Goal: Transaction & Acquisition: Purchase product/service

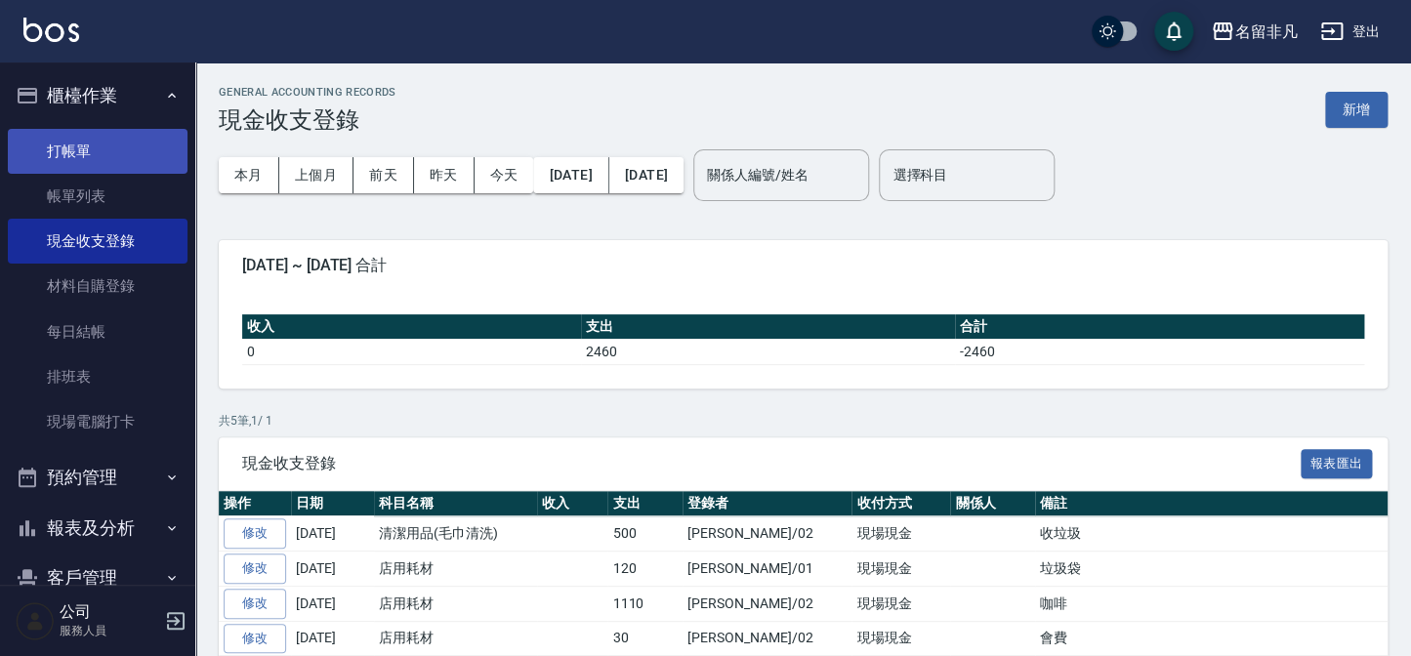
click at [154, 135] on link "打帳單" at bounding box center [98, 151] width 180 height 45
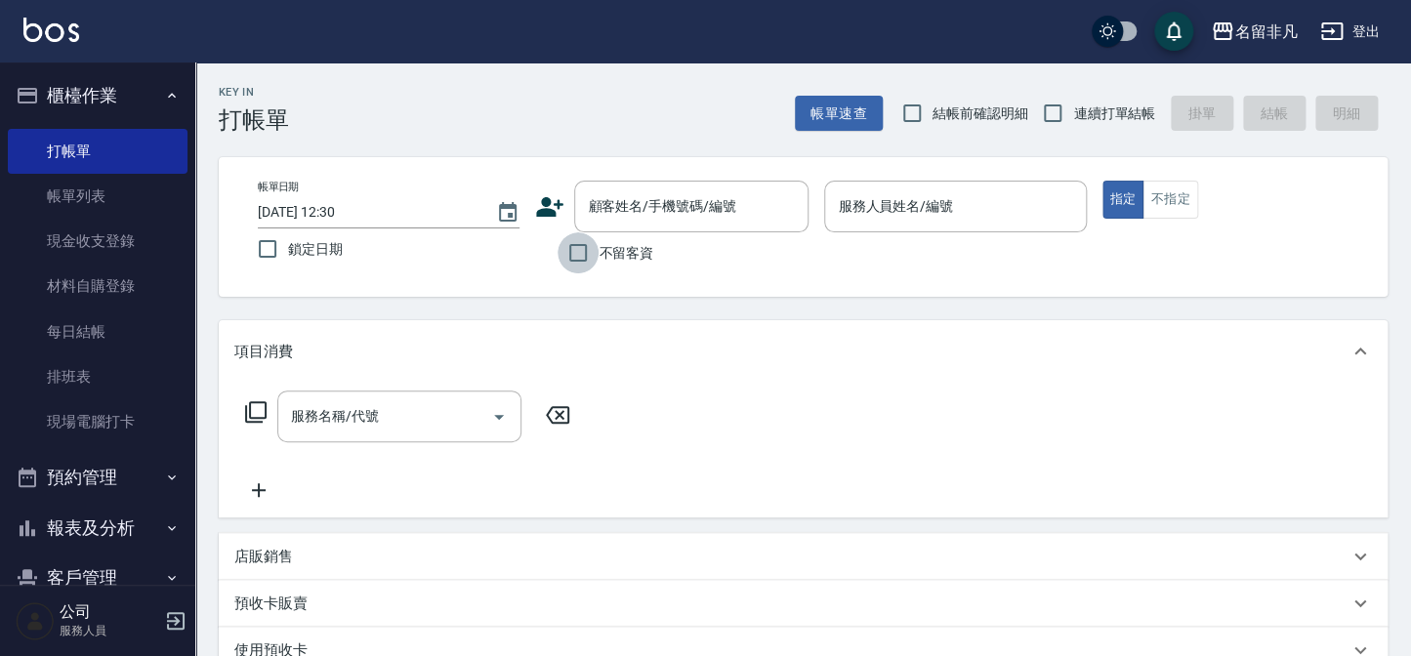
click at [597, 264] on input "不留客資" at bounding box center [578, 252] width 41 height 41
checkbox input "true"
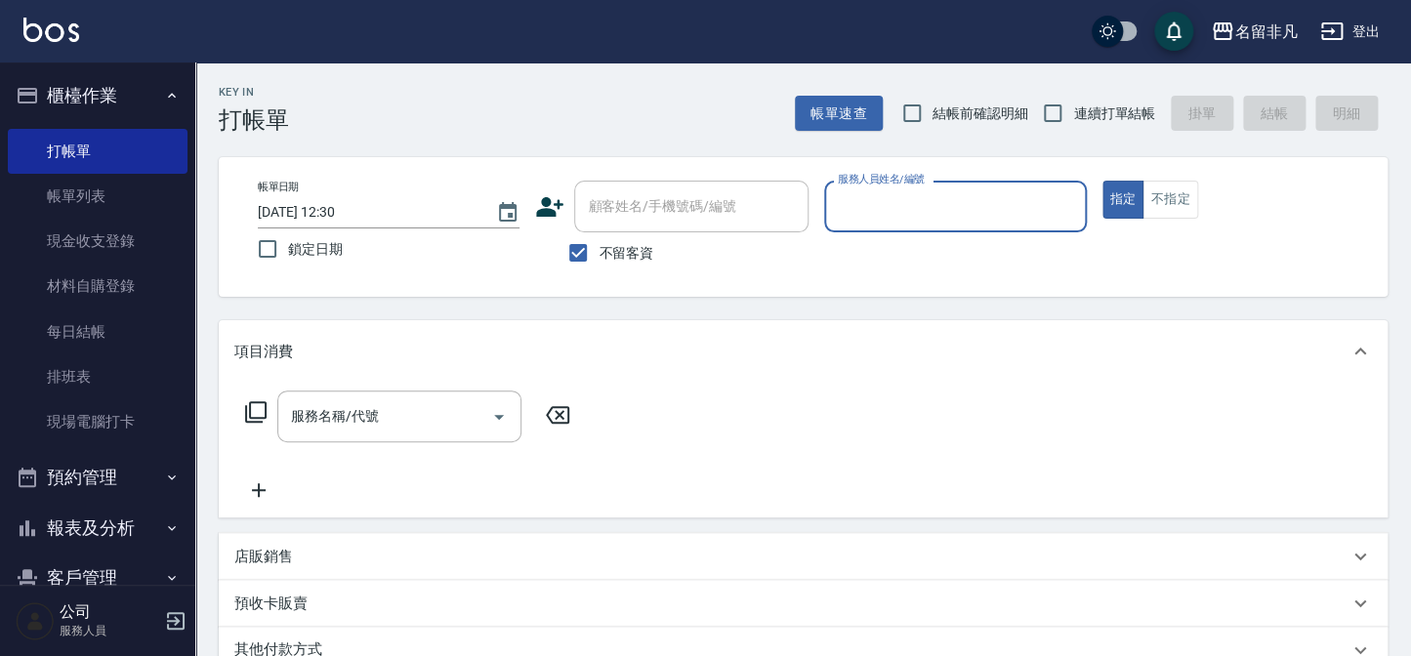
click at [907, 205] on input "服務人員姓名/編號" at bounding box center [955, 207] width 244 height 34
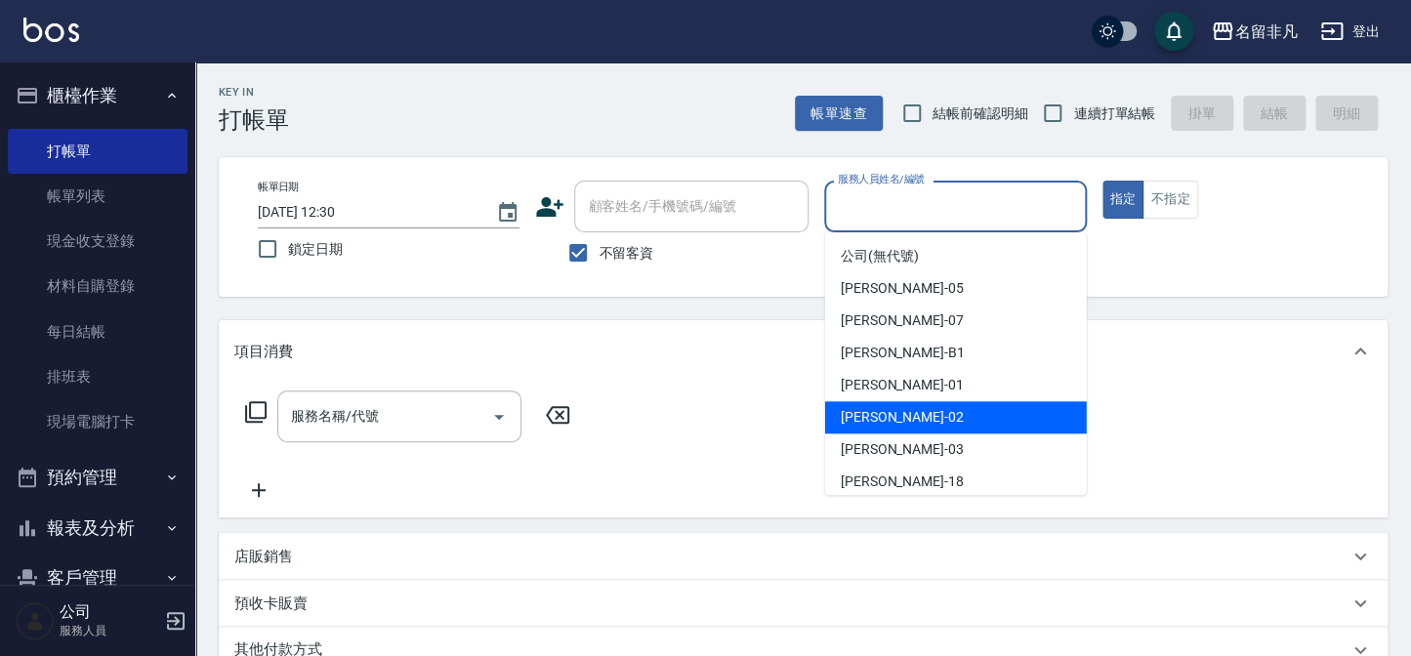
drag, startPoint x: 903, startPoint y: 409, endPoint x: 802, endPoint y: 412, distance: 100.7
click at [902, 409] on div "[PERSON_NAME]-02" at bounding box center [956, 417] width 262 height 32
type input "[PERSON_NAME]-02"
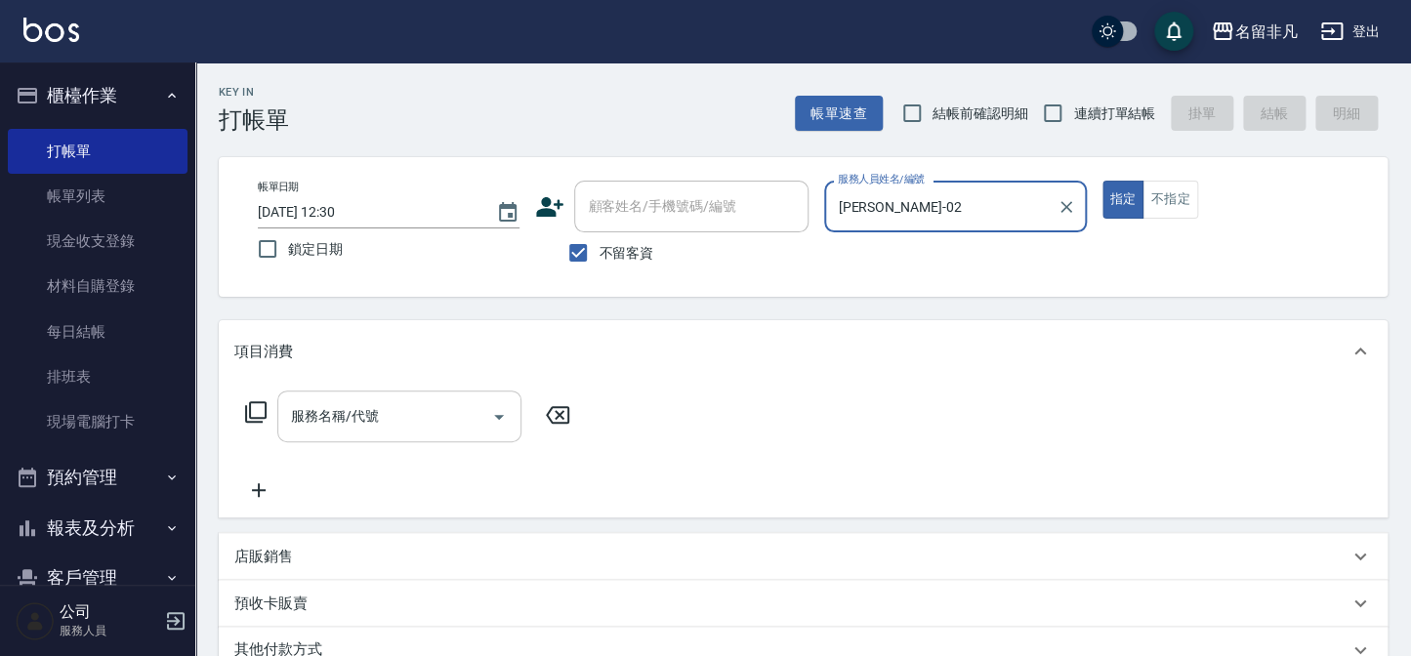
click at [352, 417] on div "服務名稱/代號 服務名稱/代號" at bounding box center [399, 417] width 244 height 52
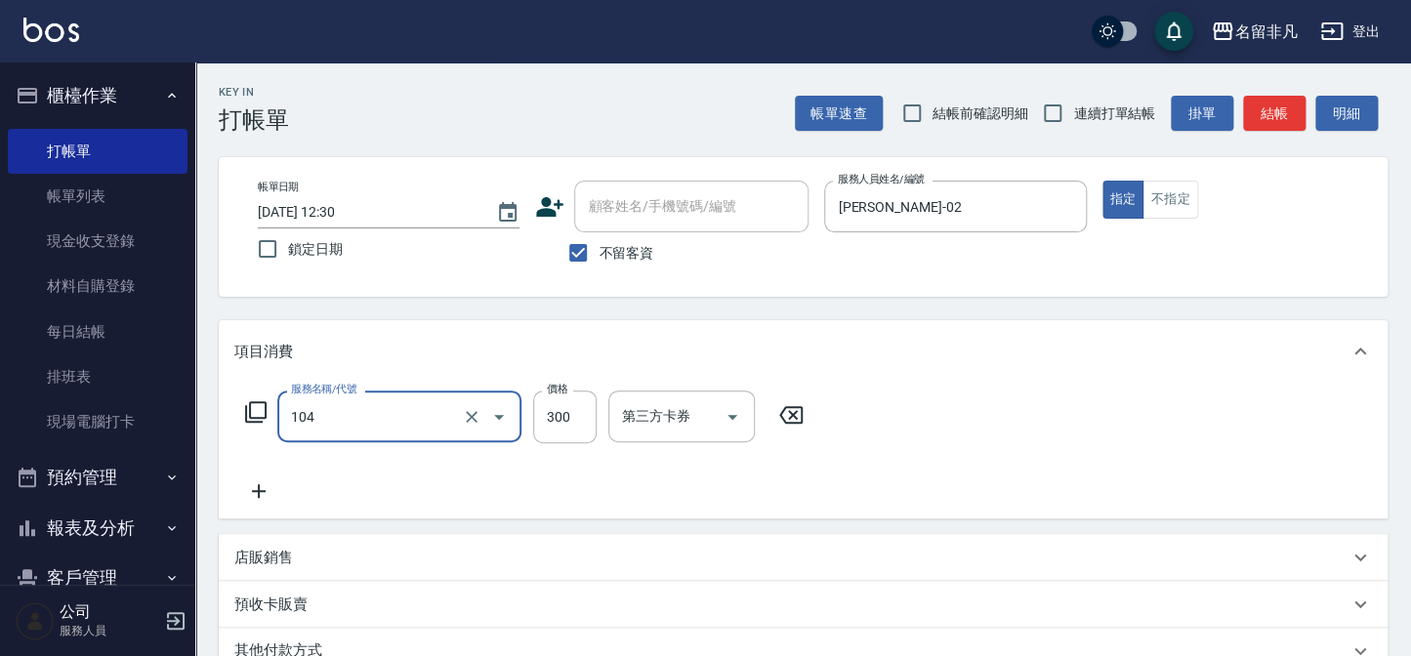
type input "洗髮(104)"
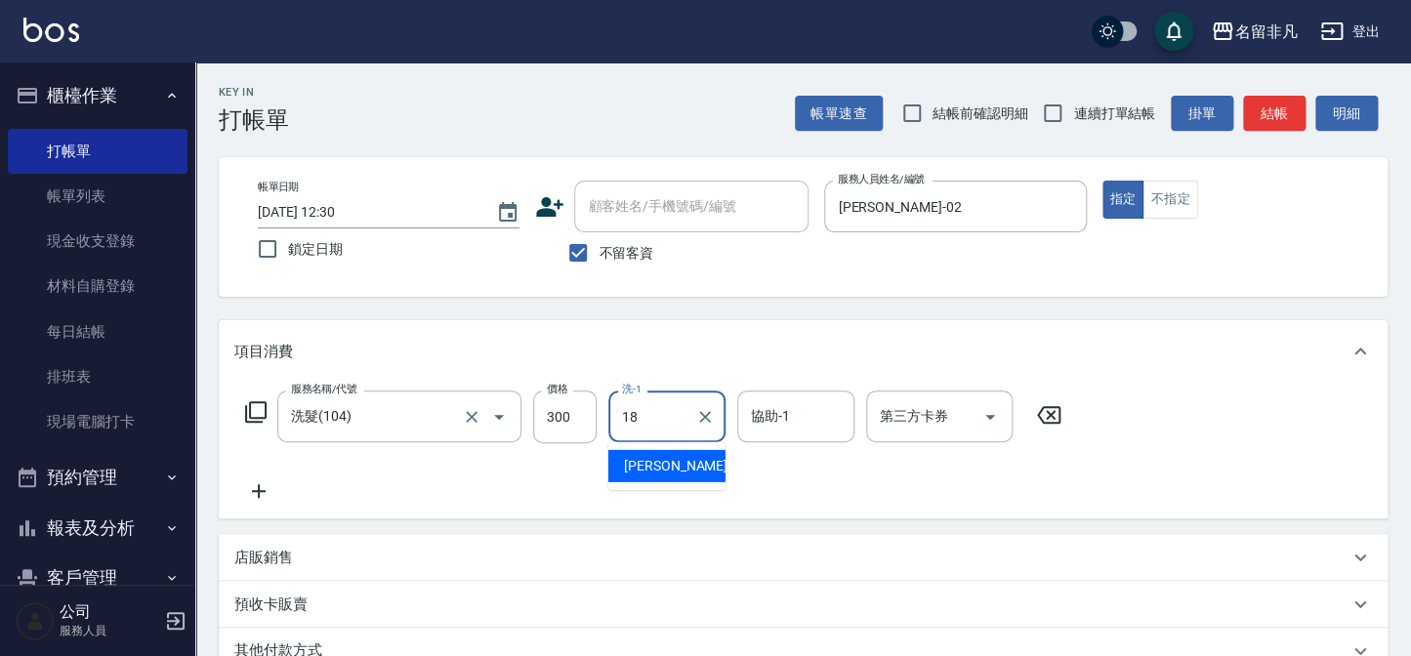
type input "[PERSON_NAME]-18"
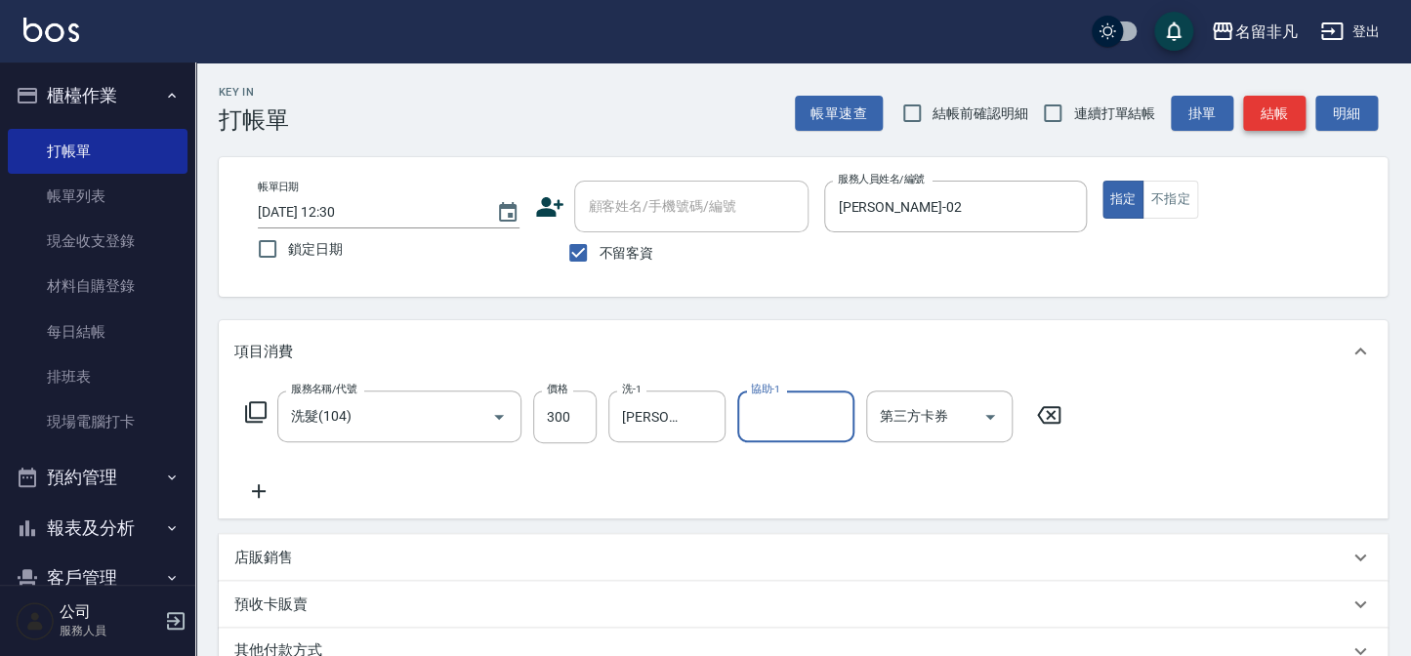
click at [1288, 111] on button "結帳" at bounding box center [1274, 114] width 63 height 36
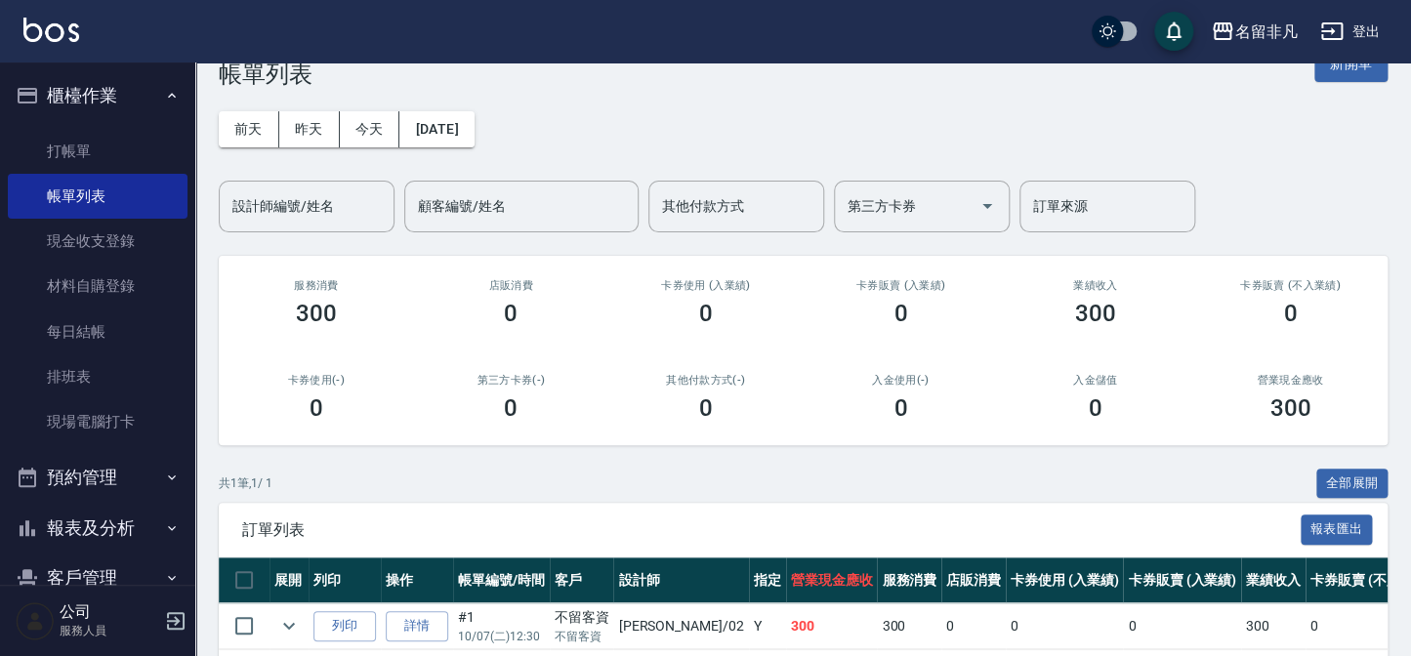
scroll to position [129, 0]
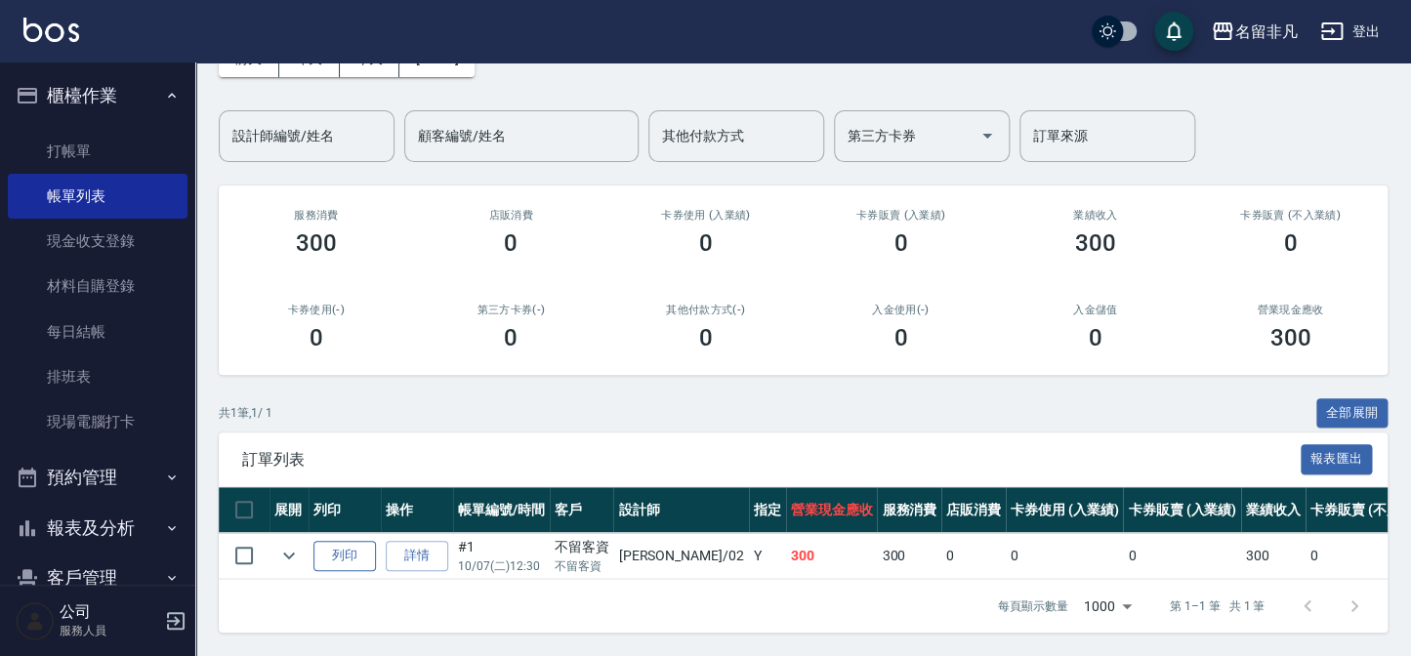
drag, startPoint x: 380, startPoint y: 538, endPoint x: 364, endPoint y: 542, distance: 16.1
click at [366, 542] on tr "列印 詳情 #1 10/07 (二) 12:30 不留客資 不留客資 [PERSON_NAME] /02 Y 300 300 0 0 0 300 0 0 0 …" at bounding box center [1058, 556] width 1679 height 46
click at [360, 541] on button "列印" at bounding box center [345, 556] width 63 height 30
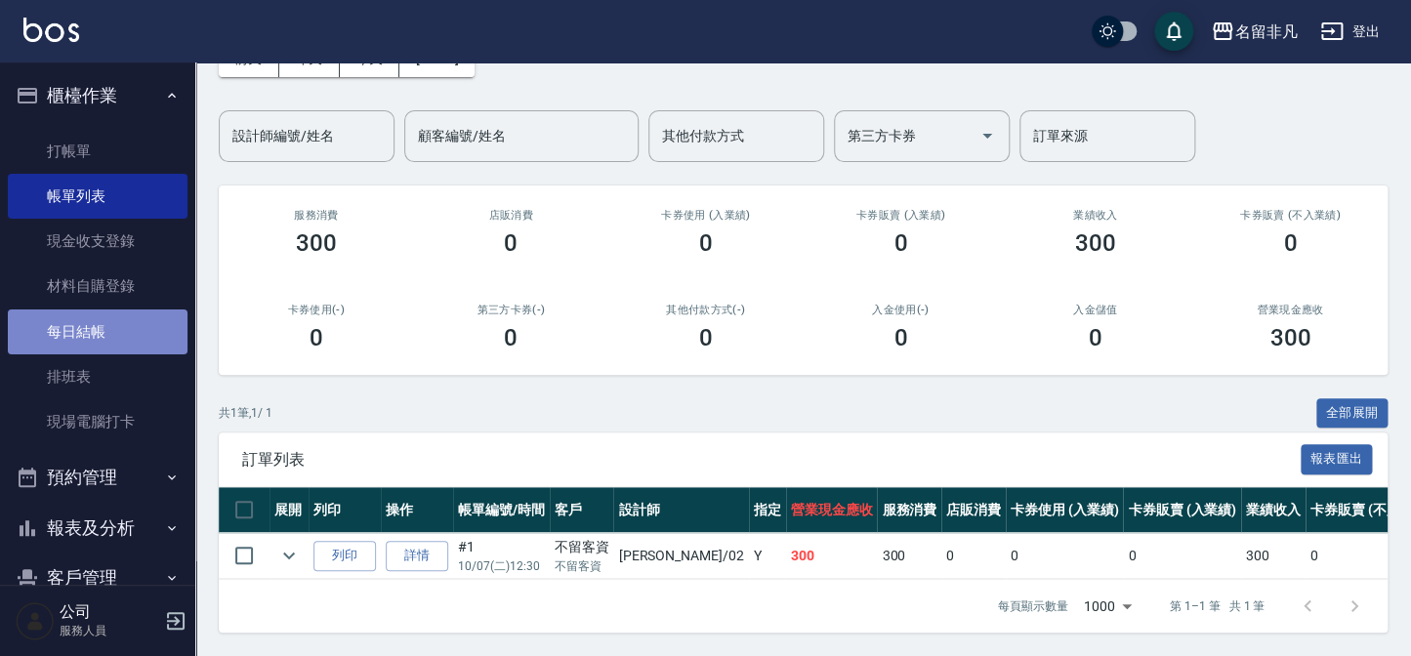
click at [147, 326] on link "每日結帳" at bounding box center [98, 332] width 180 height 45
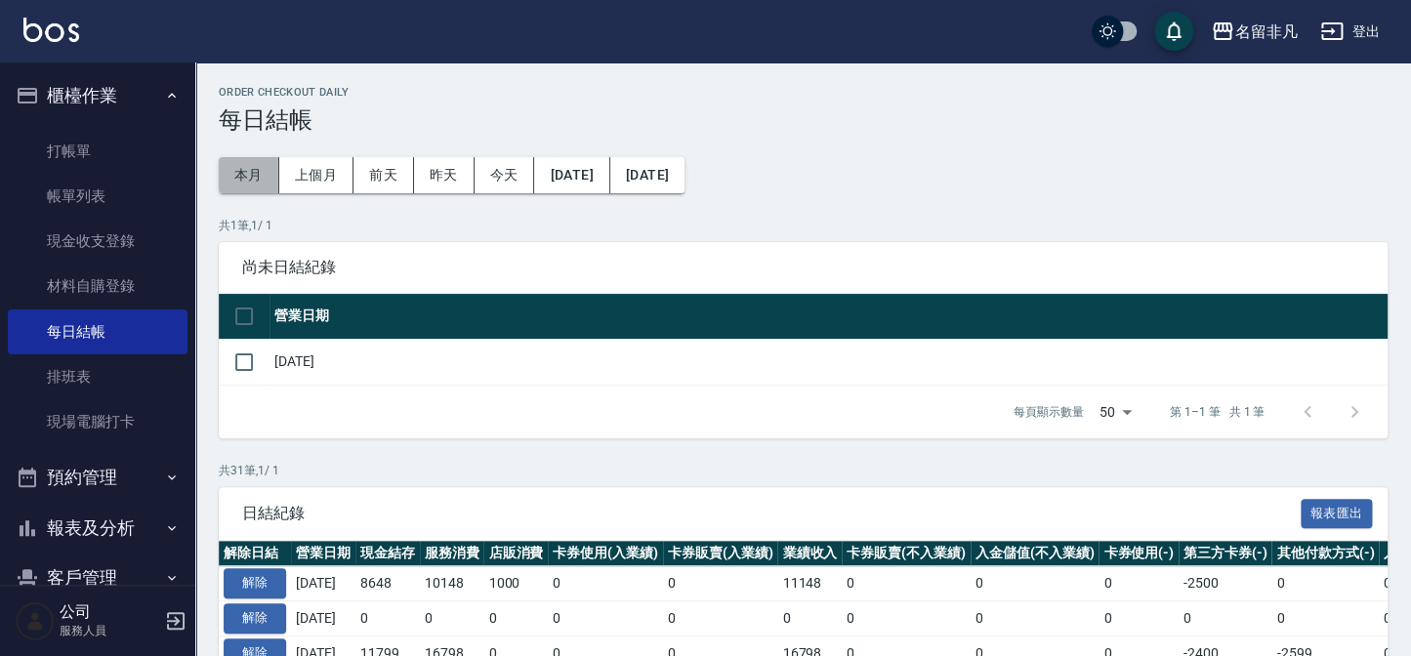
click at [256, 176] on button "本月" at bounding box center [249, 175] width 61 height 36
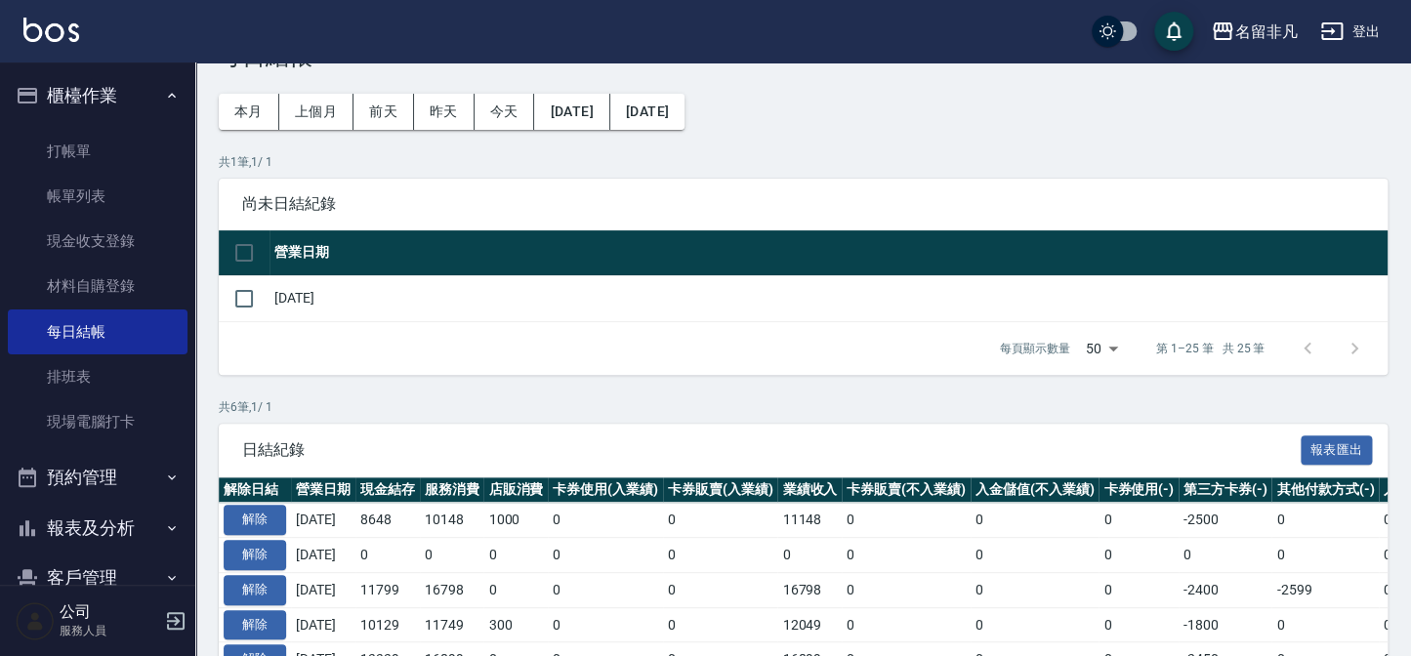
scroll to position [233, 0]
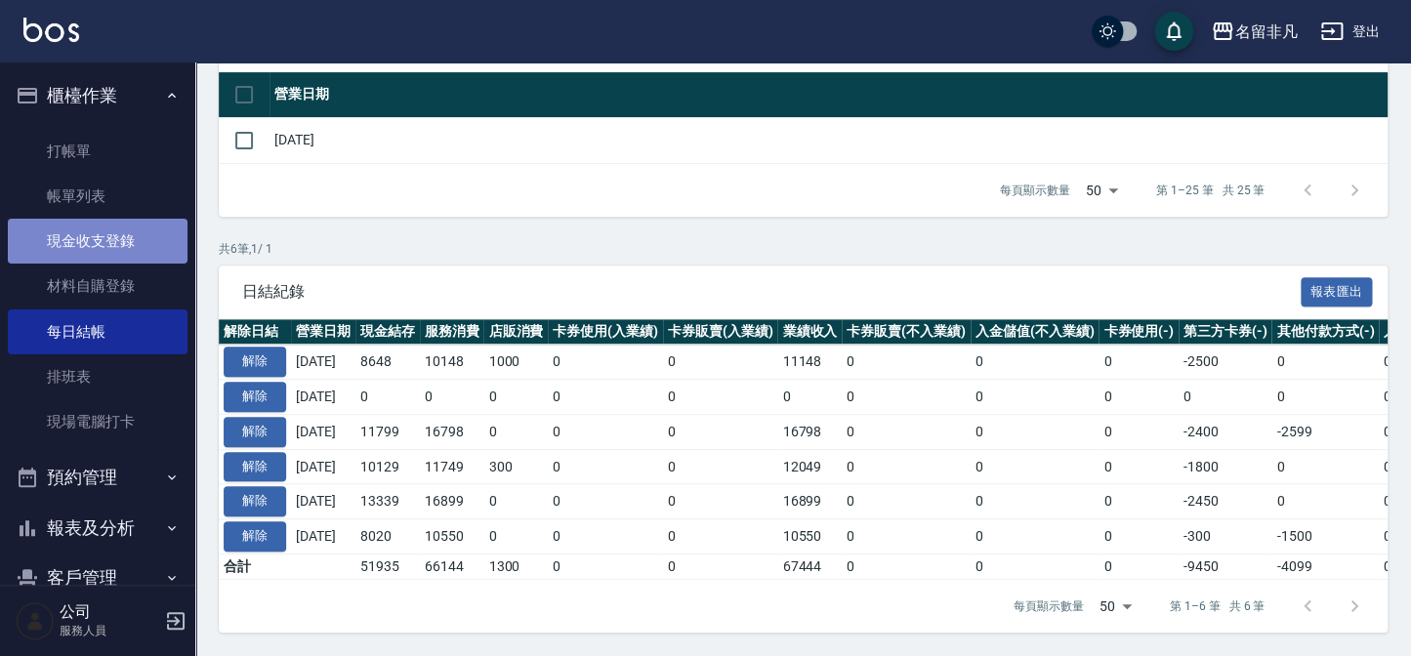
click at [139, 236] on link "現金收支登錄" at bounding box center [98, 241] width 180 height 45
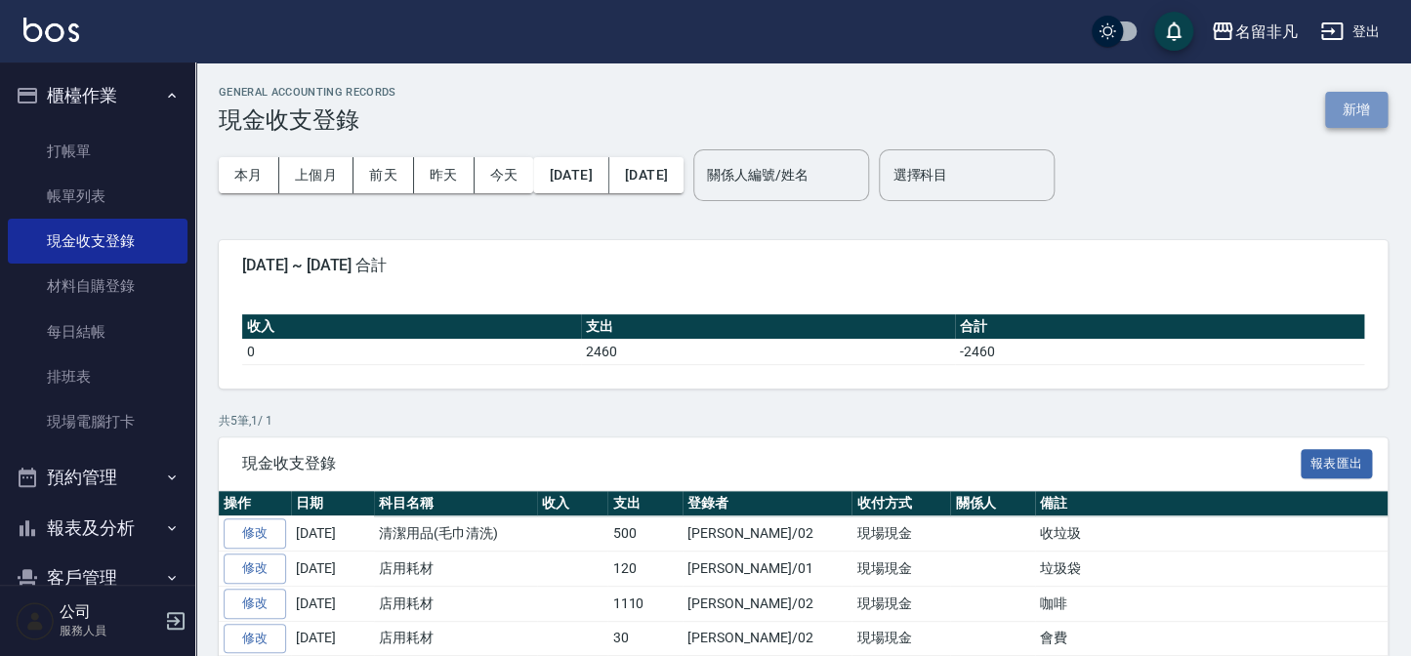
click at [1353, 113] on button "新增" at bounding box center [1357, 110] width 63 height 36
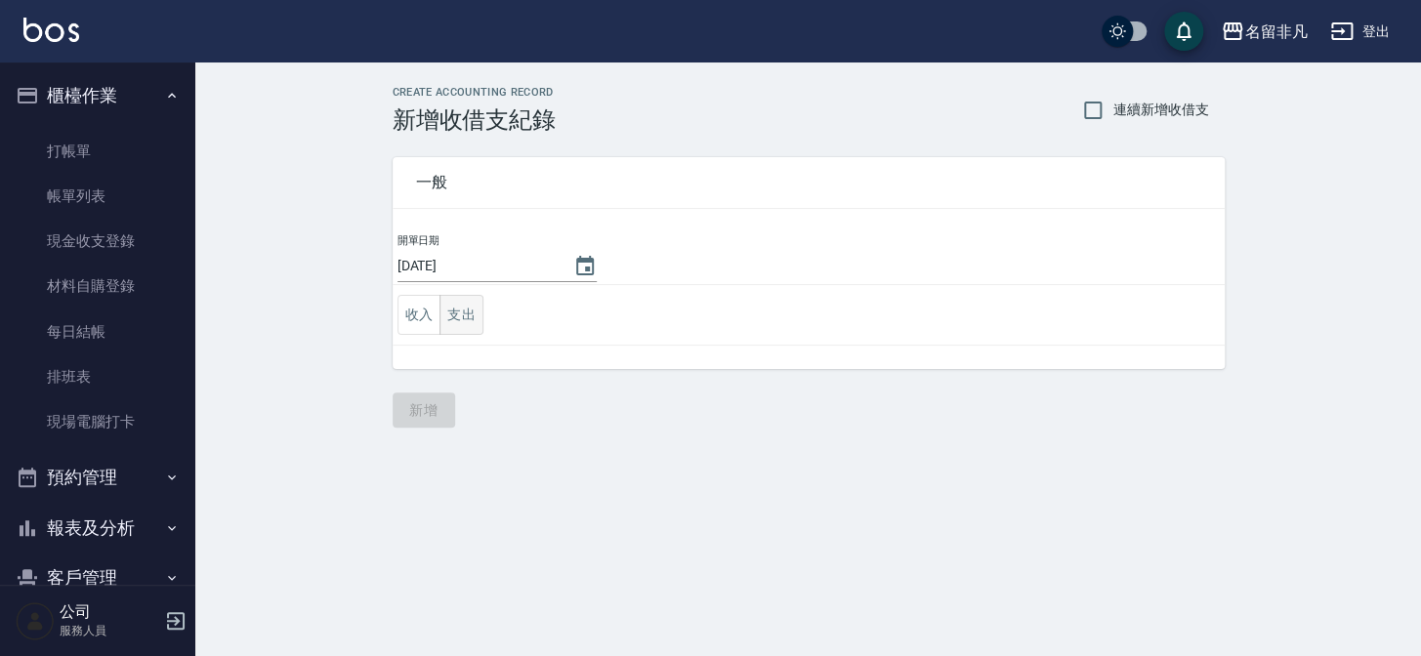
click at [466, 313] on button "支出" at bounding box center [462, 315] width 44 height 40
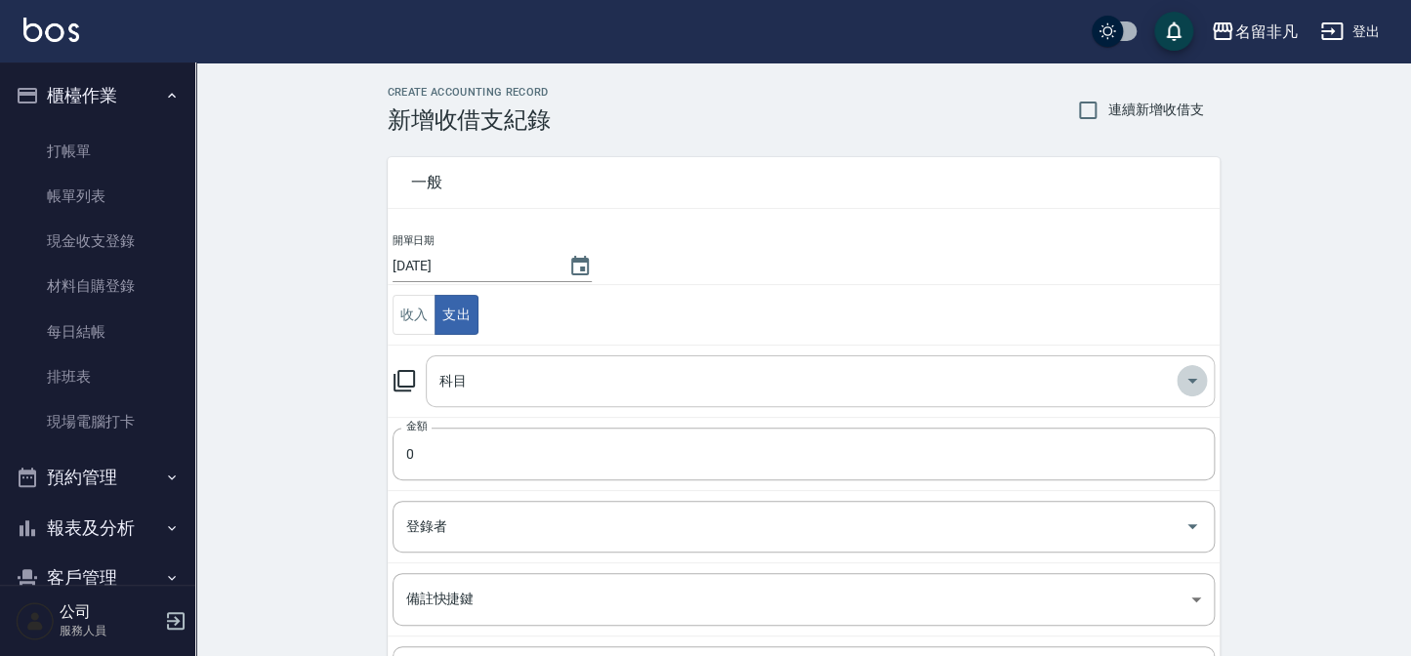
click at [1186, 381] on icon "Open" at bounding box center [1192, 380] width 23 height 23
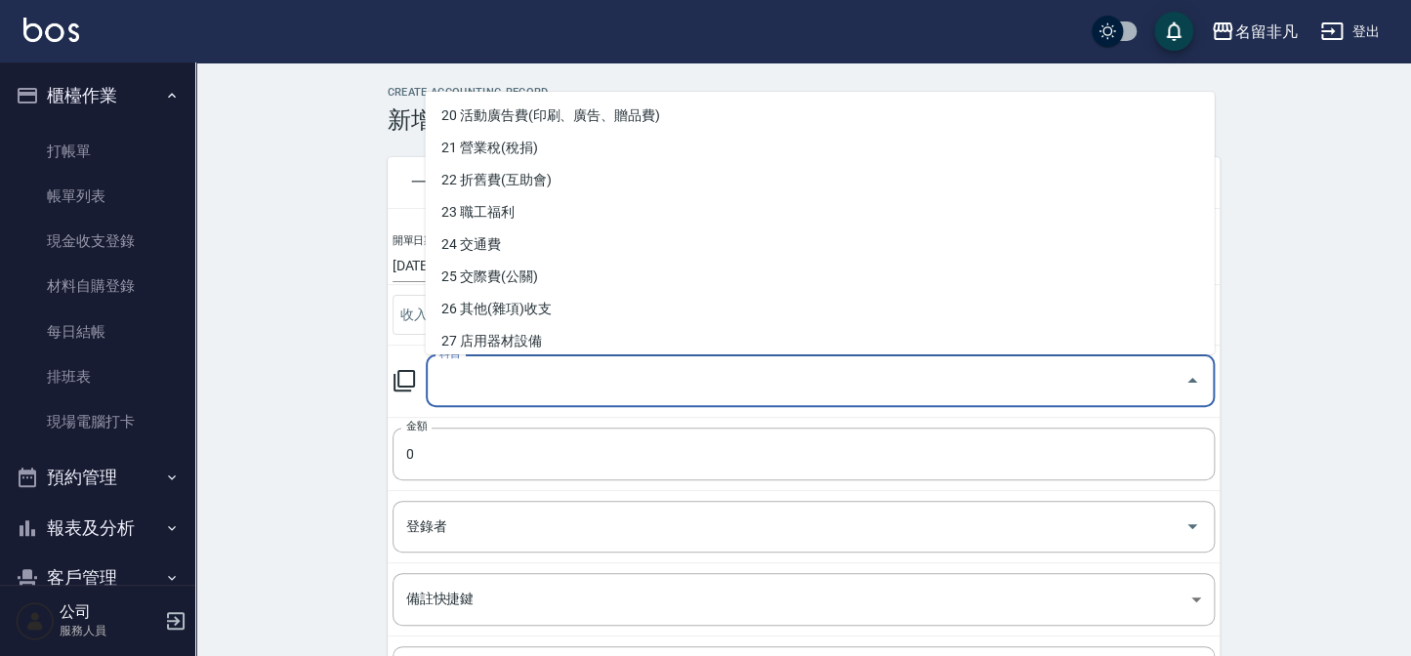
scroll to position [621, 0]
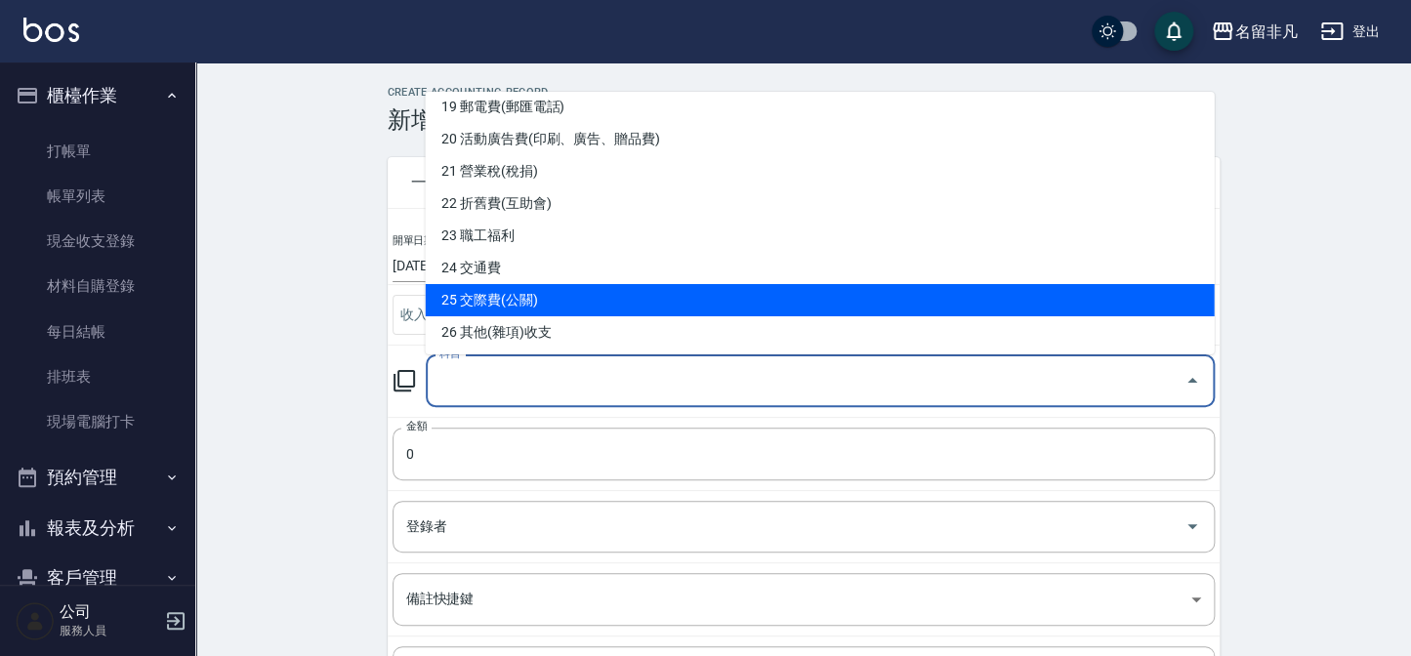
click at [690, 293] on li "25 交際費(公關)" at bounding box center [819, 300] width 789 height 32
type input "25 交際費(公關)"
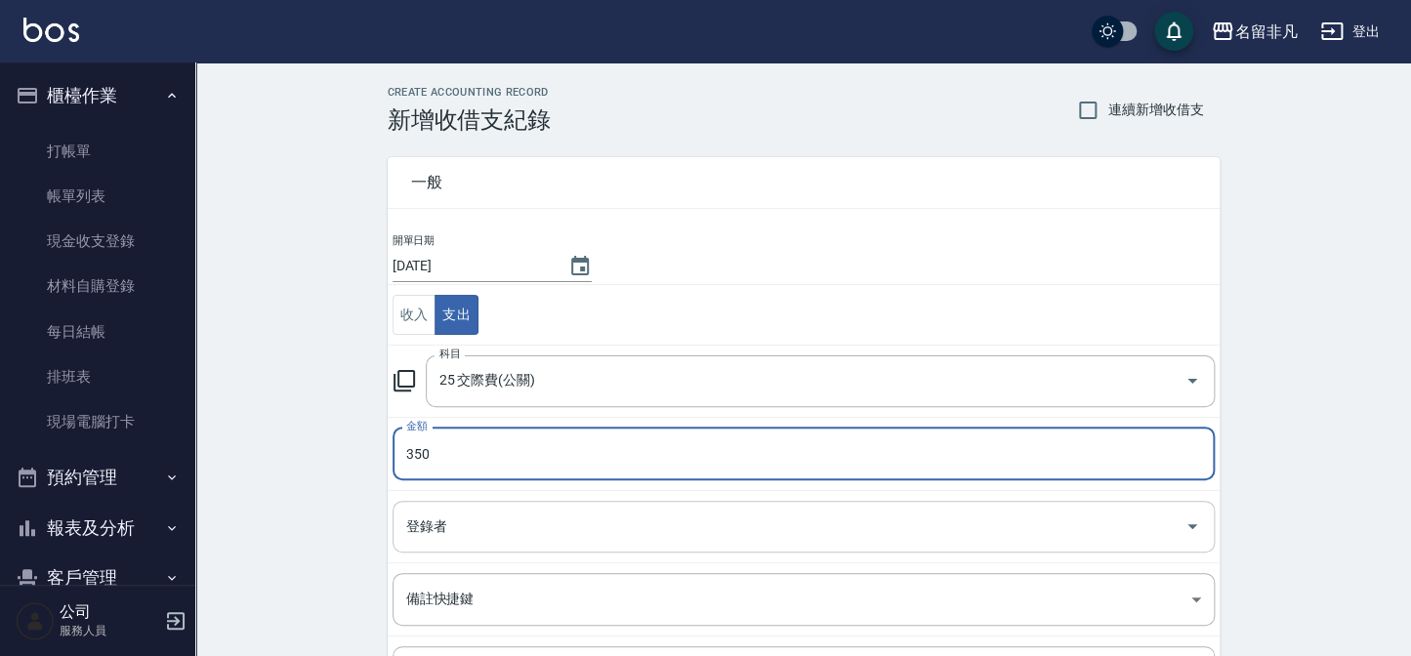
click at [1193, 528] on icon "Open" at bounding box center [1192, 526] width 23 height 23
type input "350"
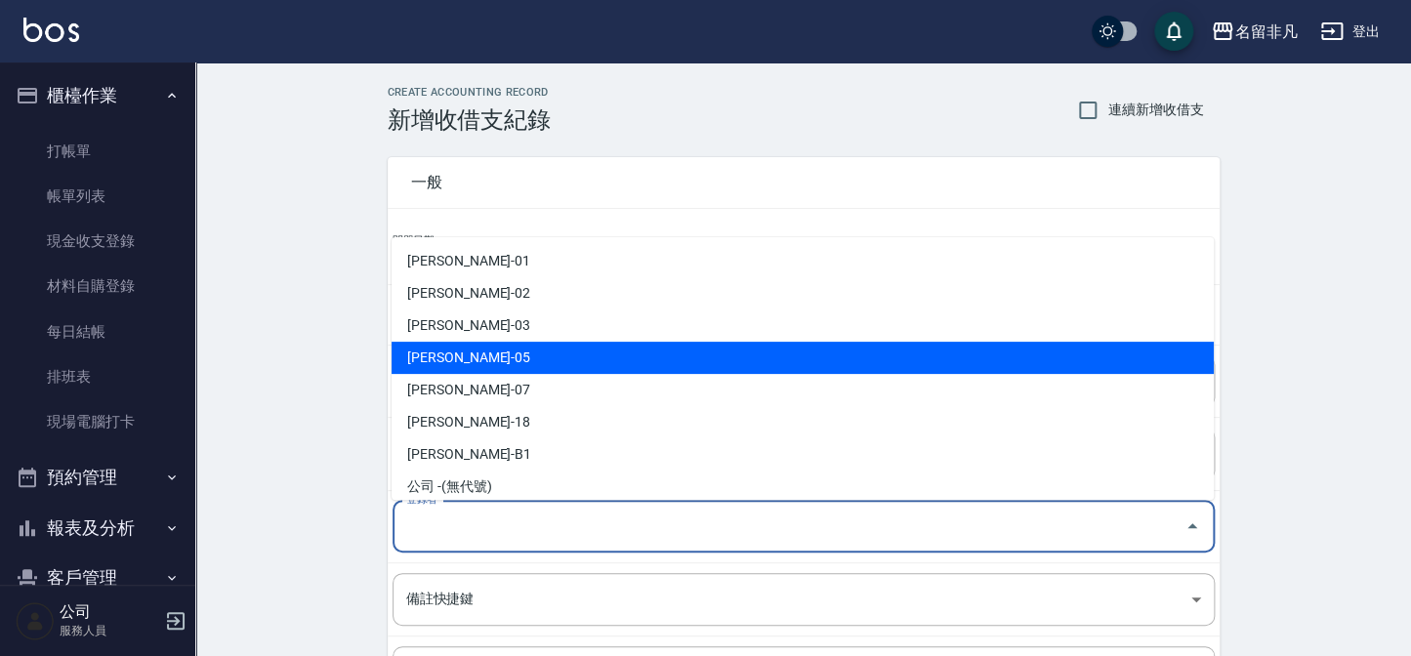
click at [839, 353] on li "[PERSON_NAME]-05" at bounding box center [803, 358] width 822 height 32
type input "[PERSON_NAME]-05"
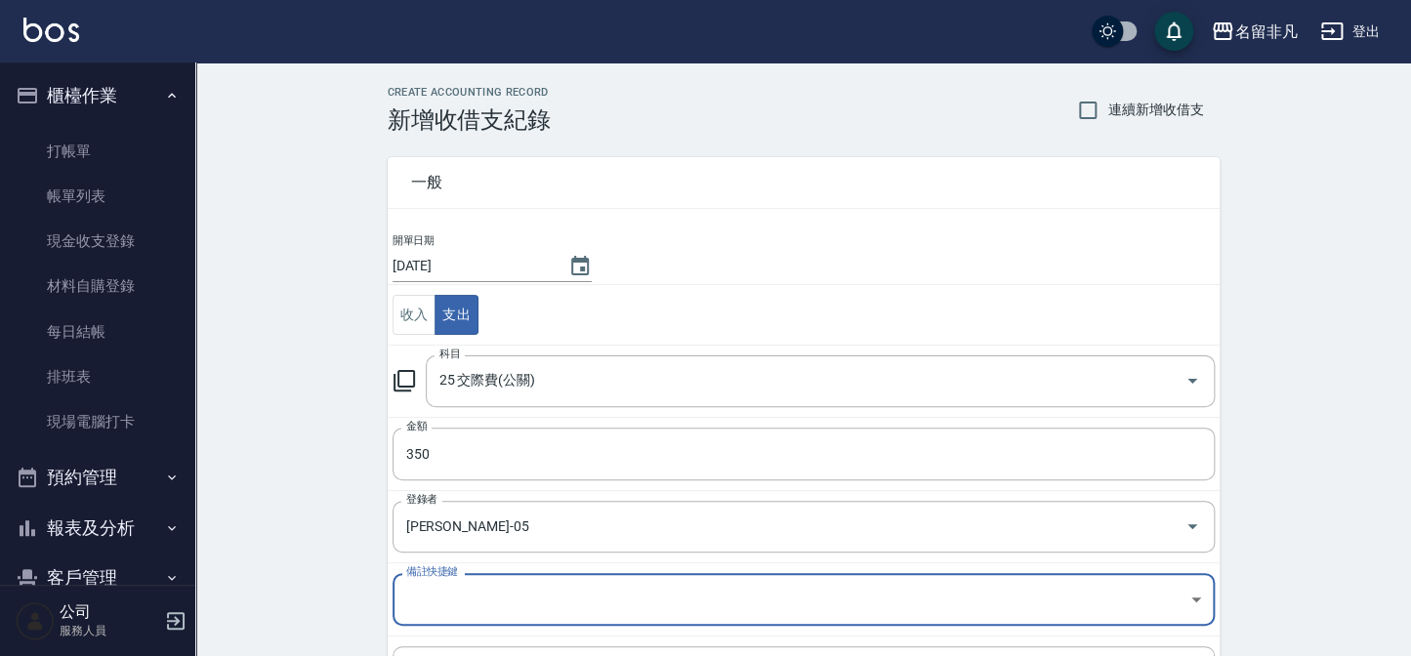
scroll to position [88, 0]
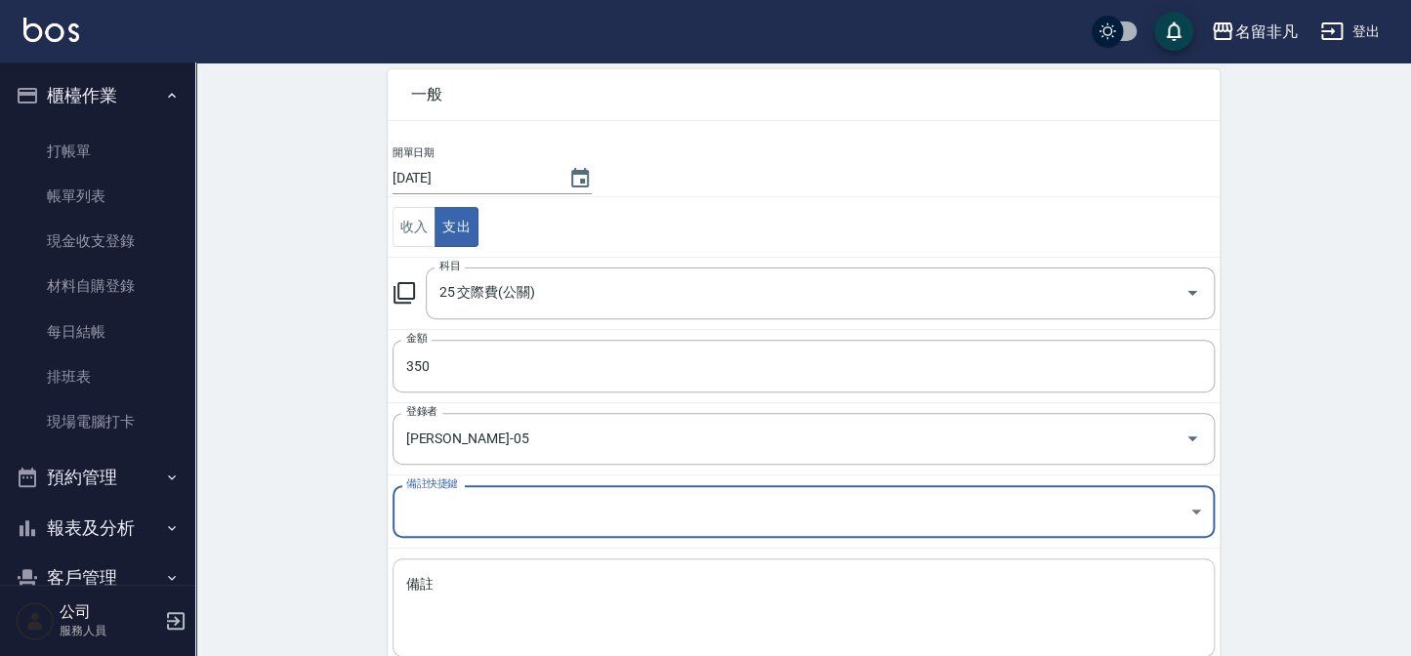
click at [699, 593] on textarea "備註" at bounding box center [803, 608] width 795 height 66
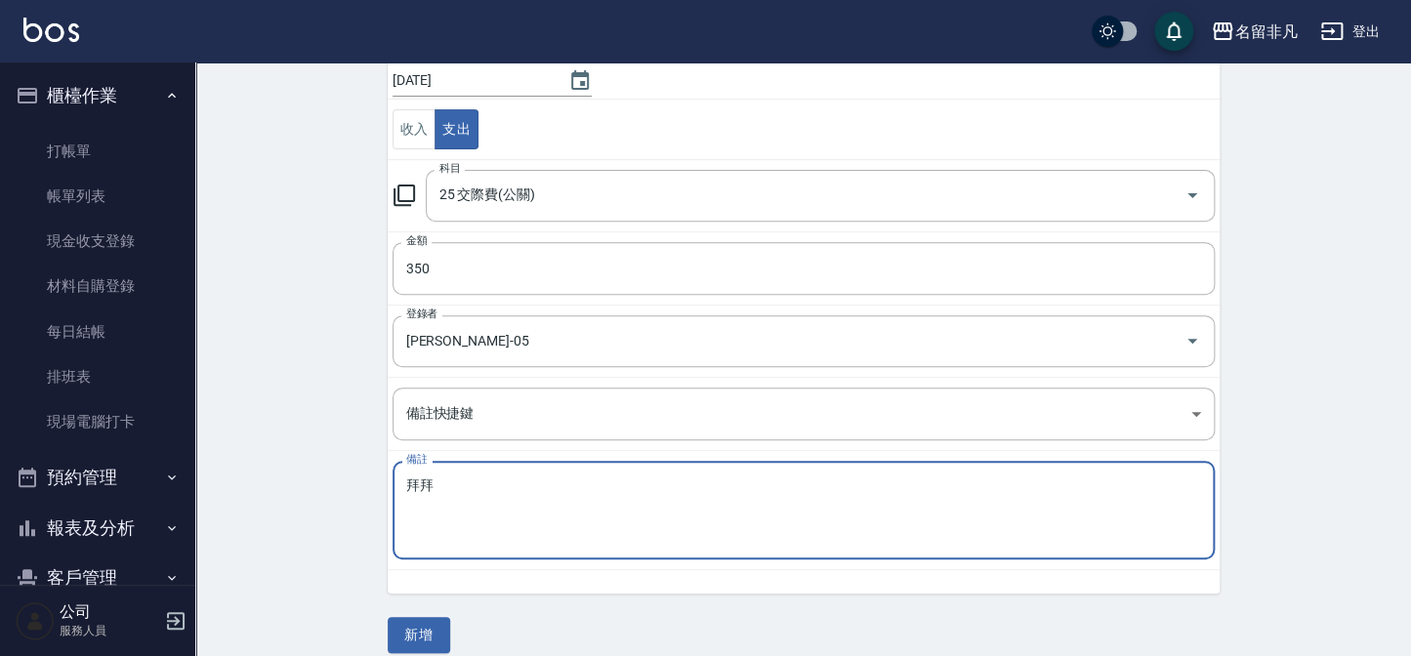
scroll to position [205, 0]
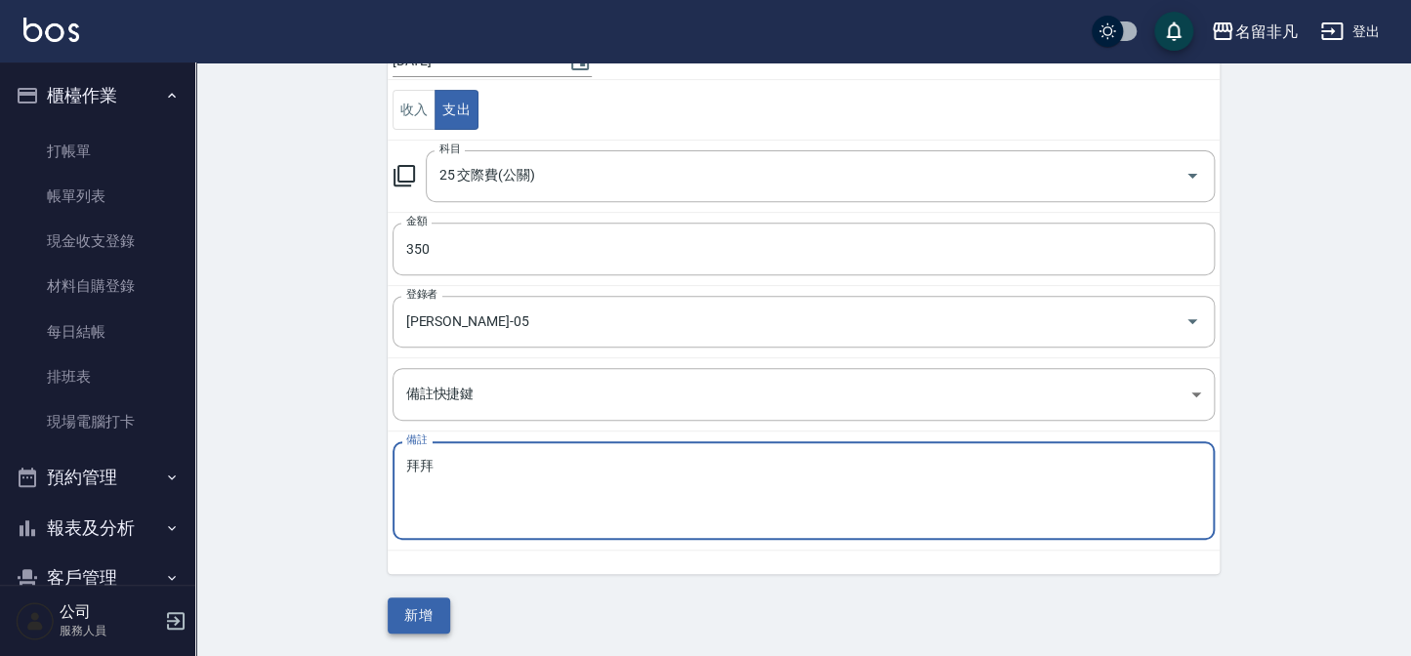
type textarea "拜拜"
click at [428, 618] on button "新增" at bounding box center [419, 616] width 63 height 36
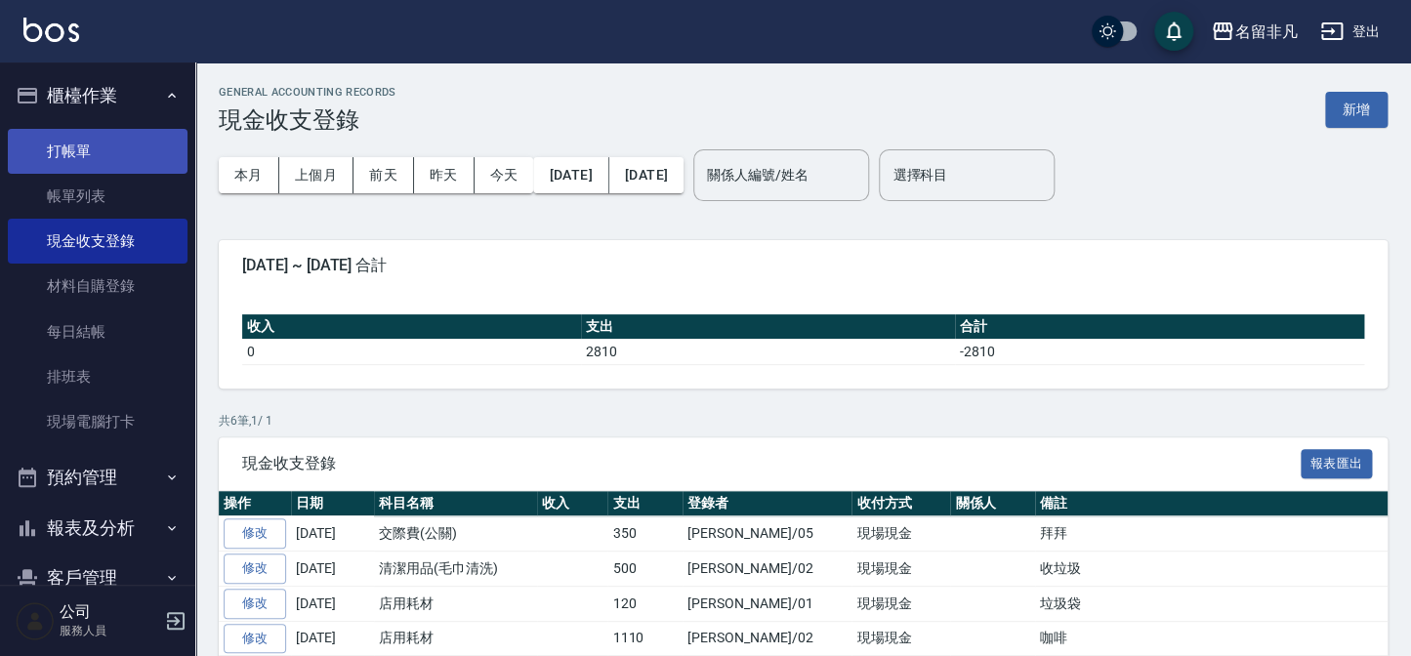
click at [57, 146] on link "打帳單" at bounding box center [98, 151] width 180 height 45
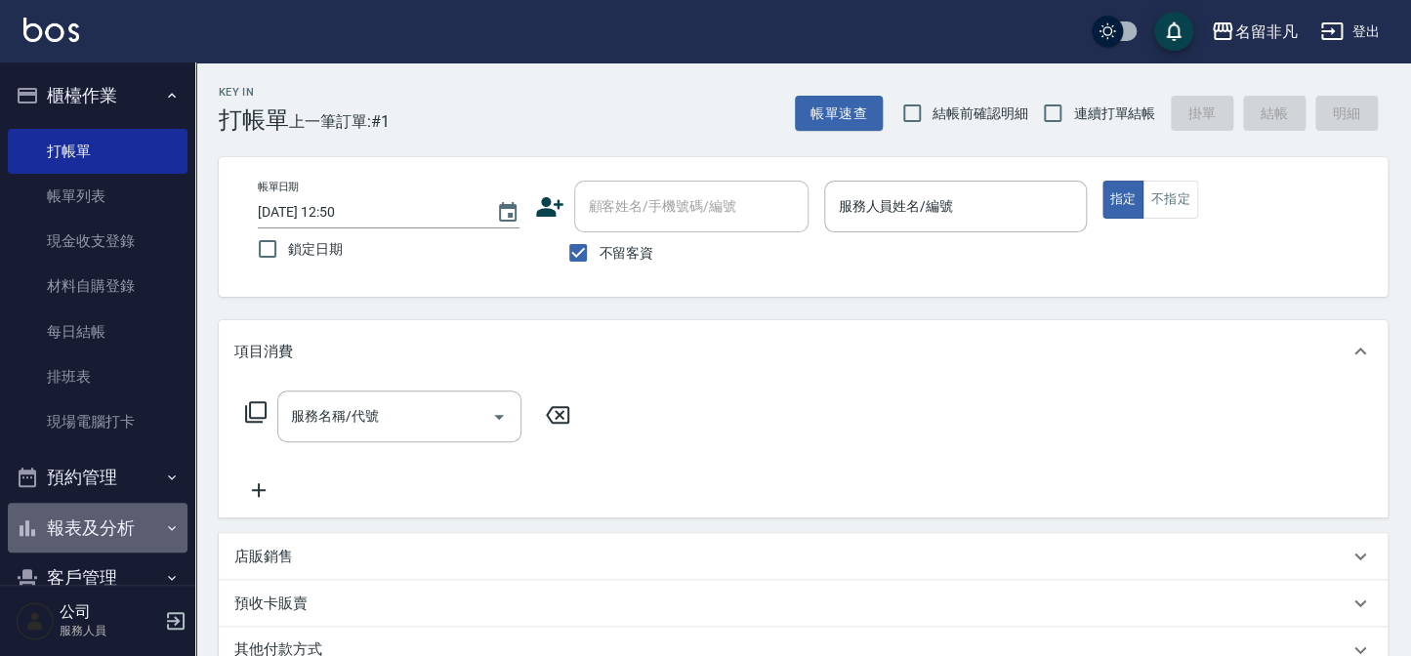
click at [122, 518] on button "報表及分析" at bounding box center [98, 528] width 180 height 51
click at [105, 521] on button "報表及分析" at bounding box center [98, 528] width 180 height 51
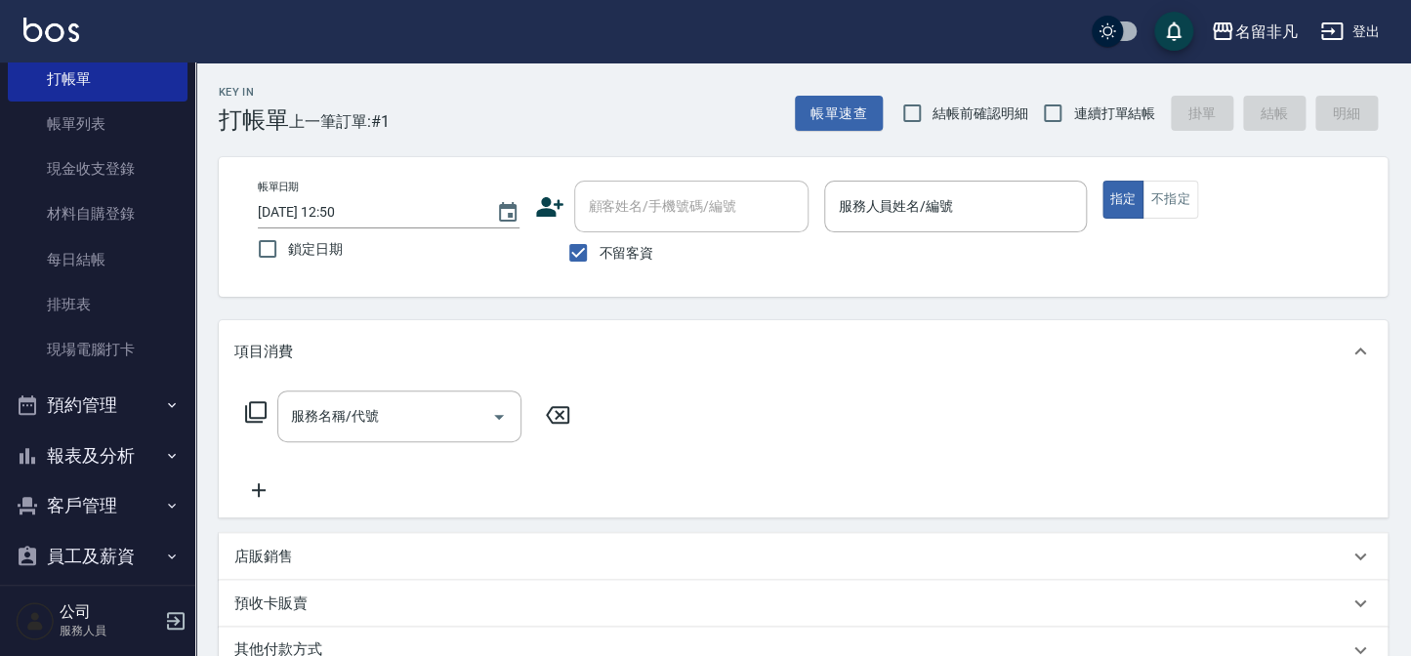
scroll to position [142, 0]
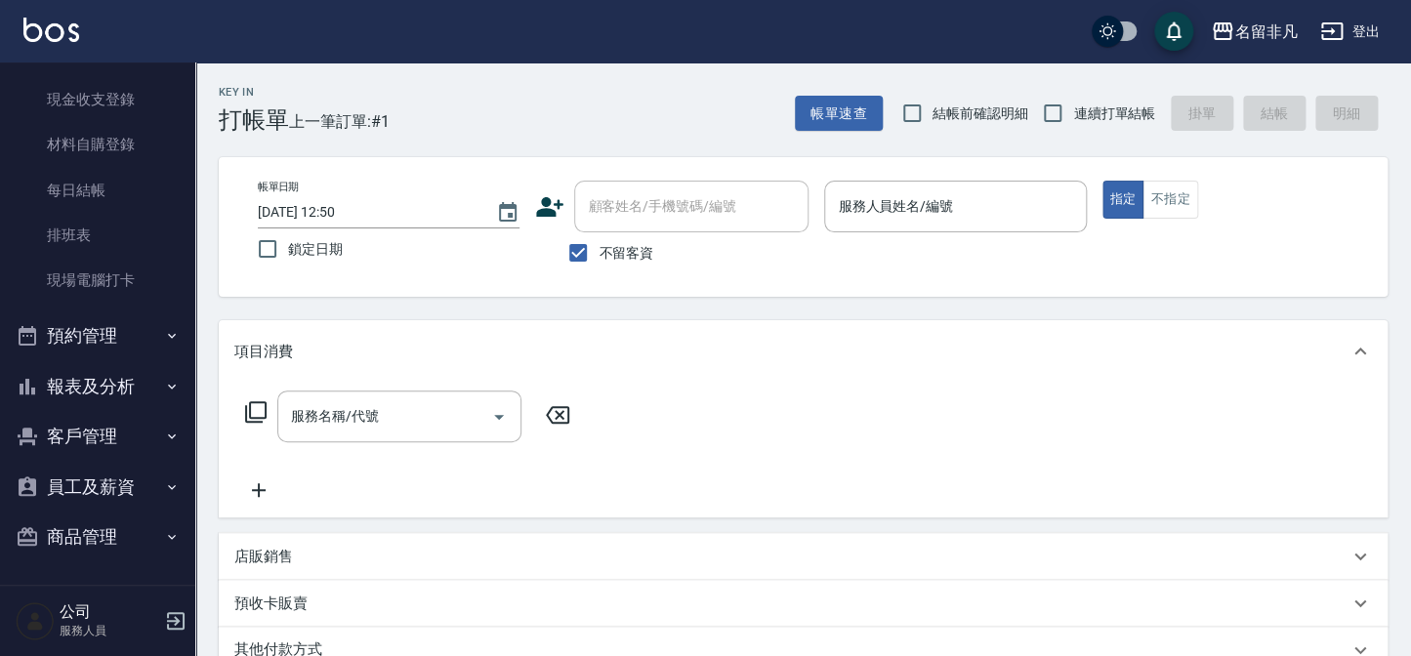
click at [103, 384] on button "報表及分析" at bounding box center [98, 386] width 180 height 51
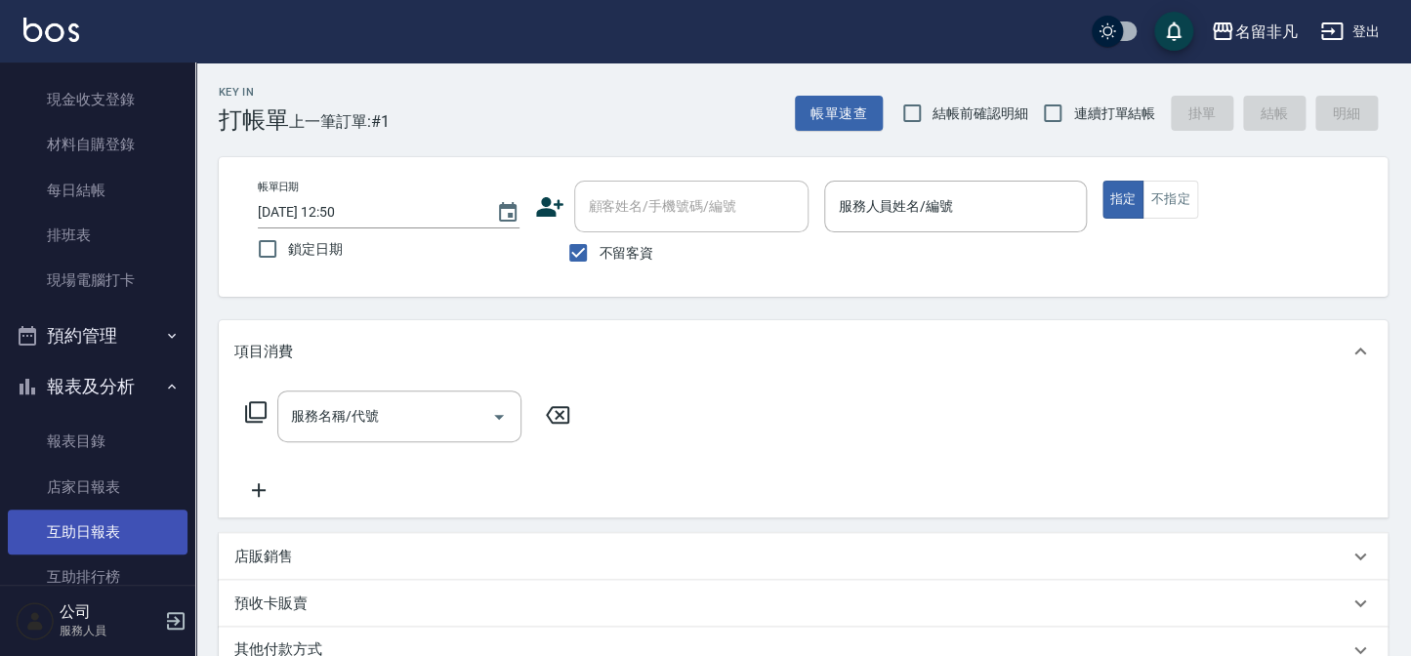
click at [107, 536] on link "互助日報表" at bounding box center [98, 532] width 180 height 45
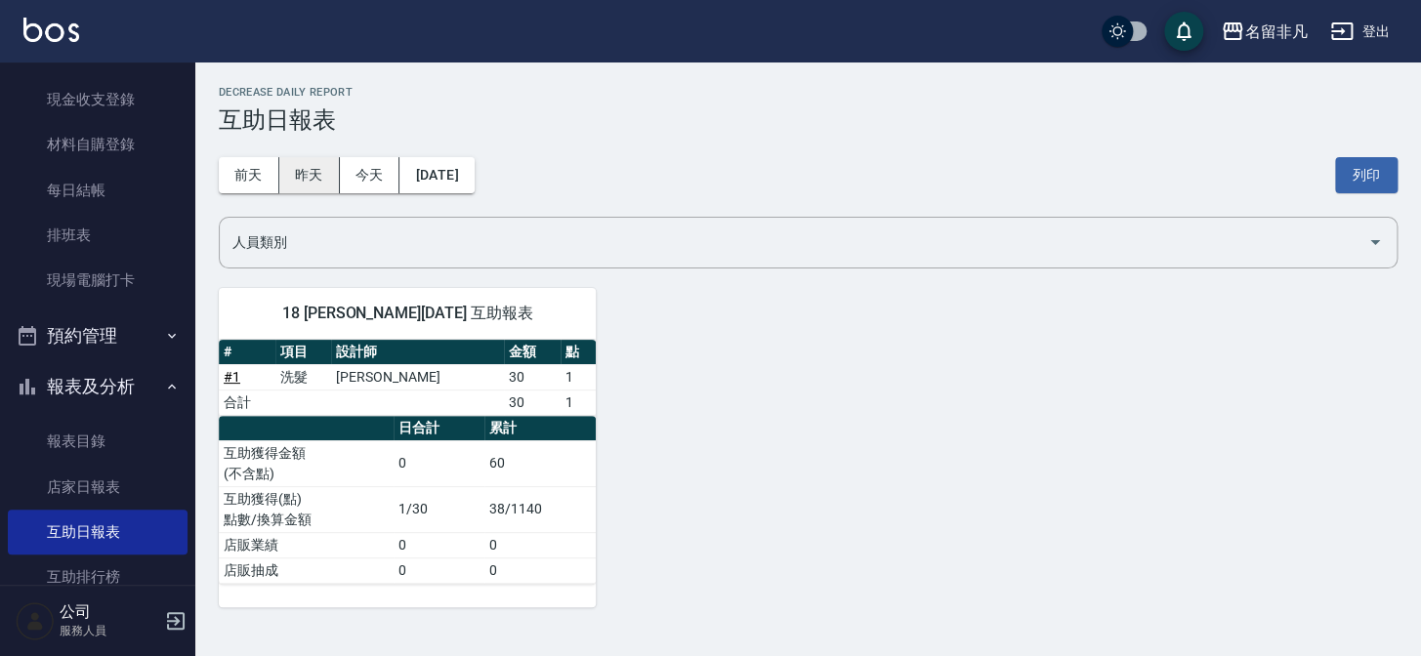
click at [303, 176] on button "昨天" at bounding box center [309, 175] width 61 height 36
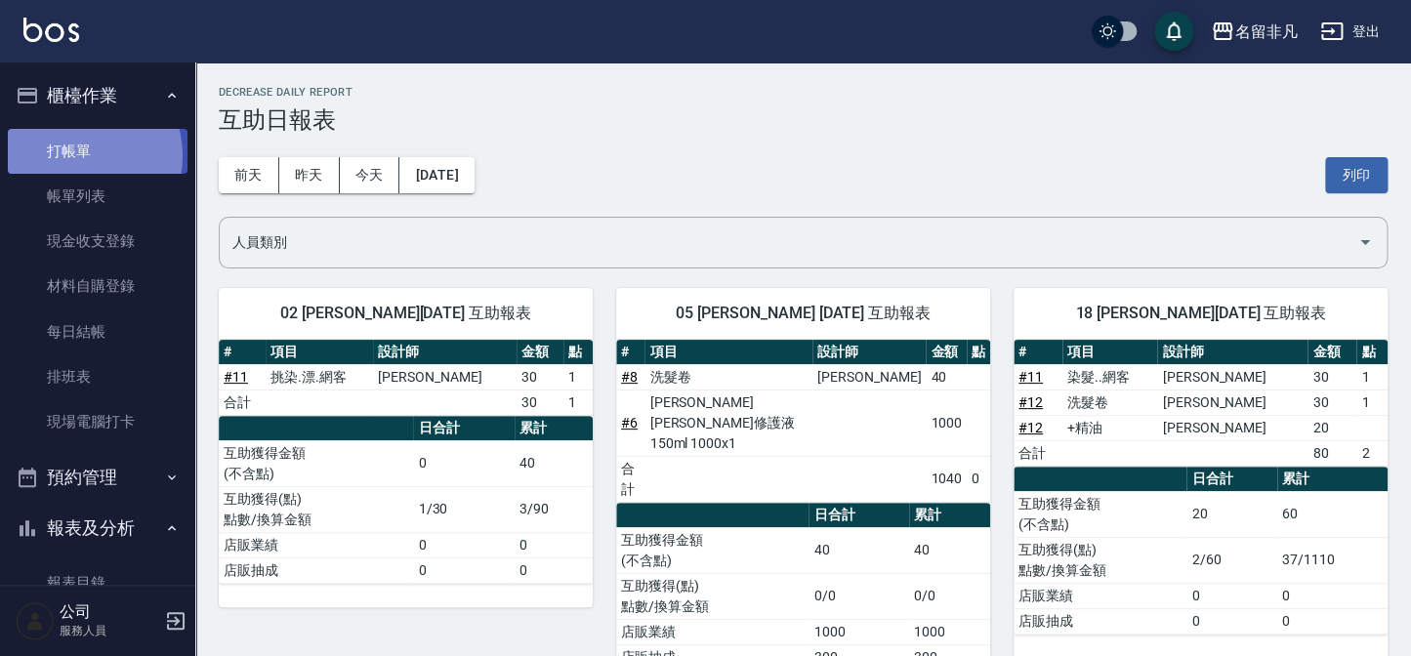
click at [82, 153] on link "打帳單" at bounding box center [98, 151] width 180 height 45
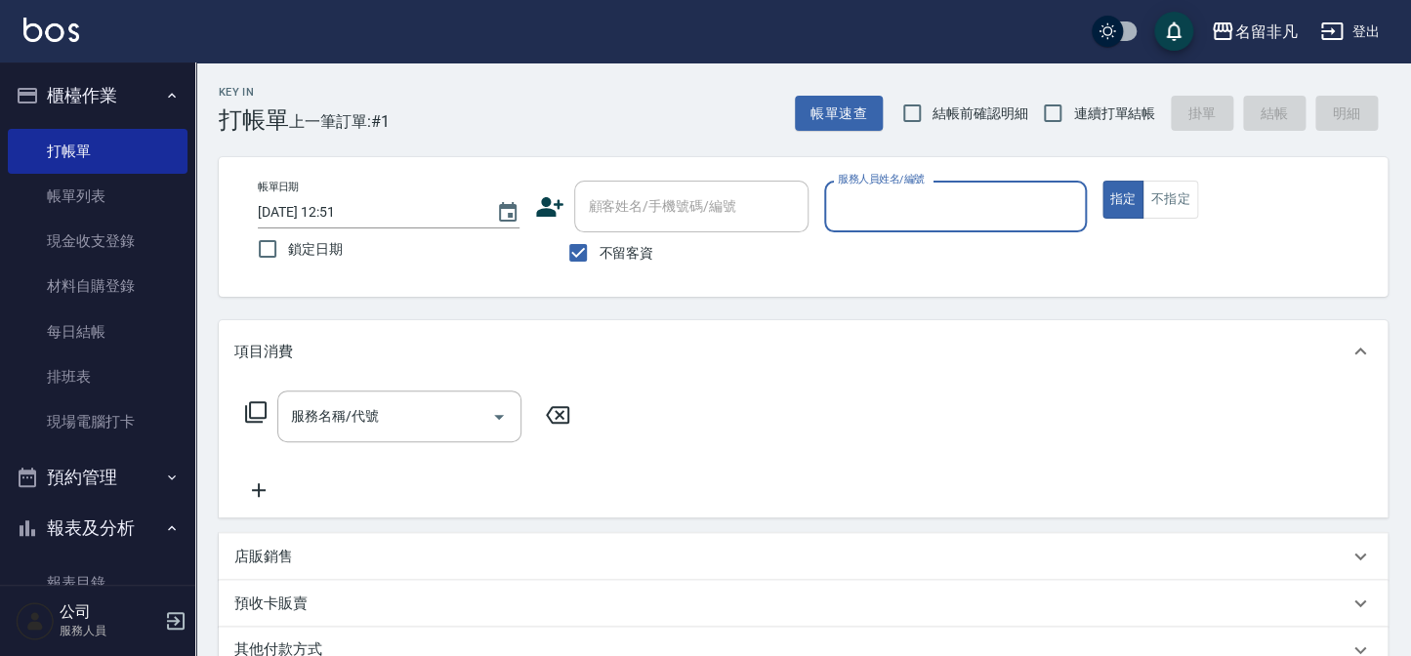
click at [931, 205] on input "服務人員姓名/編號" at bounding box center [955, 207] width 244 height 34
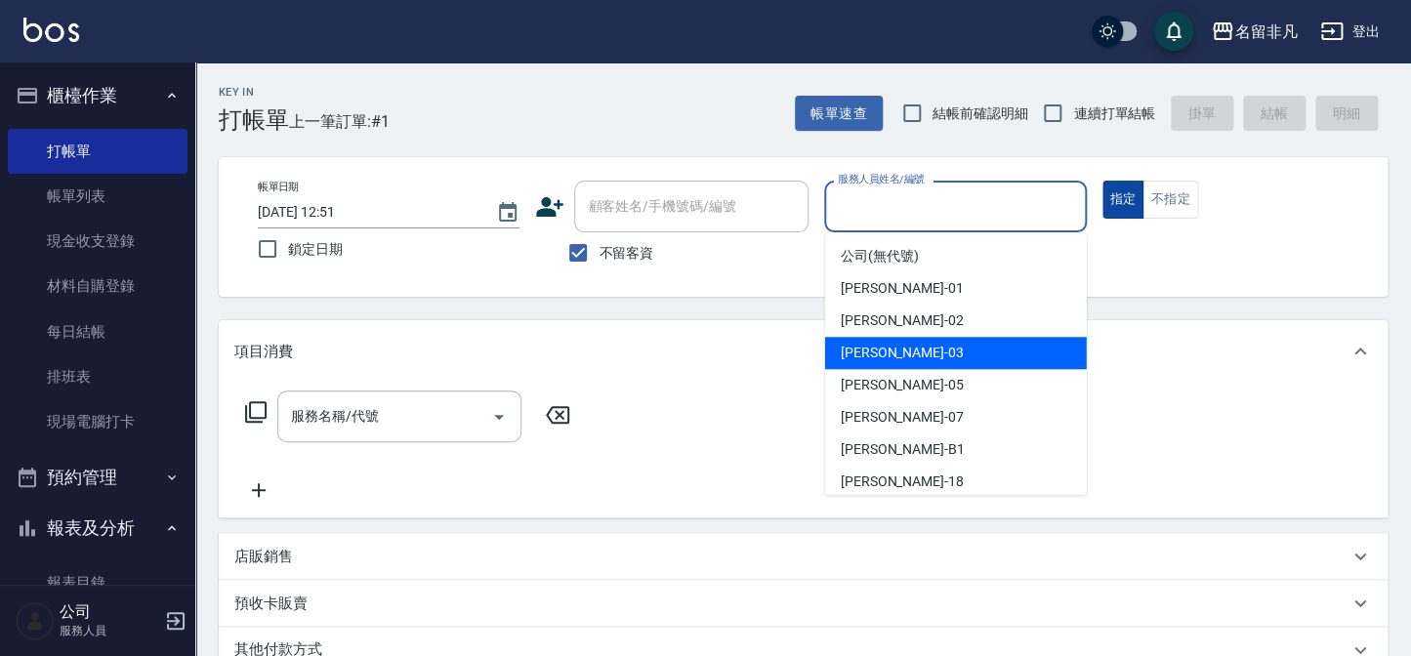
drag, startPoint x: 989, startPoint y: 354, endPoint x: 1123, endPoint y: 216, distance: 192.7
click at [1001, 348] on div "[PERSON_NAME] -03" at bounding box center [956, 353] width 262 height 32
type input "[PERSON_NAME]-03"
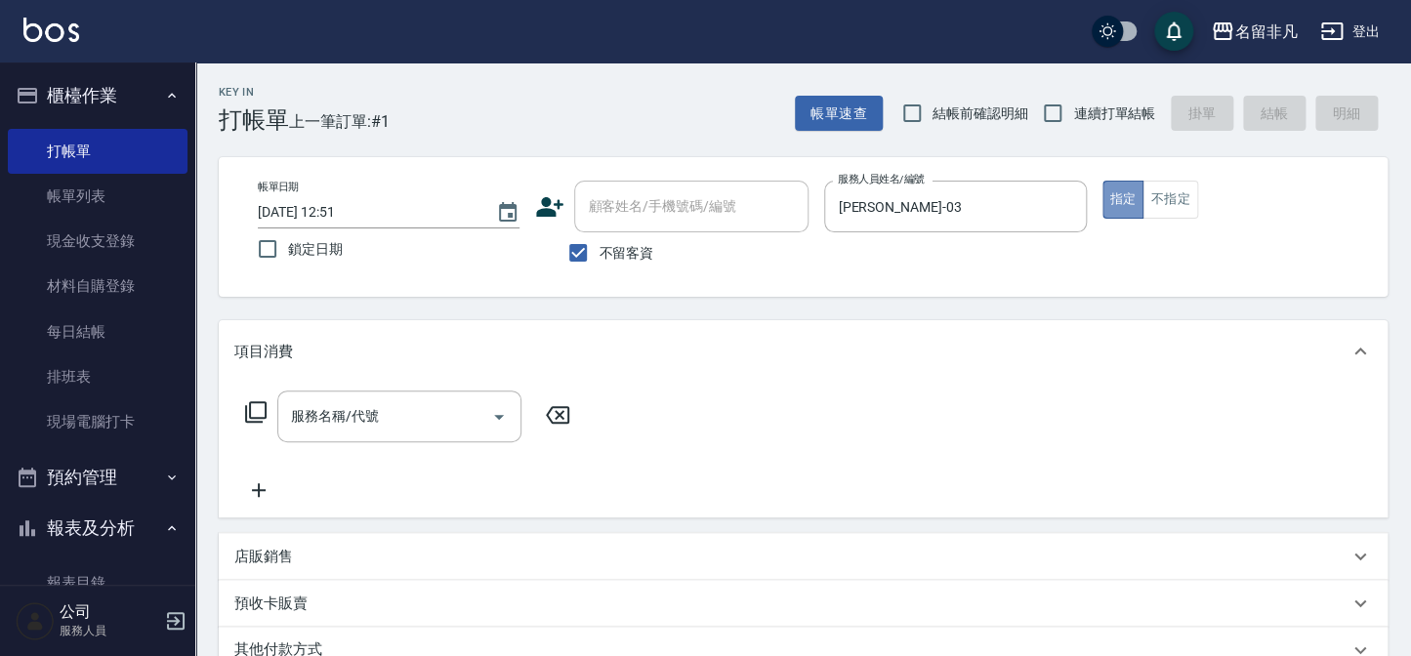
drag, startPoint x: 1114, startPoint y: 197, endPoint x: 950, endPoint y: 264, distance: 176.1
click at [1111, 197] on button "指定" at bounding box center [1124, 200] width 42 height 38
click at [249, 411] on icon at bounding box center [255, 411] width 21 height 21
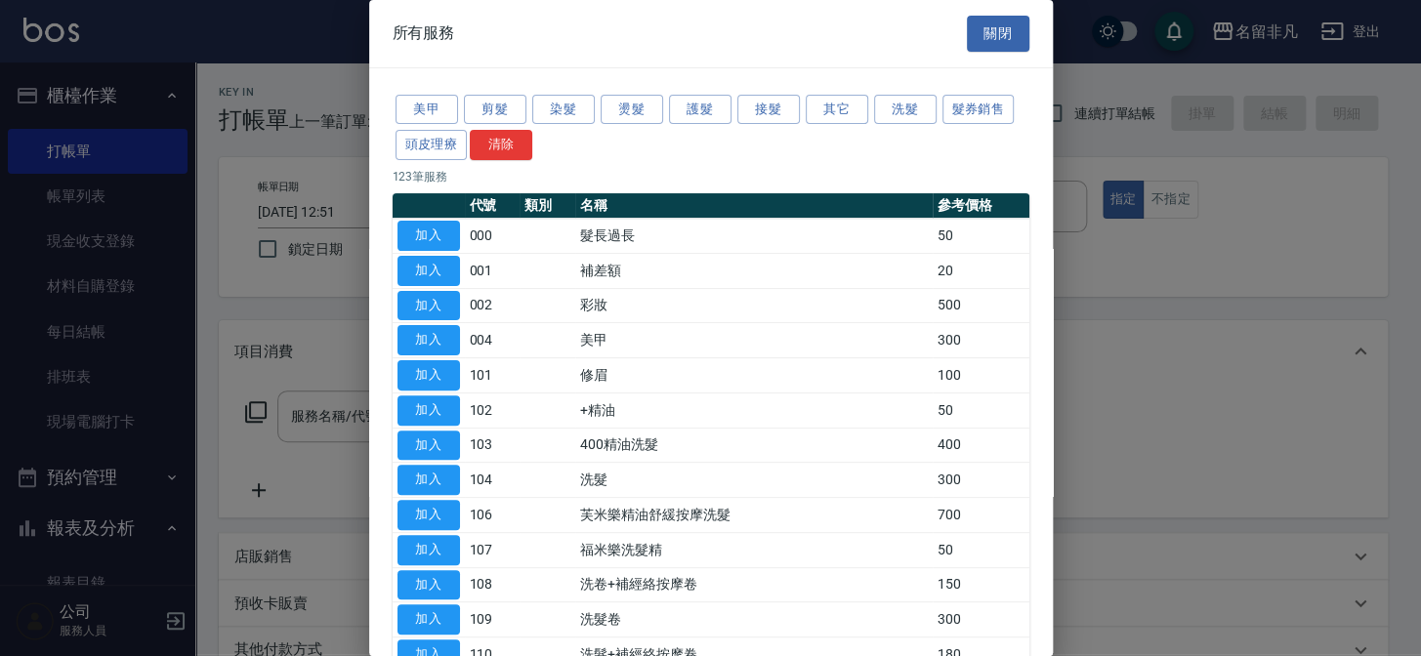
click at [449, 475] on button "加入" at bounding box center [429, 480] width 63 height 30
type input "洗髮(104)"
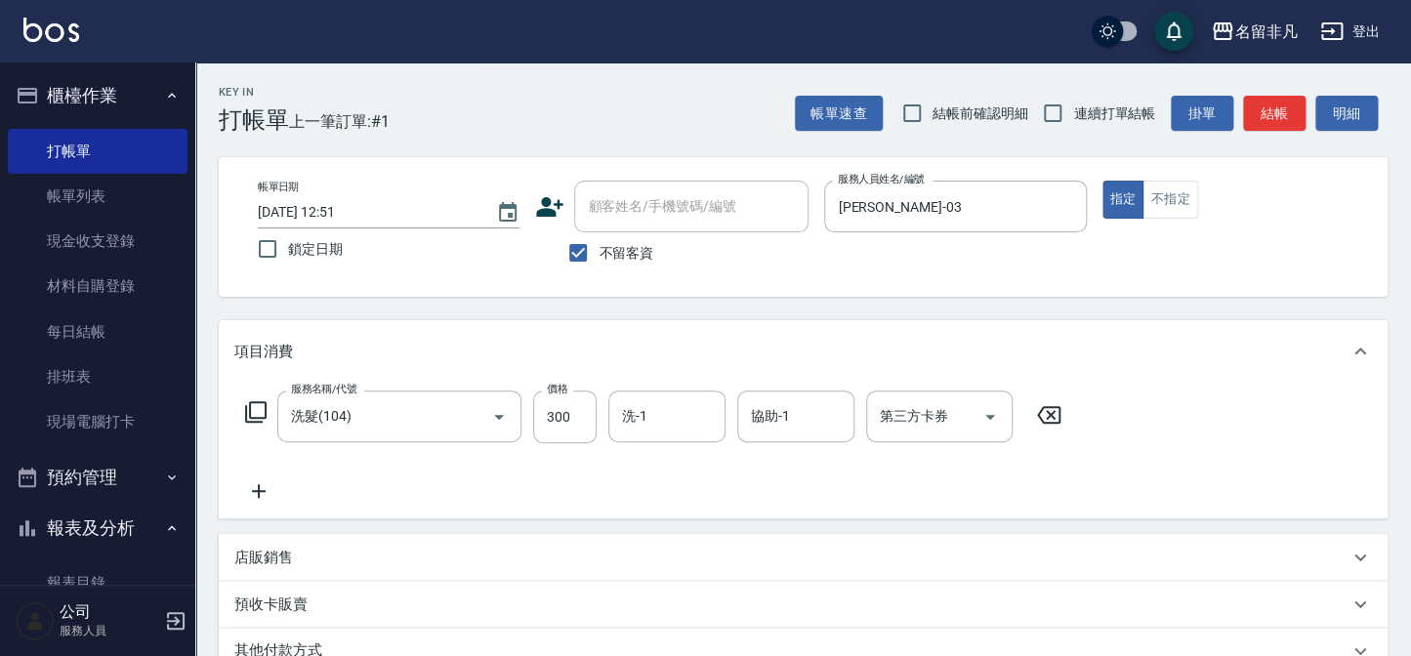
click at [259, 496] on icon at bounding box center [259, 491] width 14 height 14
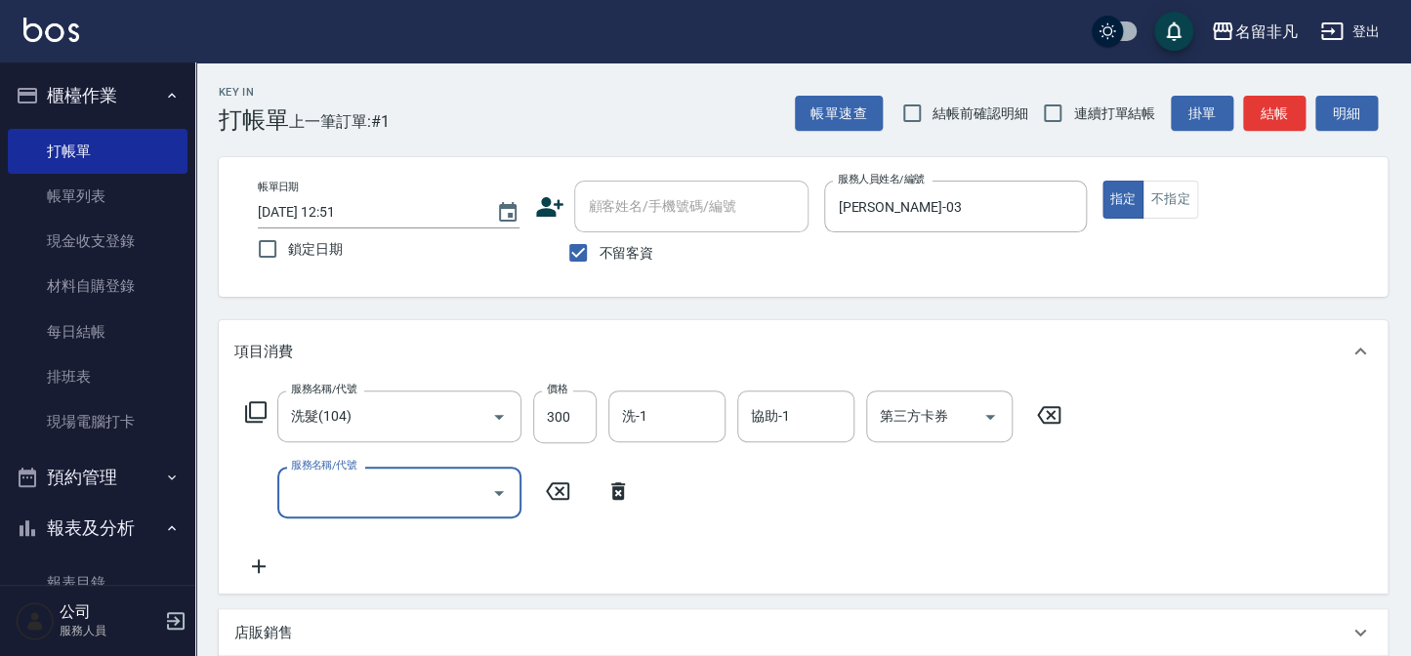
click at [252, 406] on icon at bounding box center [255, 411] width 23 height 23
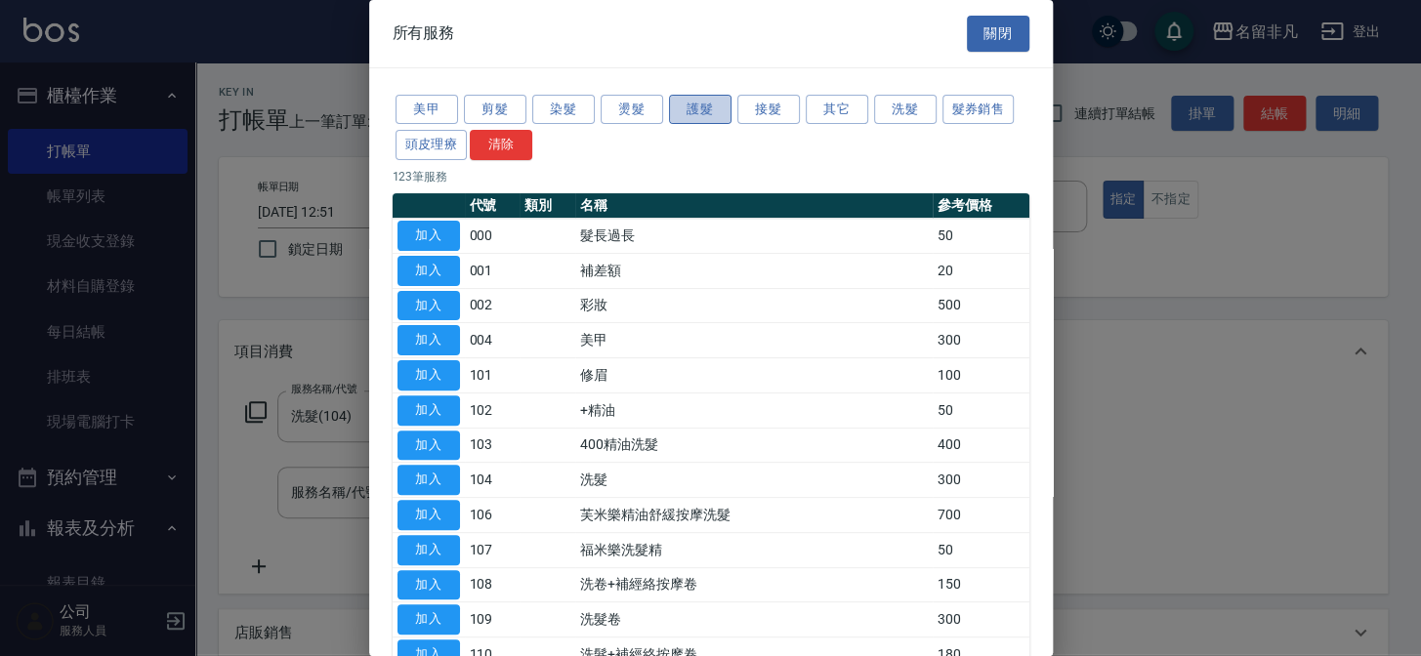
click at [701, 105] on button "護髮" at bounding box center [700, 110] width 63 height 30
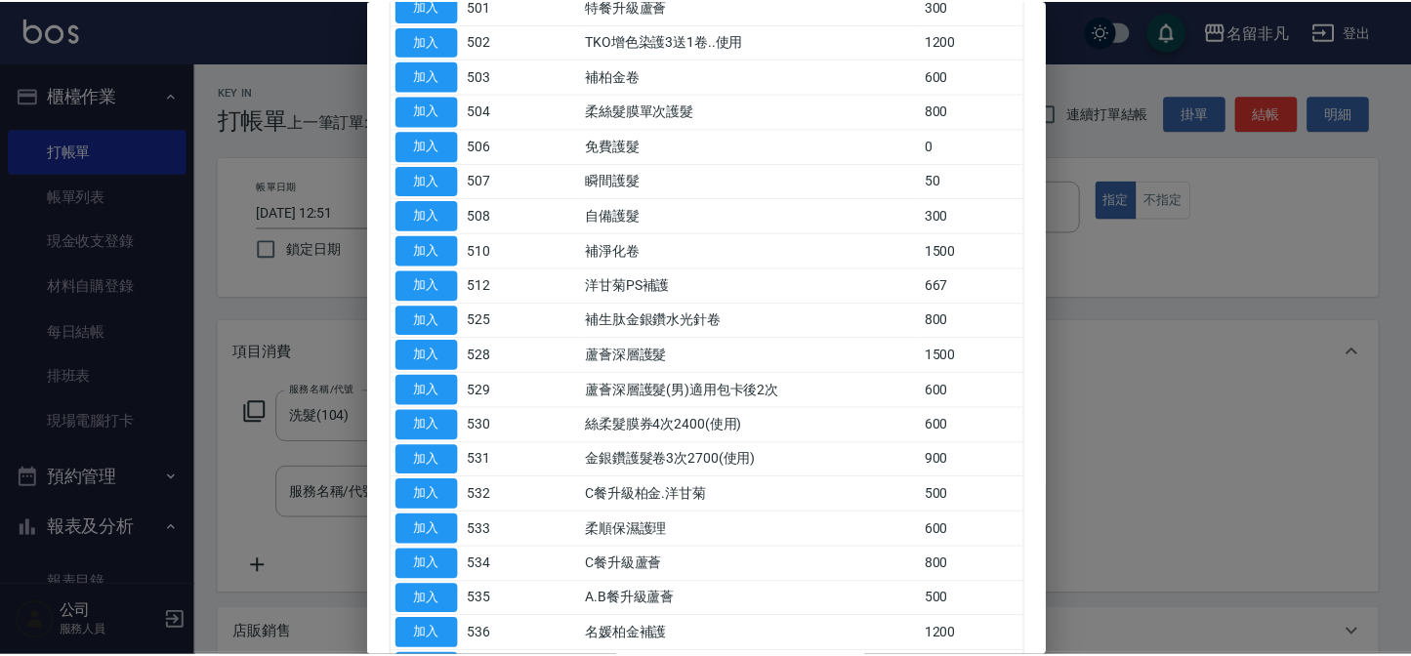
scroll to position [266, 0]
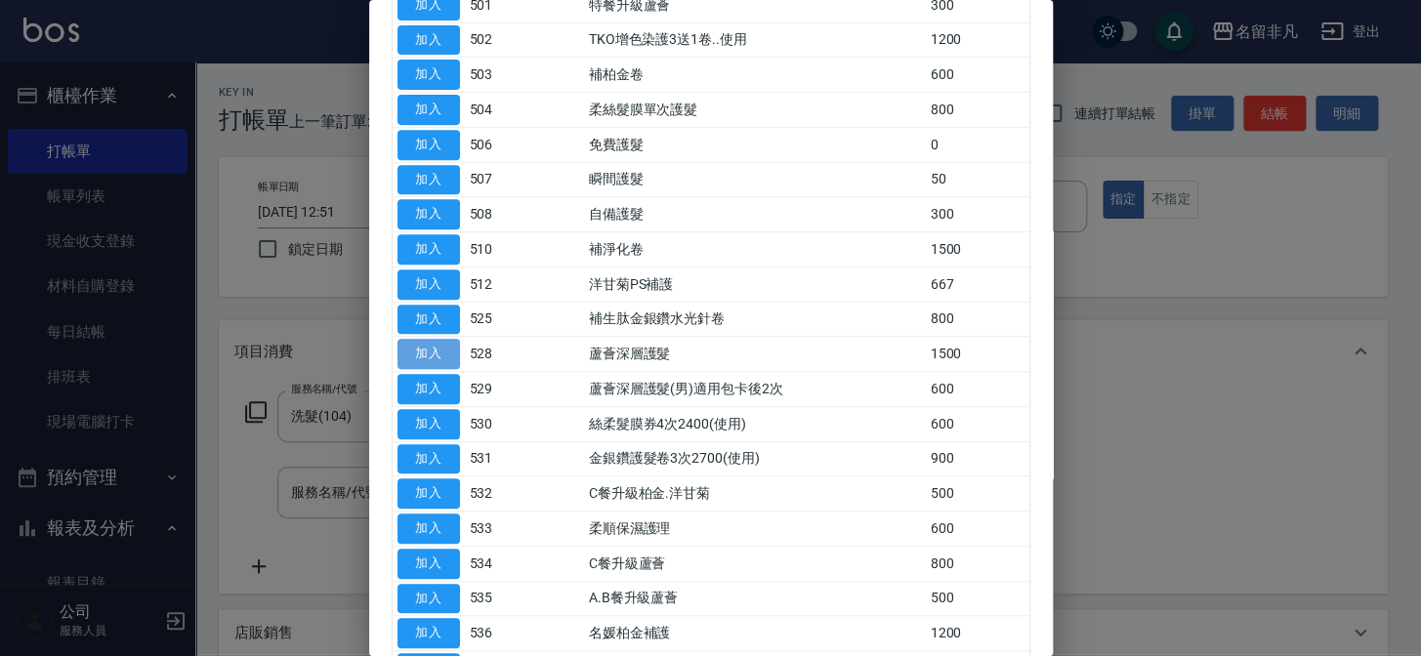
click at [437, 346] on button "加入" at bounding box center [429, 354] width 63 height 30
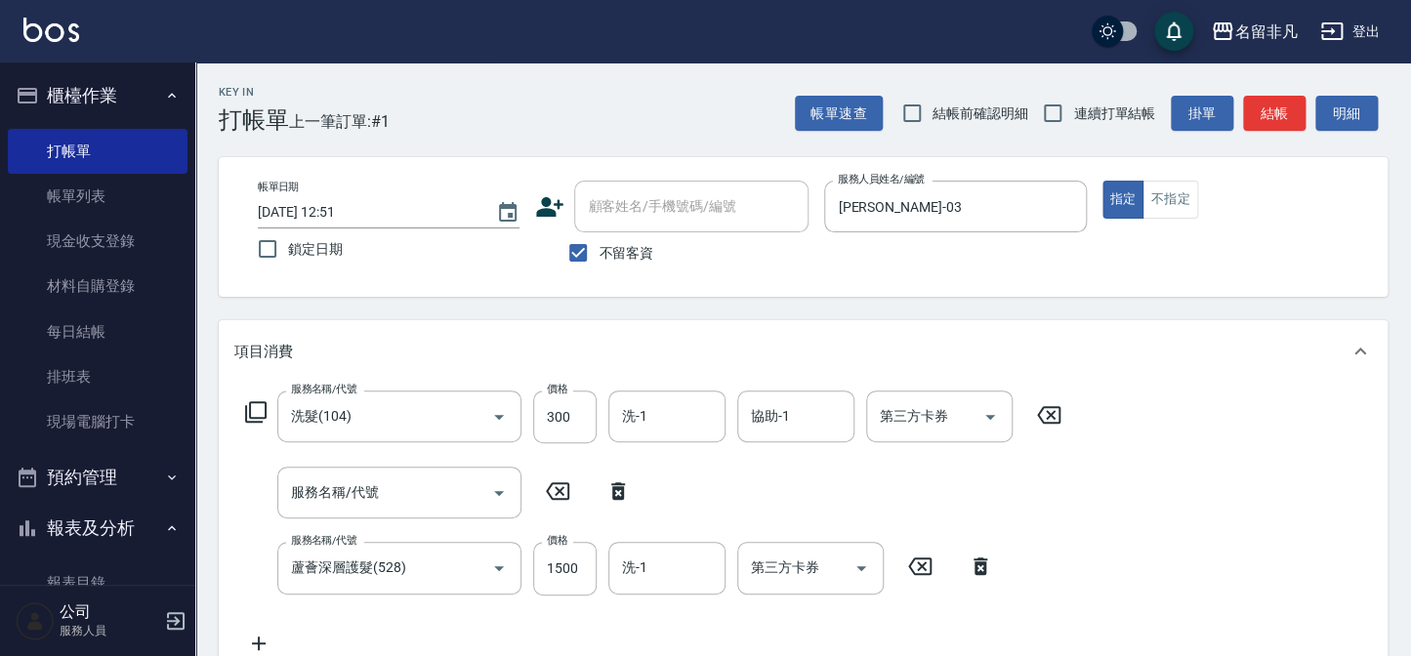
click at [615, 488] on icon at bounding box center [618, 492] width 14 height 18
type input "蘆薈深層護髮(528)"
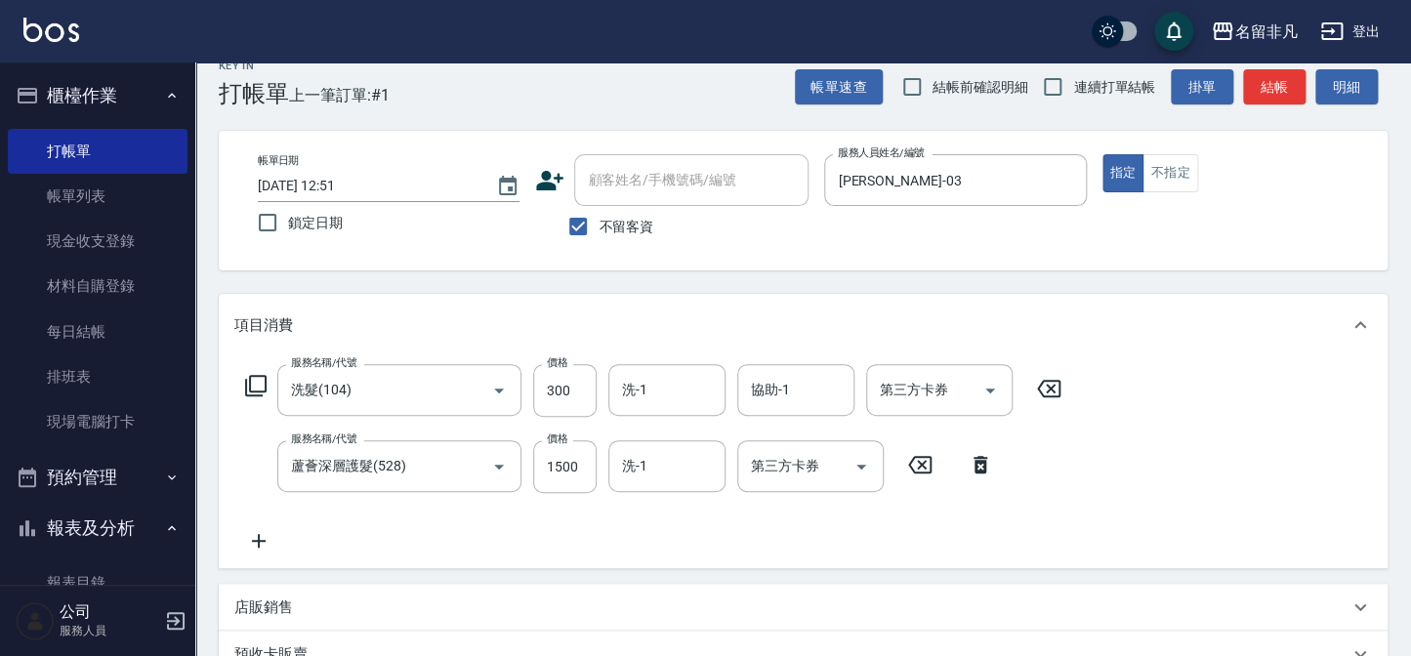
scroll to position [0, 0]
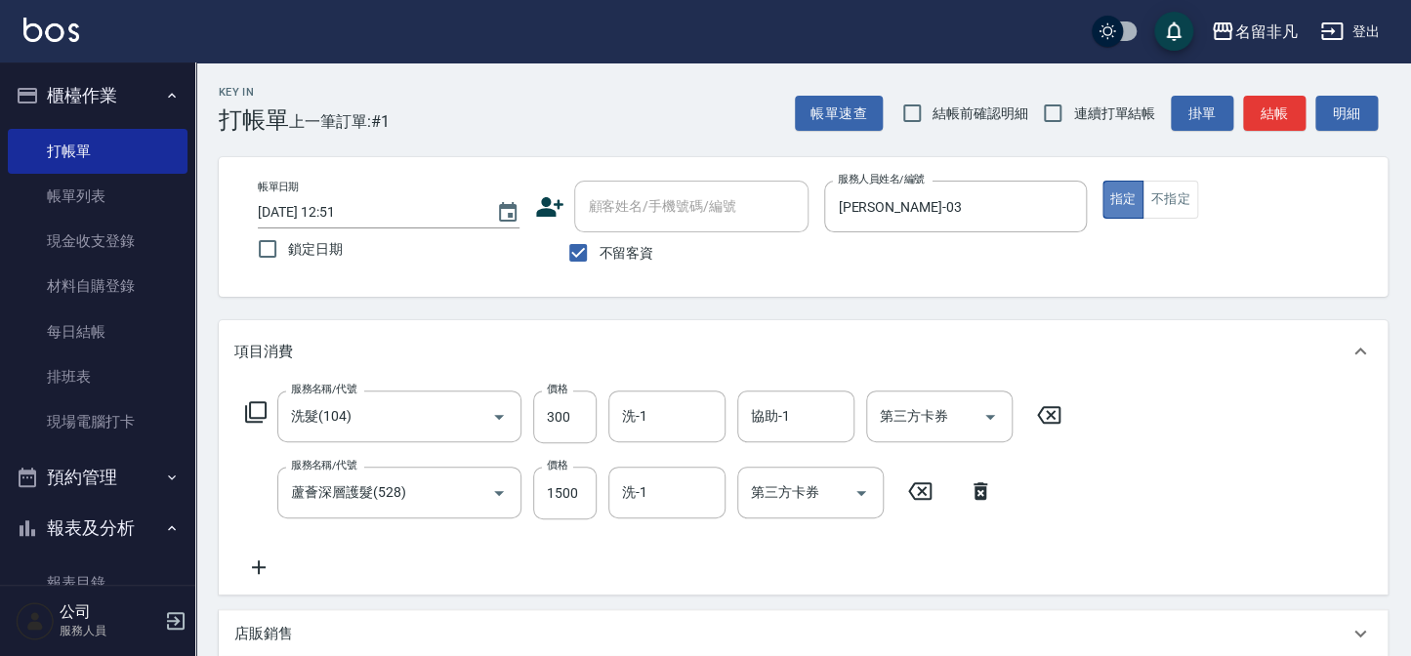
click at [1122, 201] on button "指定" at bounding box center [1124, 200] width 42 height 38
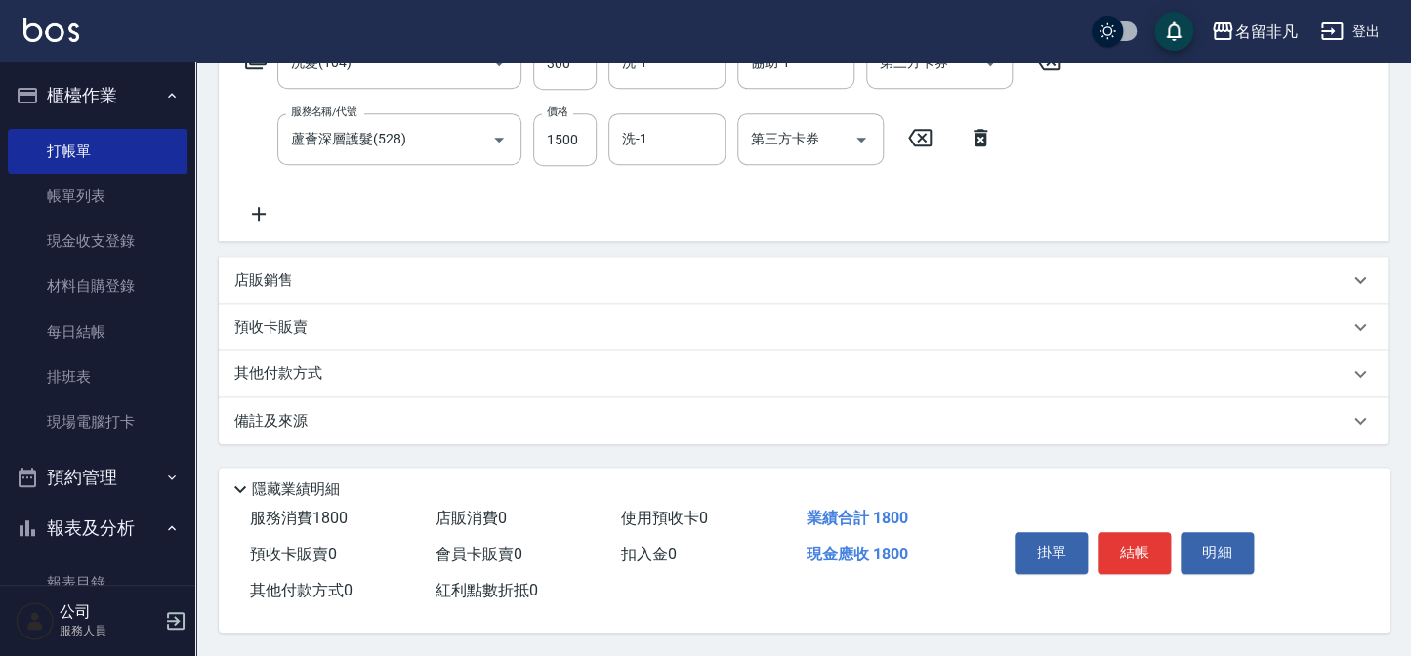
scroll to position [358, 0]
click at [1140, 537] on button "結帳" at bounding box center [1134, 552] width 73 height 41
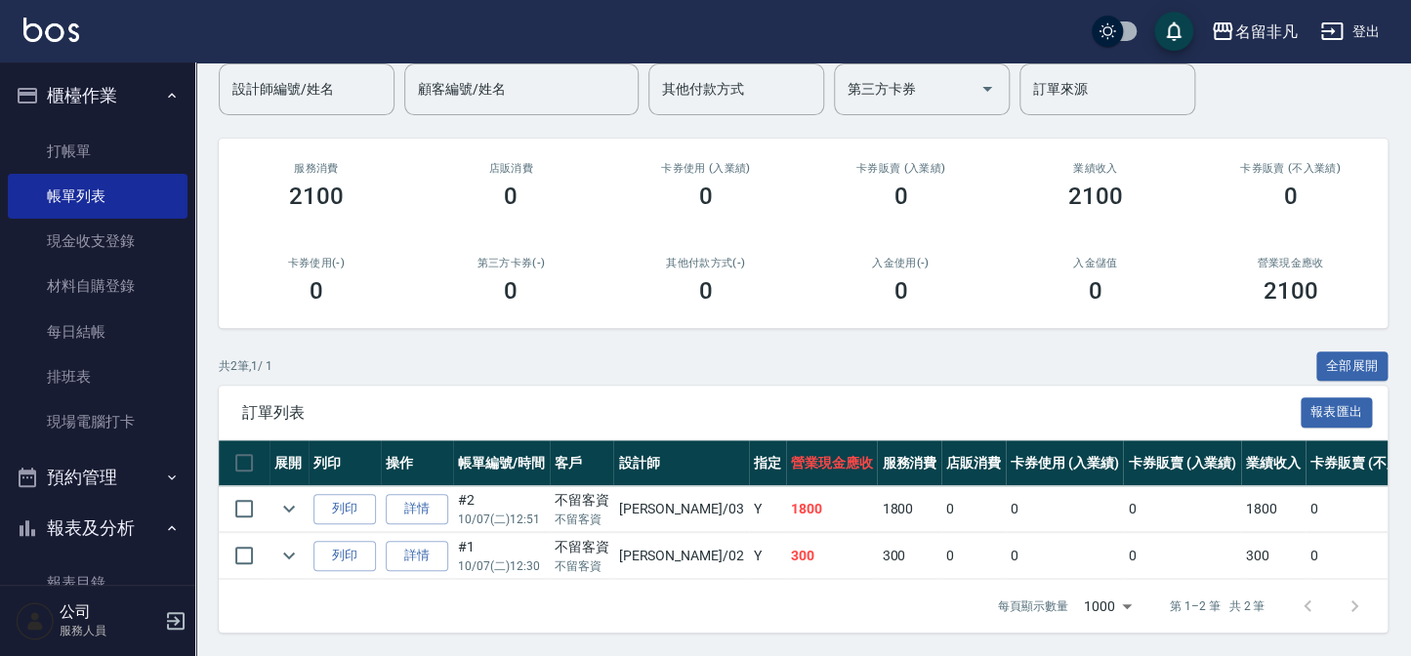
scroll to position [176, 0]
click at [345, 496] on button "列印" at bounding box center [345, 509] width 63 height 30
click at [109, 519] on button "報表及分析" at bounding box center [98, 528] width 180 height 51
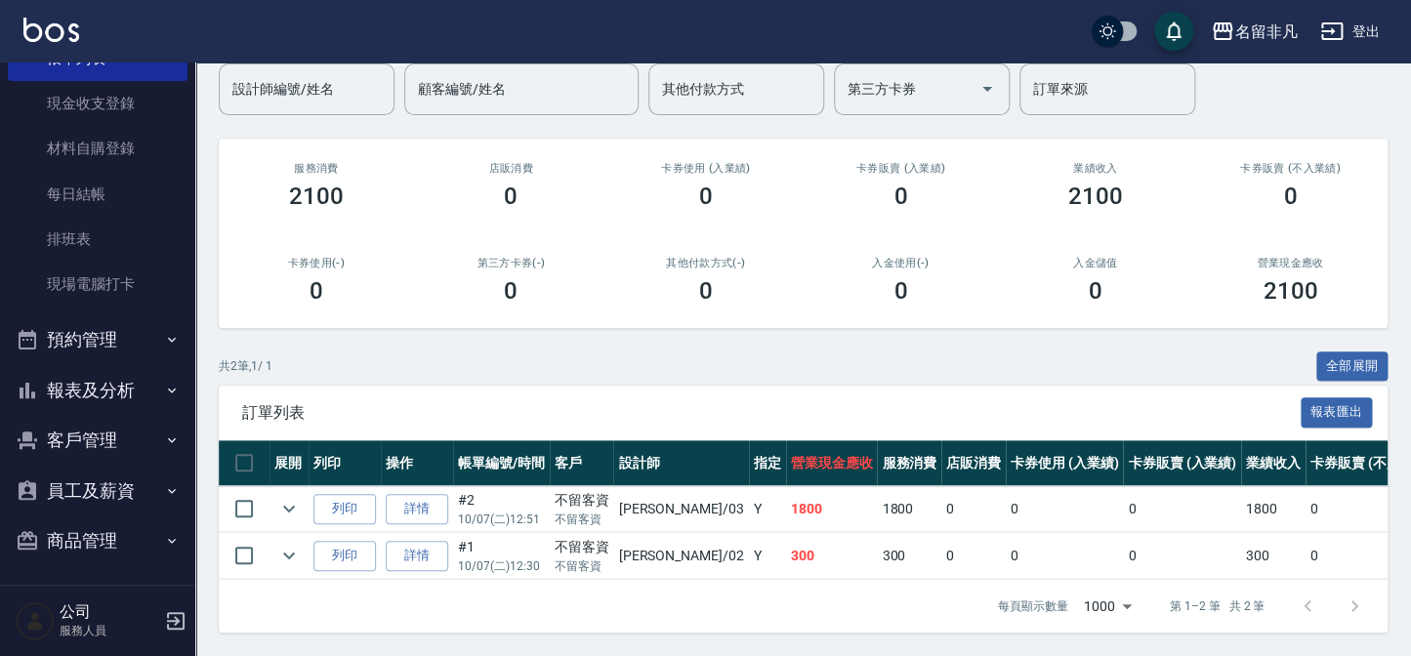
scroll to position [142, 0]
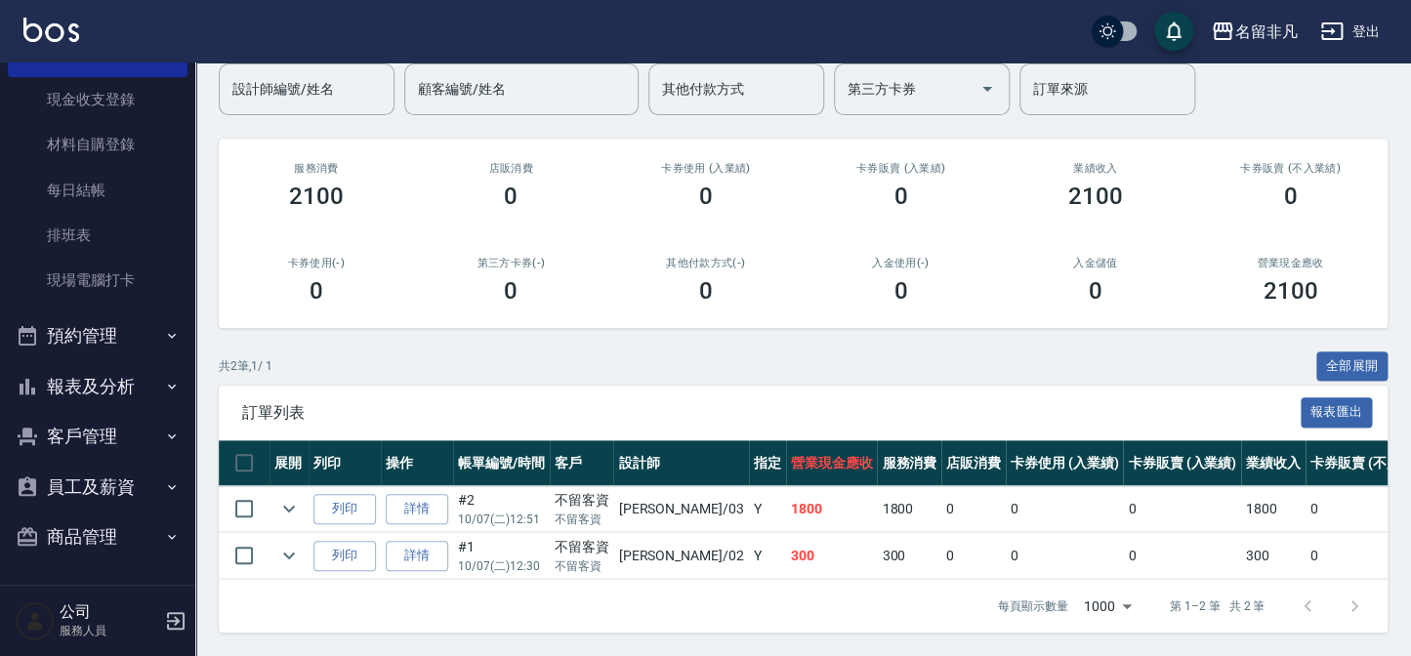
click at [106, 381] on button "報表及分析" at bounding box center [98, 386] width 180 height 51
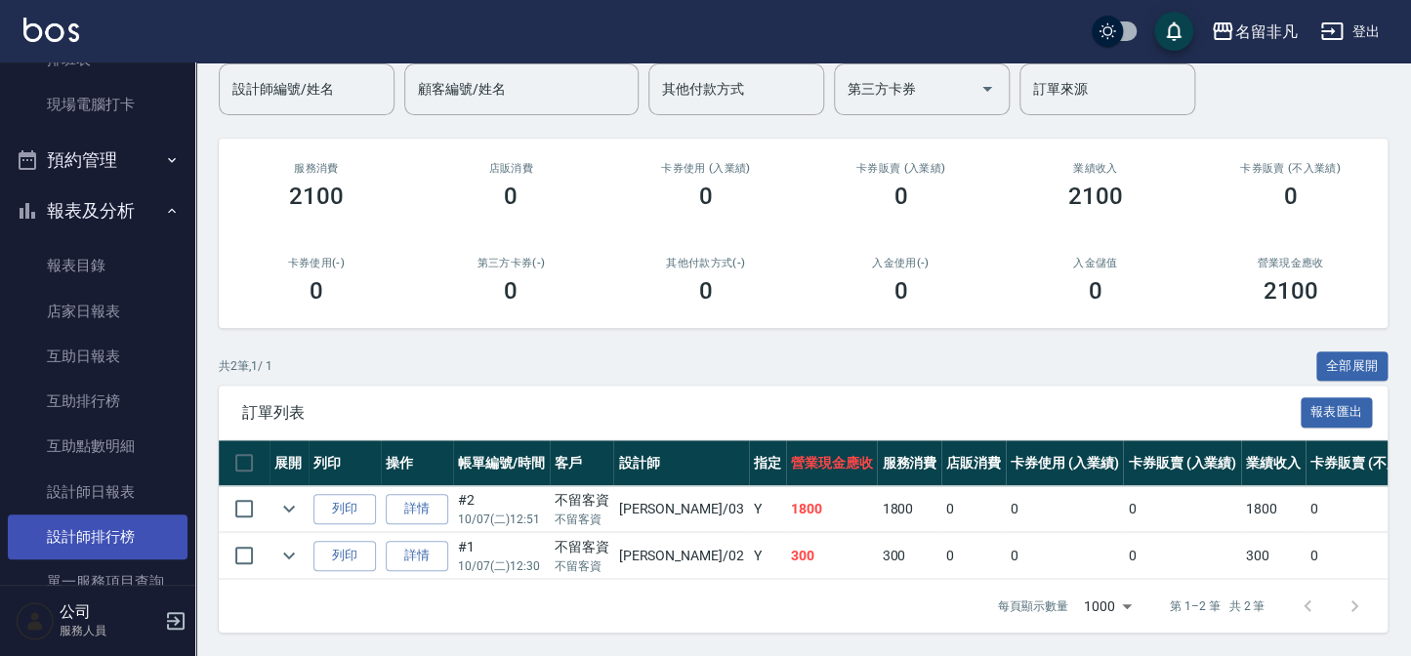
scroll to position [319, 0]
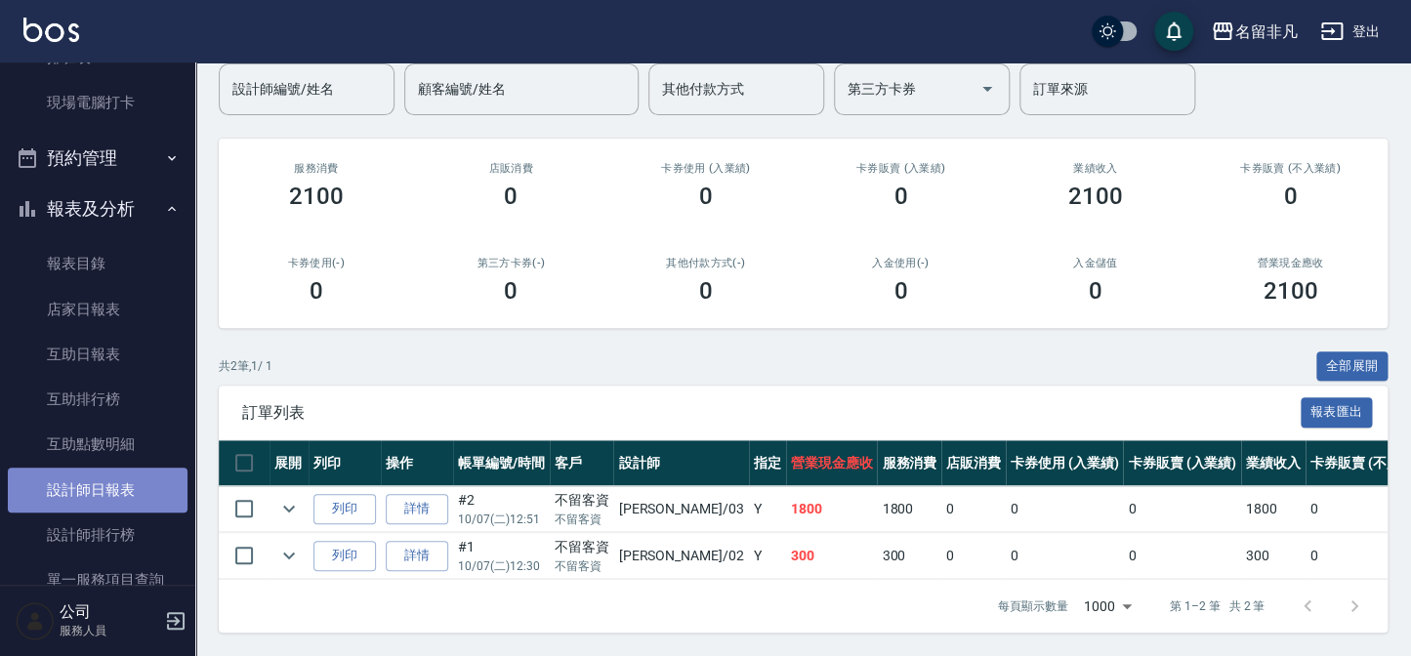
click at [117, 489] on link "設計師日報表" at bounding box center [98, 490] width 180 height 45
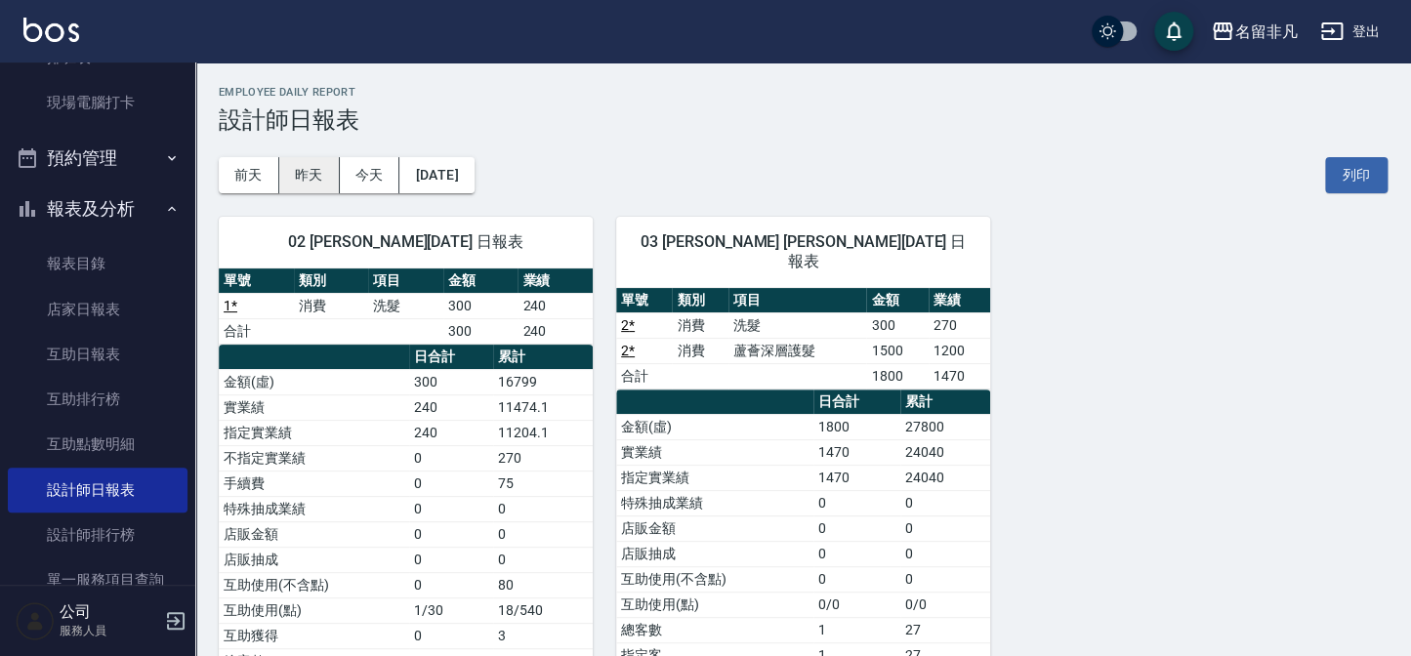
click at [306, 168] on button "昨天" at bounding box center [309, 175] width 61 height 36
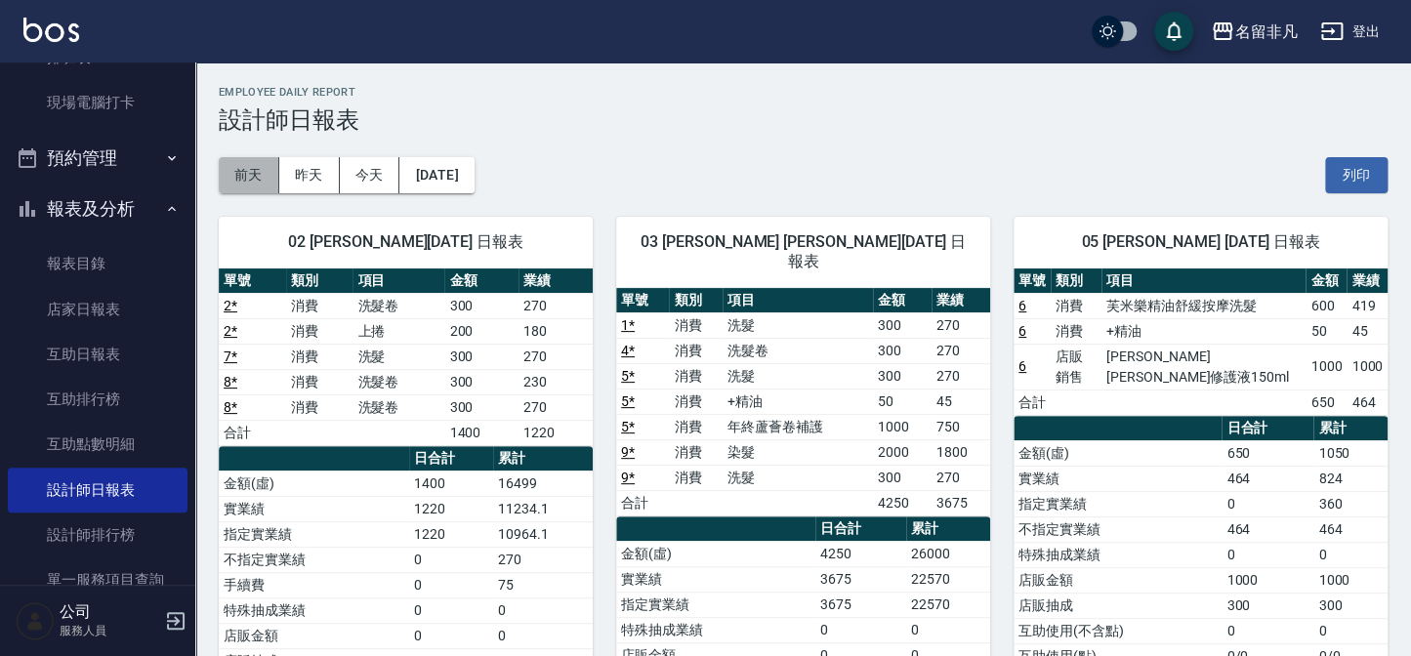
click at [248, 168] on button "前天" at bounding box center [249, 175] width 61 height 36
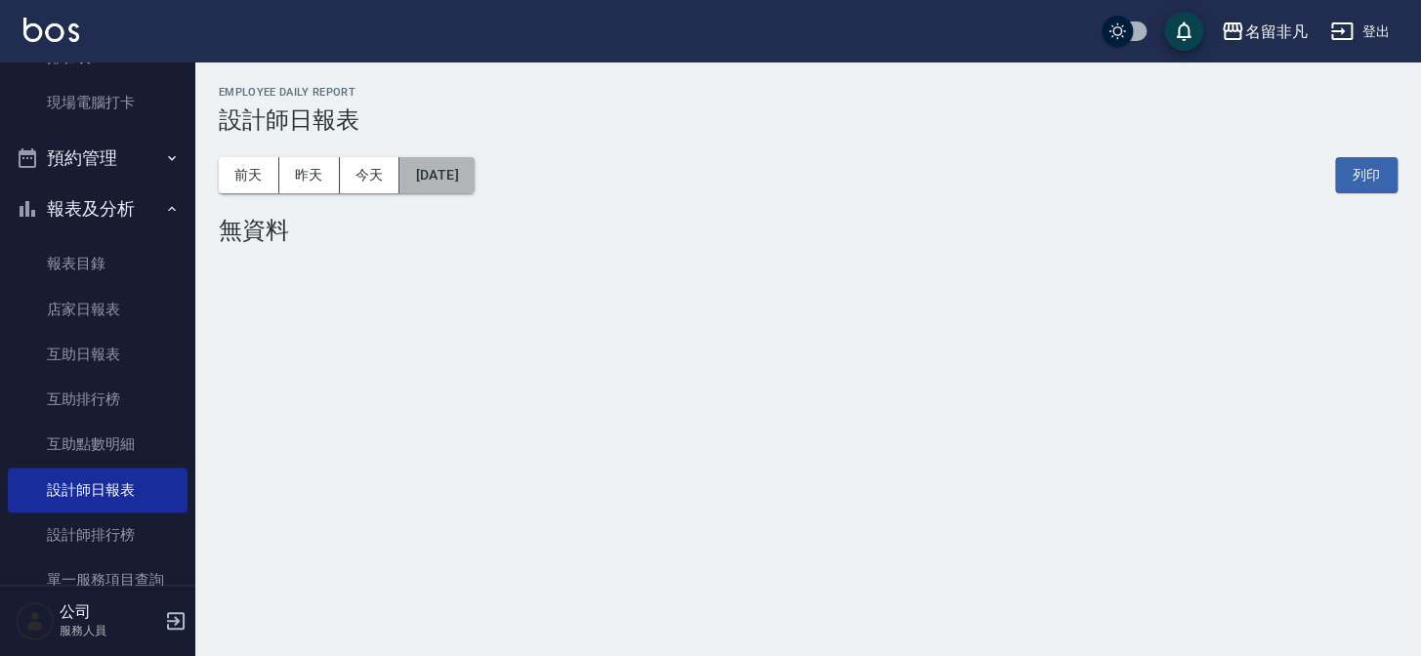
click at [474, 177] on button "[DATE]" at bounding box center [437, 175] width 74 height 36
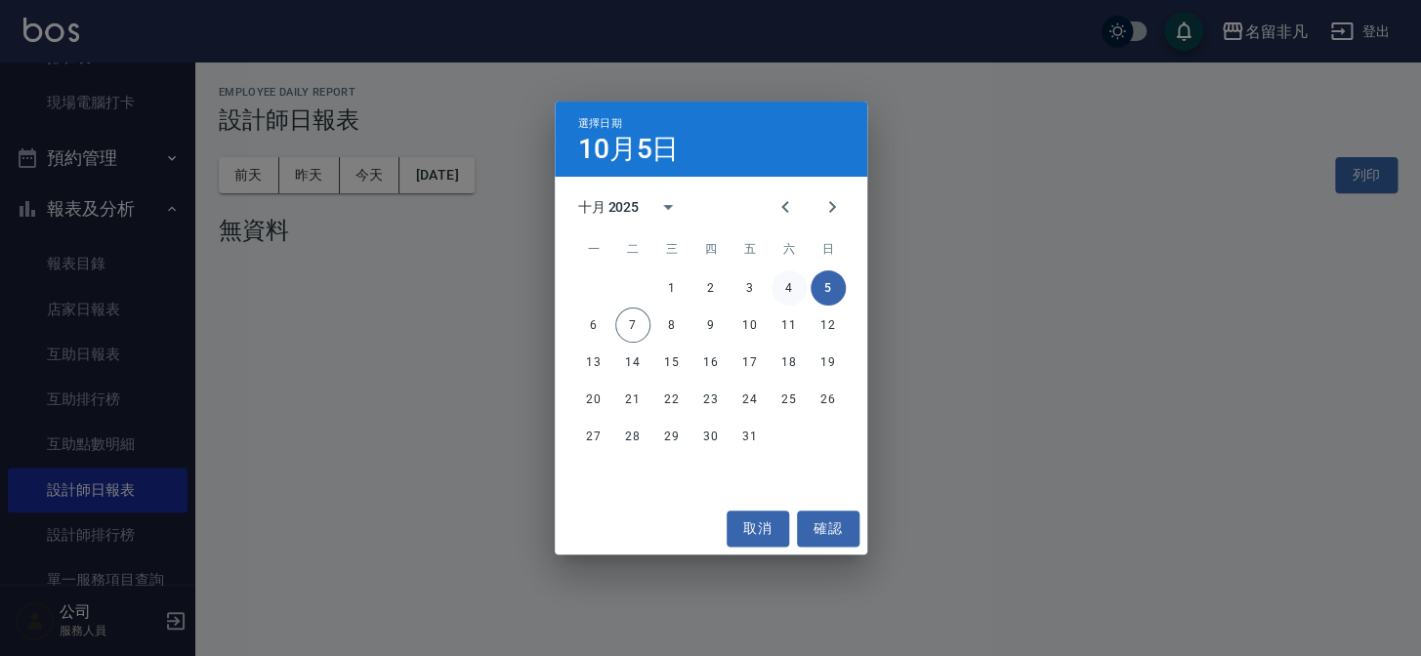
click at [795, 287] on button "4" at bounding box center [789, 288] width 35 height 35
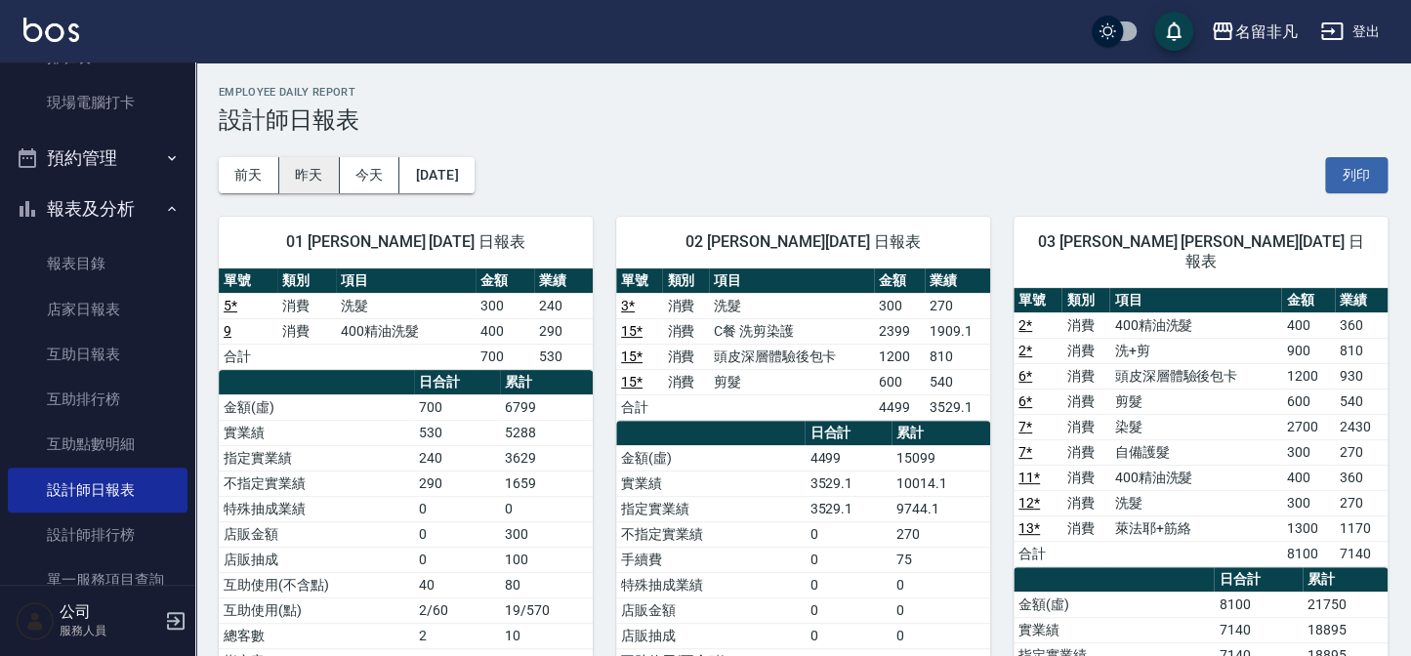
click at [315, 168] on button "昨天" at bounding box center [309, 175] width 61 height 36
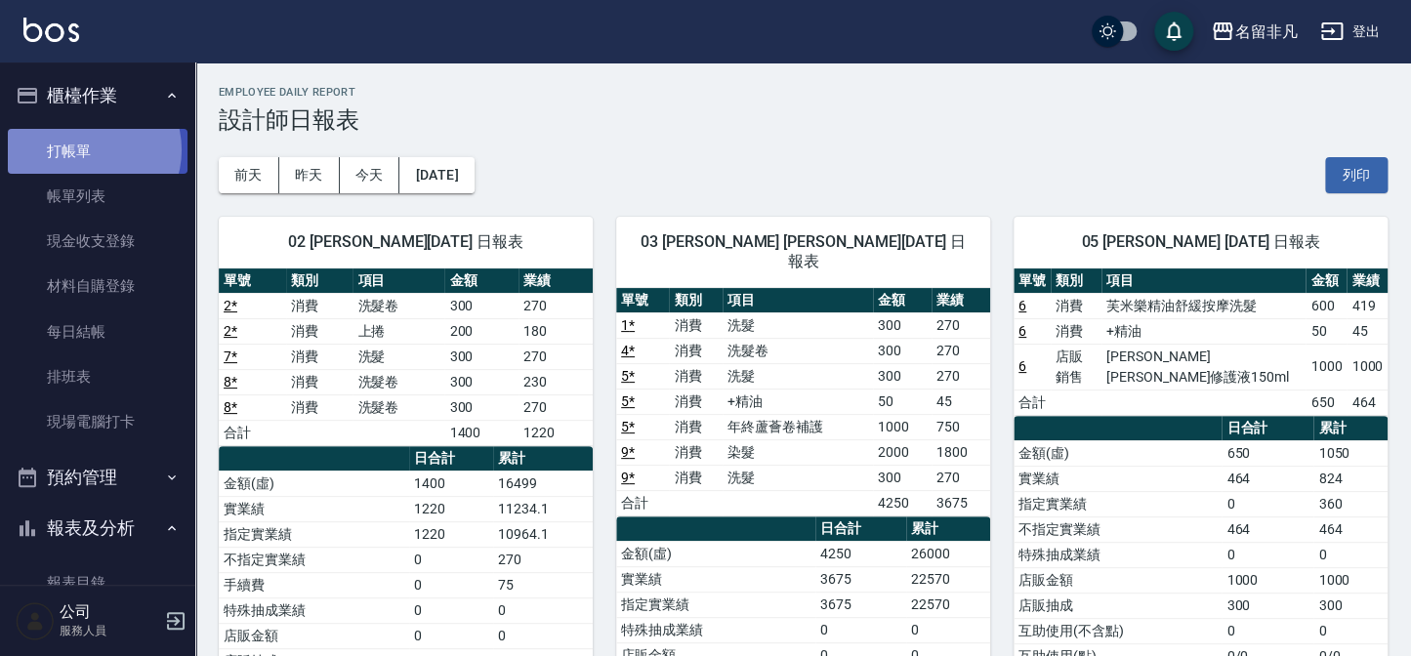
click at [90, 149] on link "打帳單" at bounding box center [98, 151] width 180 height 45
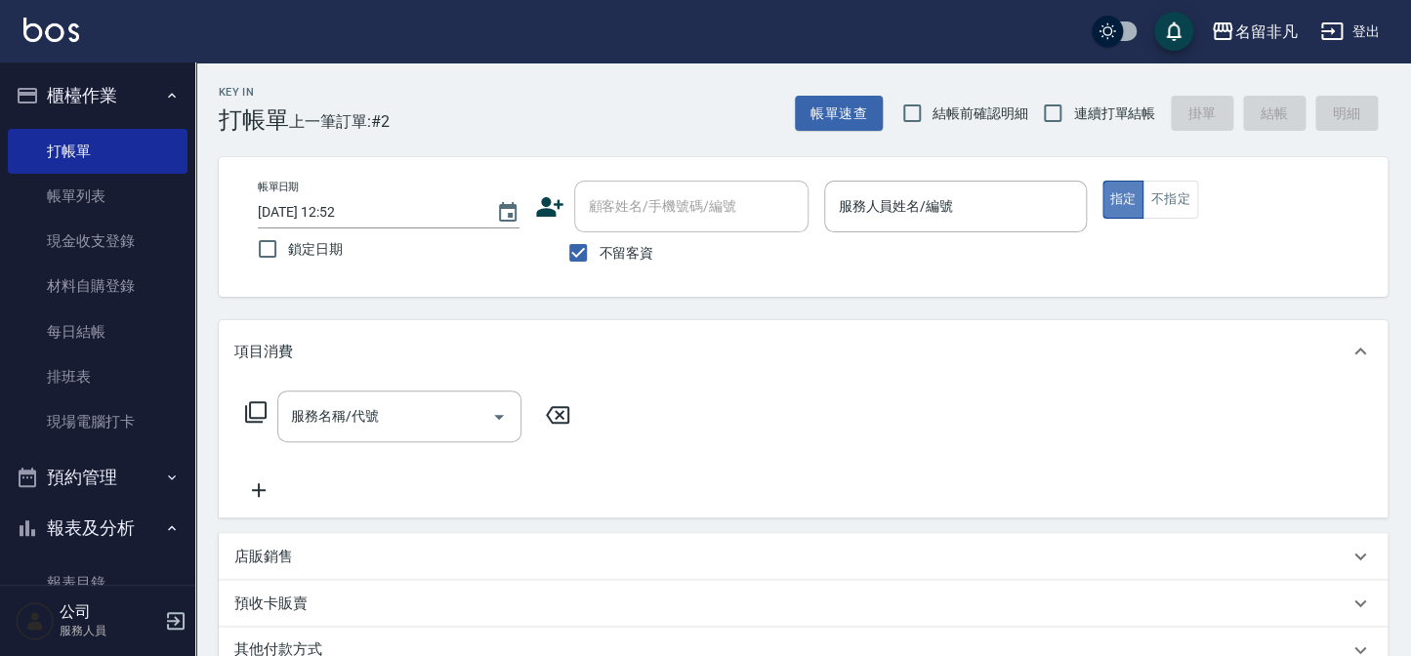
click at [1127, 190] on button "指定" at bounding box center [1124, 200] width 42 height 38
click at [904, 207] on input "服務人員姓名/編號" at bounding box center [955, 207] width 244 height 34
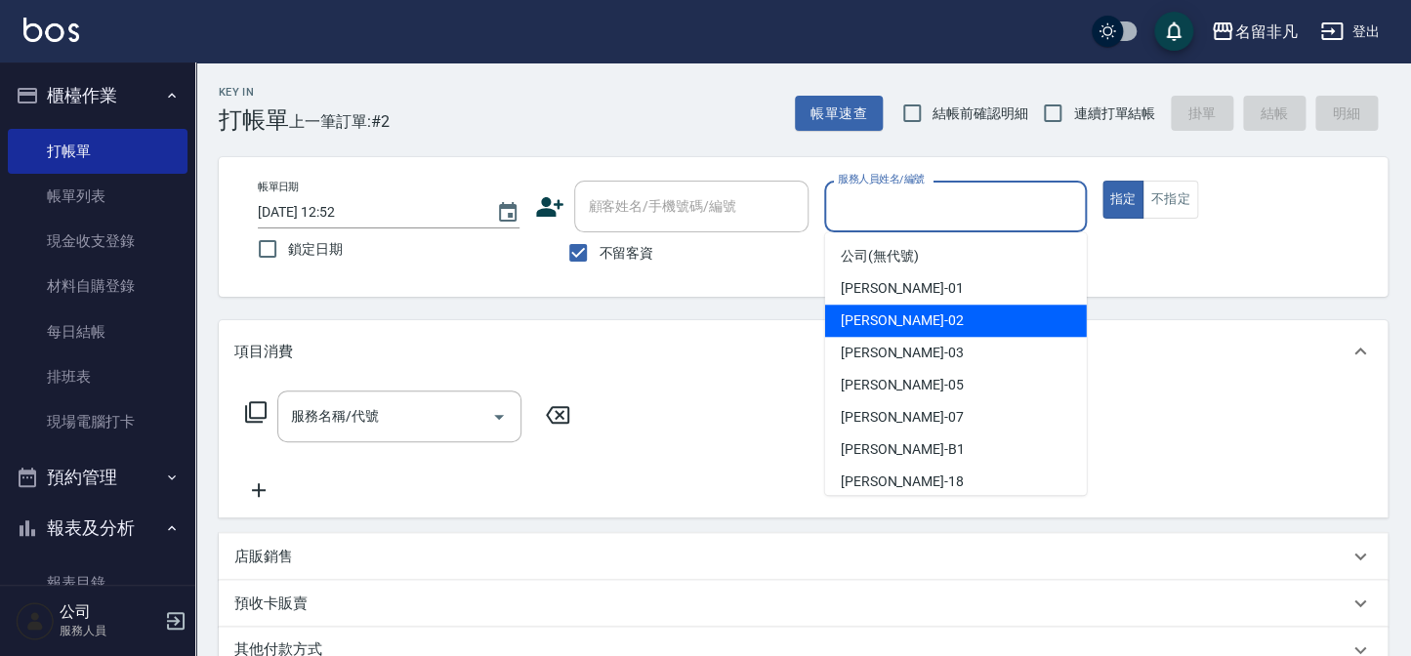
click at [943, 325] on div "[PERSON_NAME]-02" at bounding box center [956, 321] width 262 height 32
type input "[PERSON_NAME]-02"
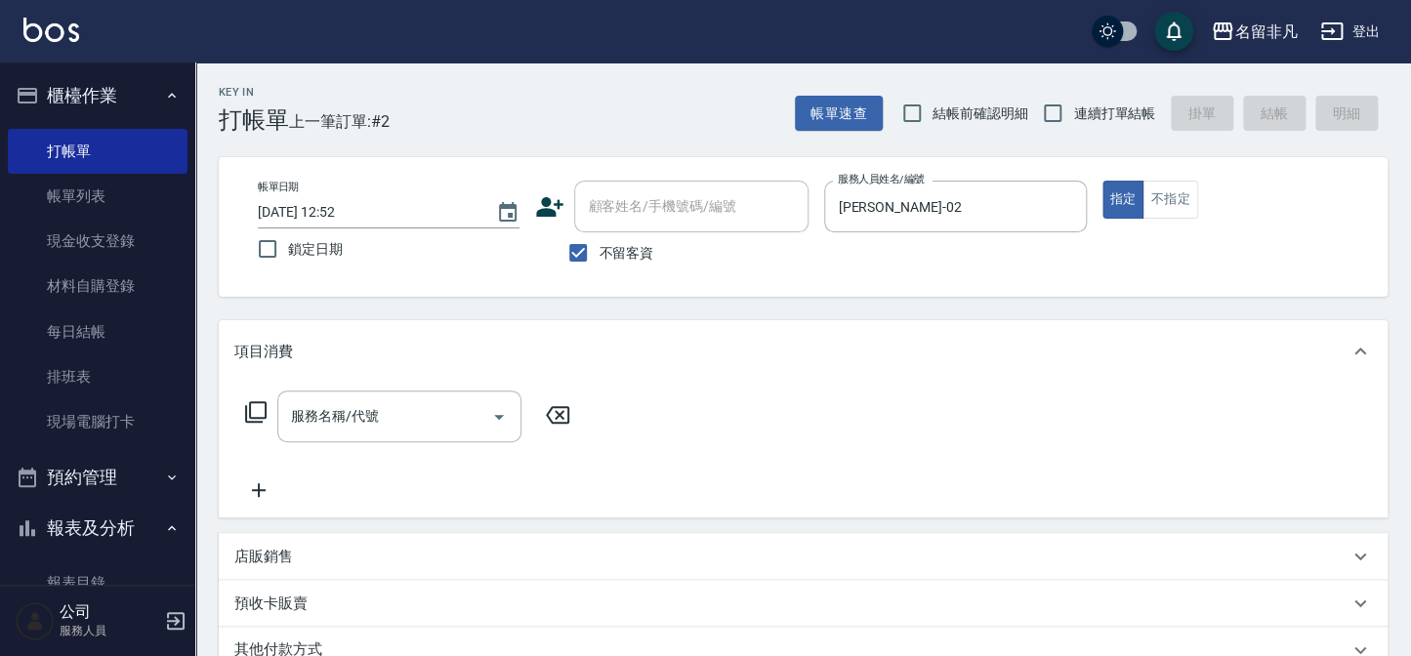
click at [253, 405] on icon at bounding box center [255, 411] width 23 height 23
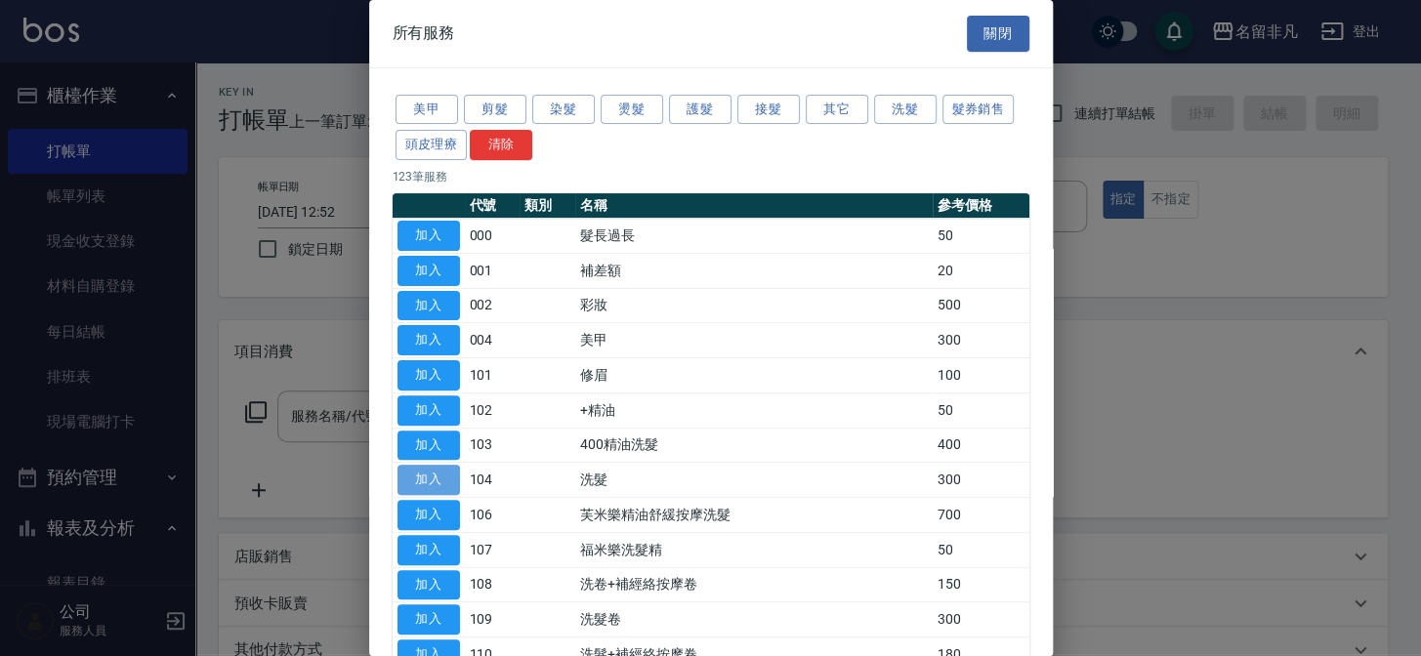
click at [403, 475] on button "加入" at bounding box center [429, 480] width 63 height 30
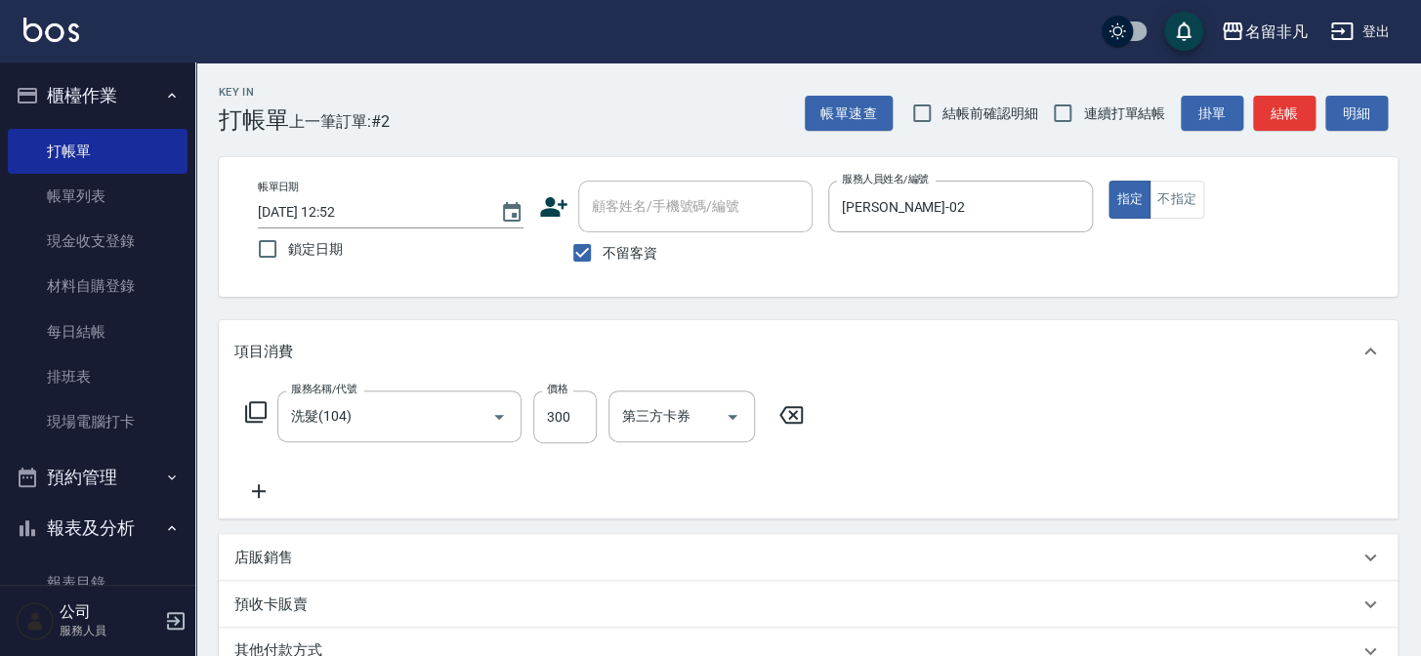
type input "洗髮(104)"
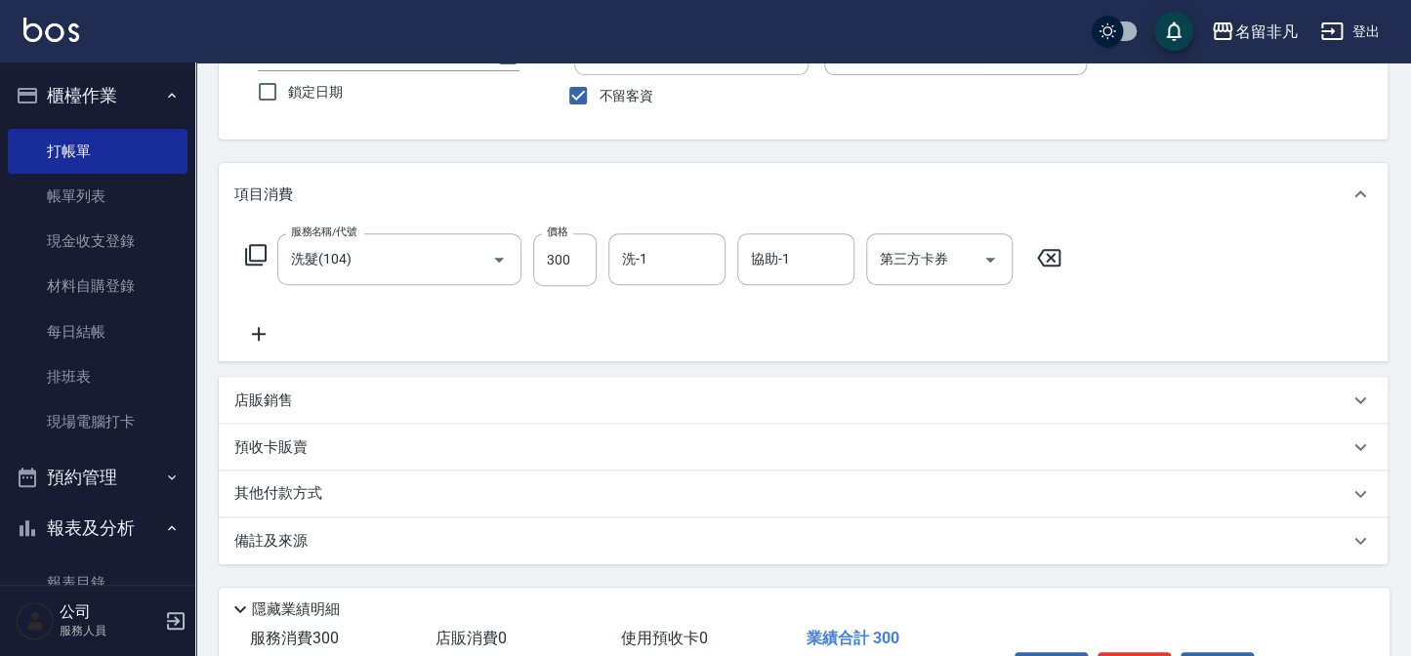
scroll to position [177, 0]
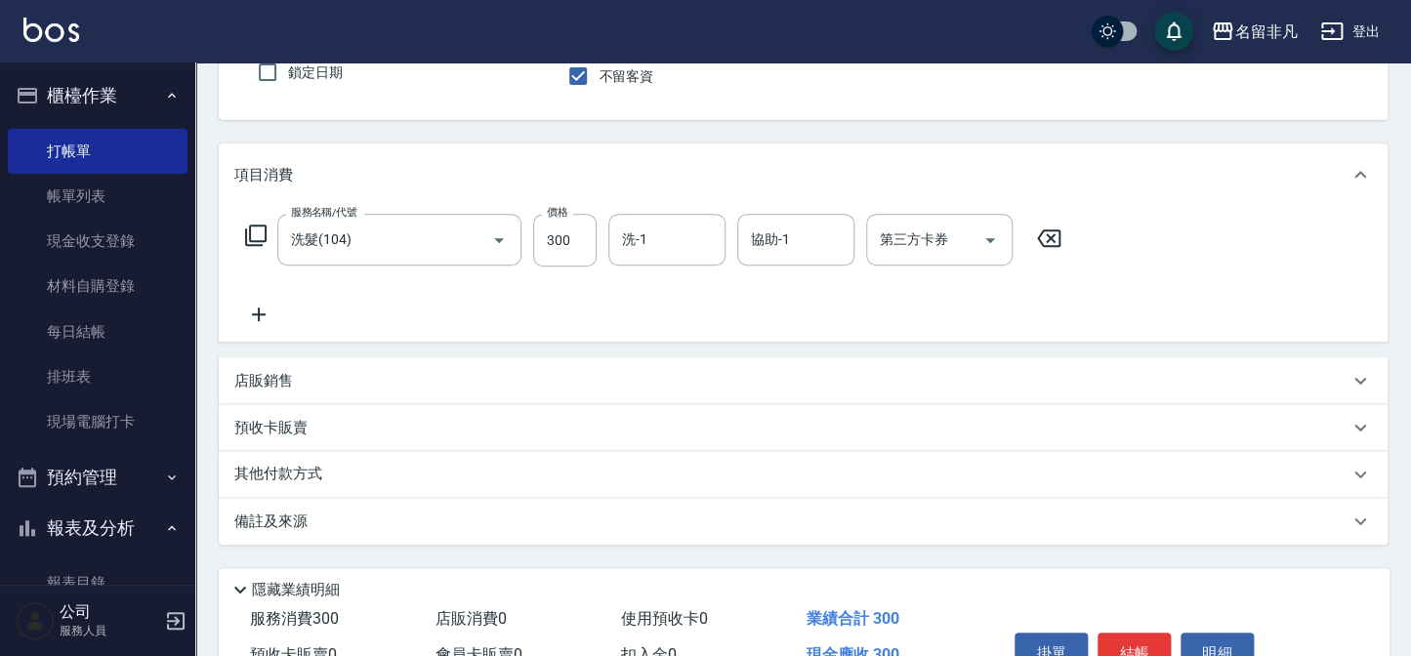
click at [1047, 237] on icon at bounding box center [1049, 238] width 49 height 23
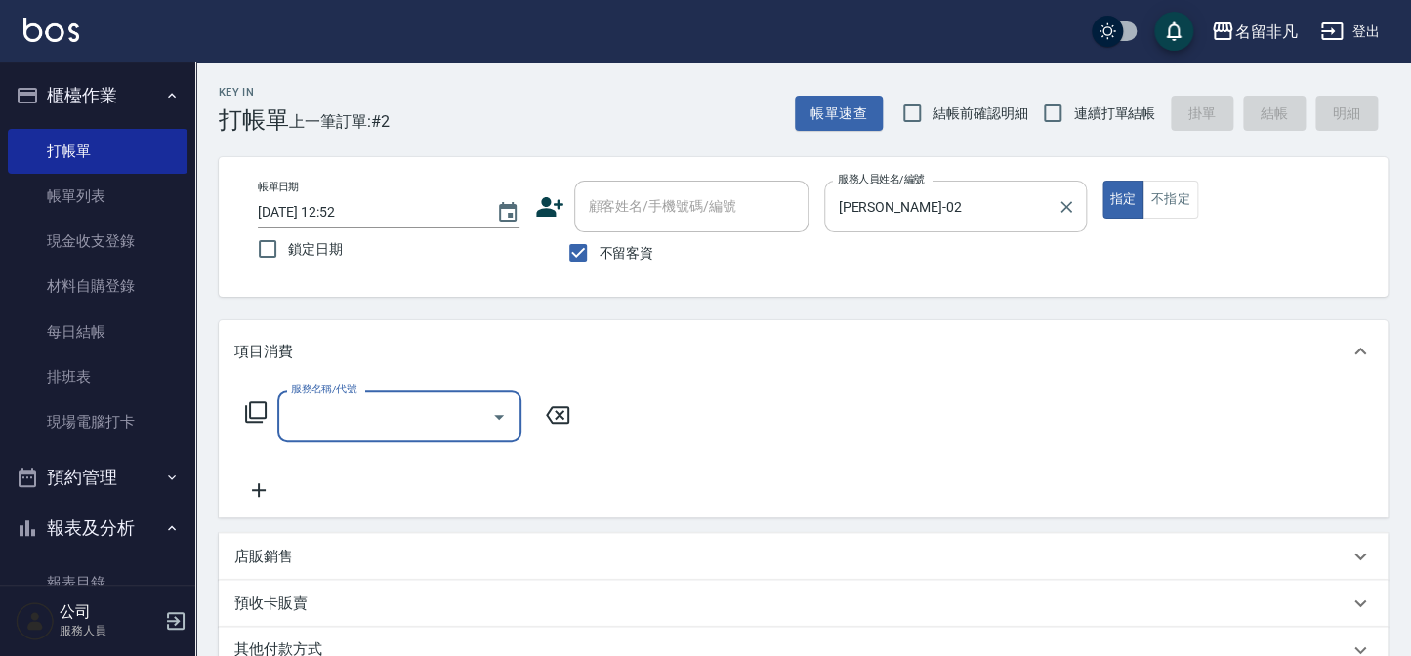
scroll to position [0, 0]
click at [1067, 200] on icon "Clear" at bounding box center [1067, 207] width 20 height 20
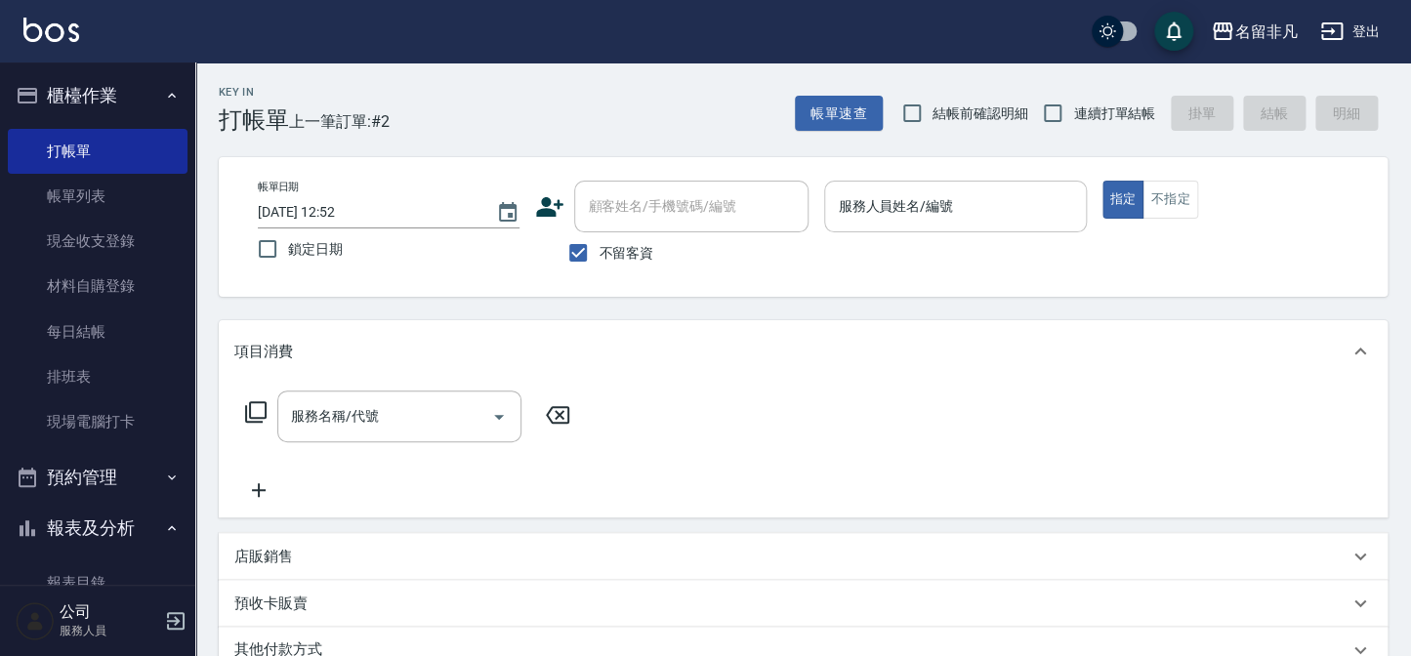
click at [614, 248] on span "不留客資" at bounding box center [626, 253] width 55 height 21
click at [599, 248] on input "不留客資" at bounding box center [578, 252] width 41 height 41
checkbox input "false"
click at [616, 217] on input "顧客姓名/手機號碼/編號" at bounding box center [677, 207] width 188 height 34
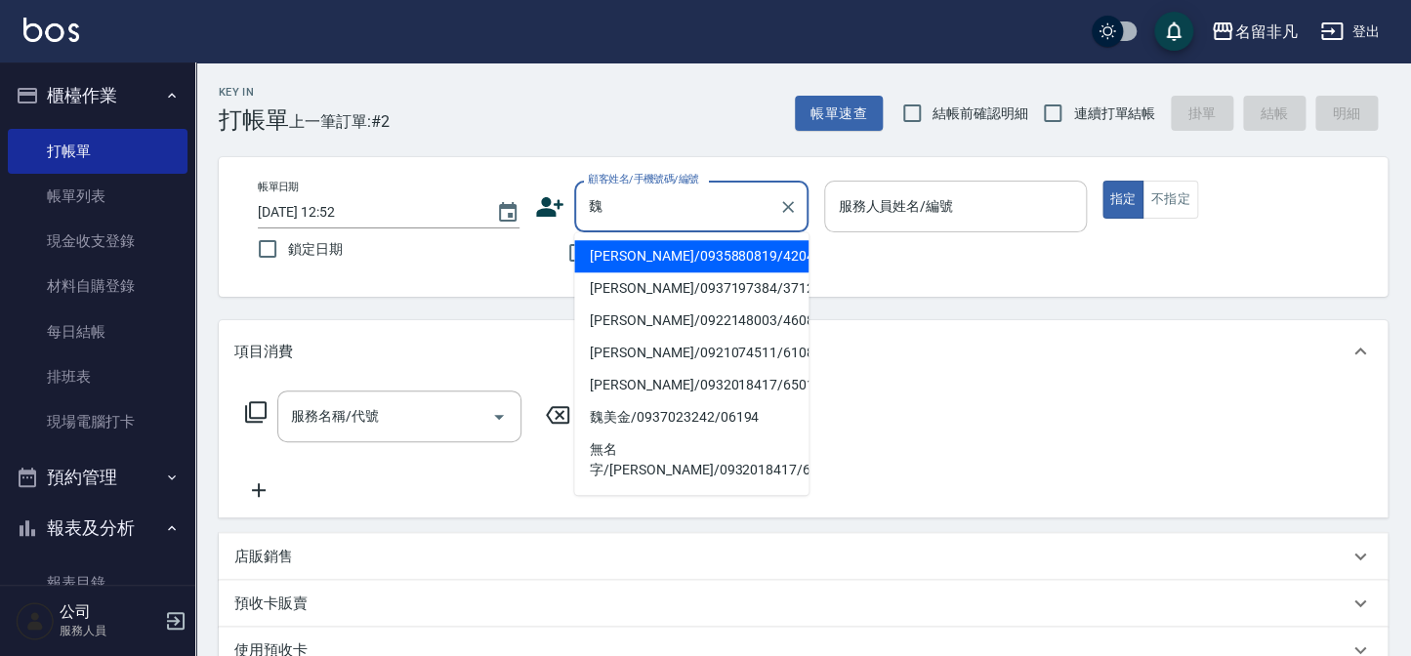
click at [597, 243] on li "[PERSON_NAME]/0935880819/420429" at bounding box center [691, 256] width 234 height 32
type input "[PERSON_NAME]/0935880819/420429"
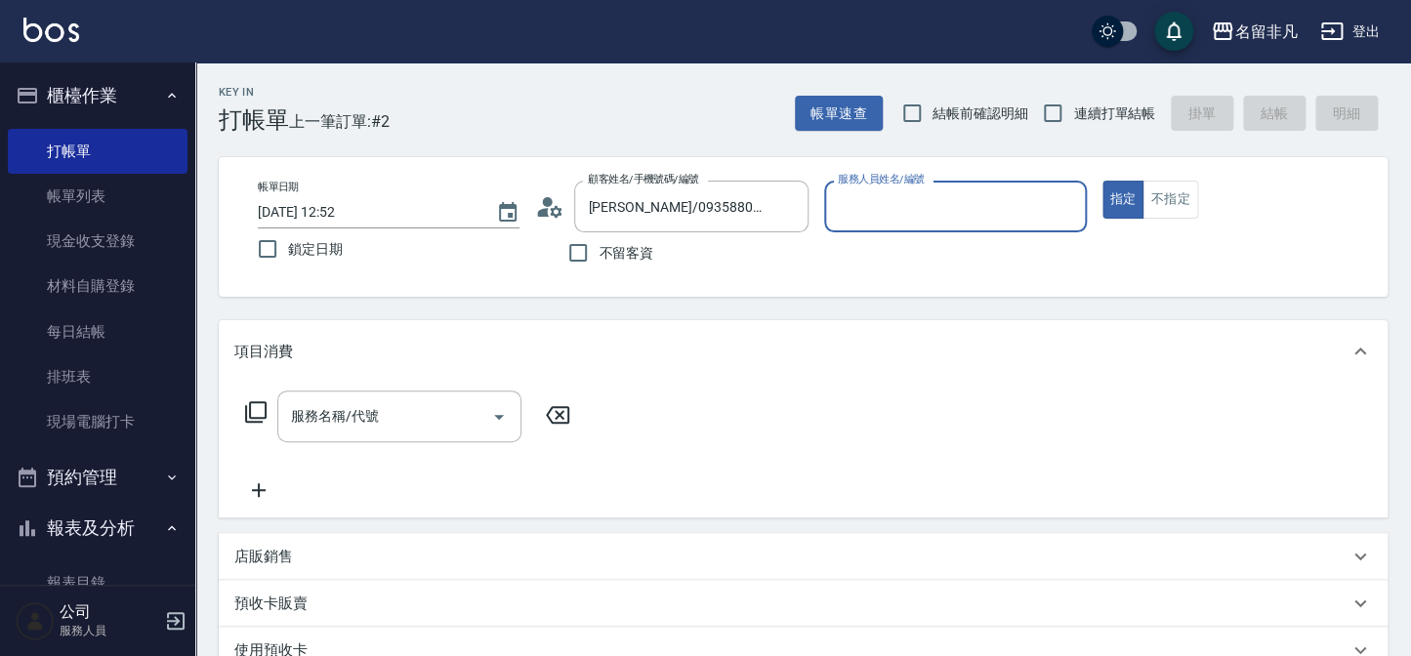
type input "[PERSON_NAME]-07"
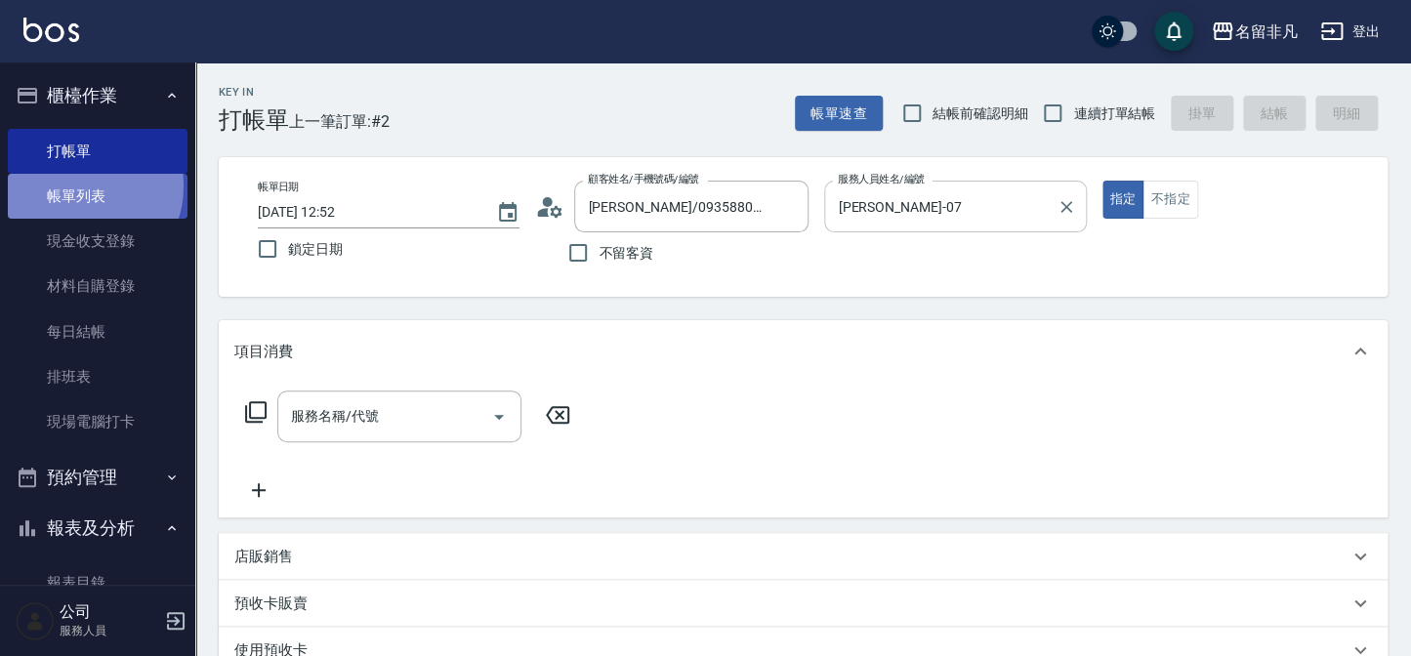
click at [78, 187] on link "帳單列表" at bounding box center [98, 196] width 180 height 45
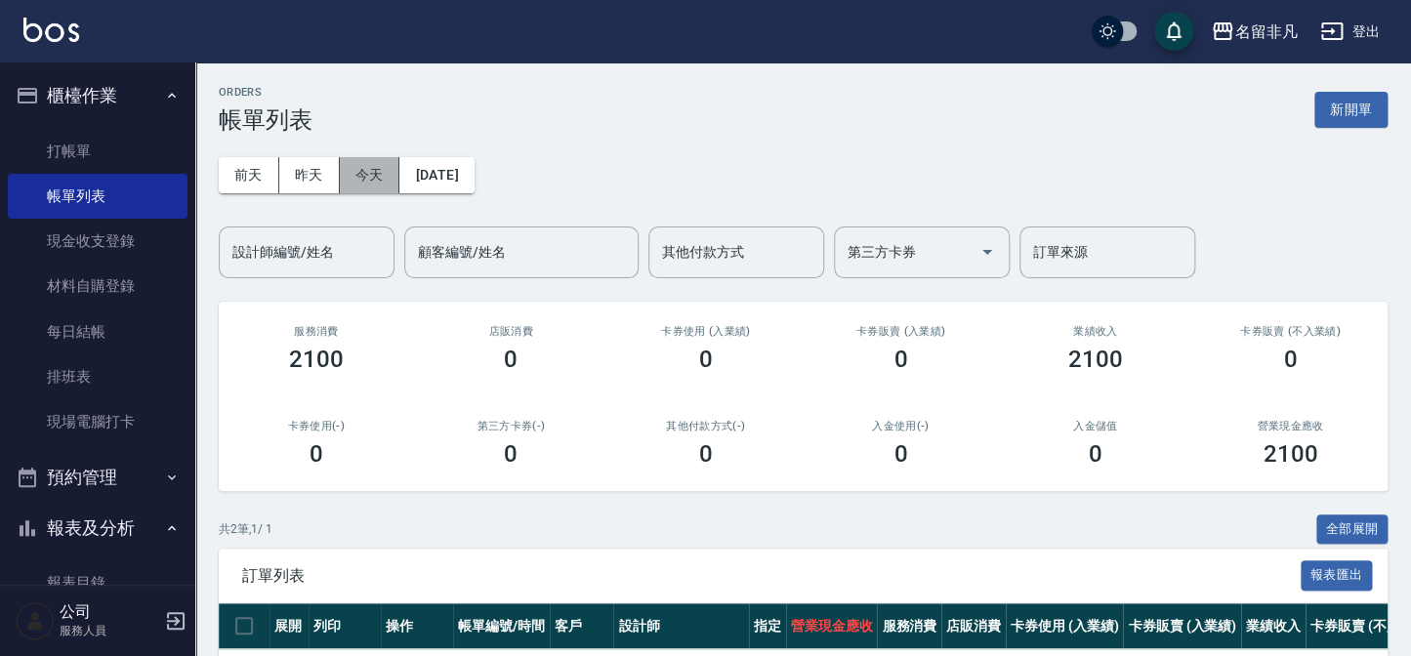
click at [342, 158] on button "今天" at bounding box center [370, 175] width 61 height 36
click at [343, 255] on input "設計師編號/姓名" at bounding box center [307, 252] width 158 height 34
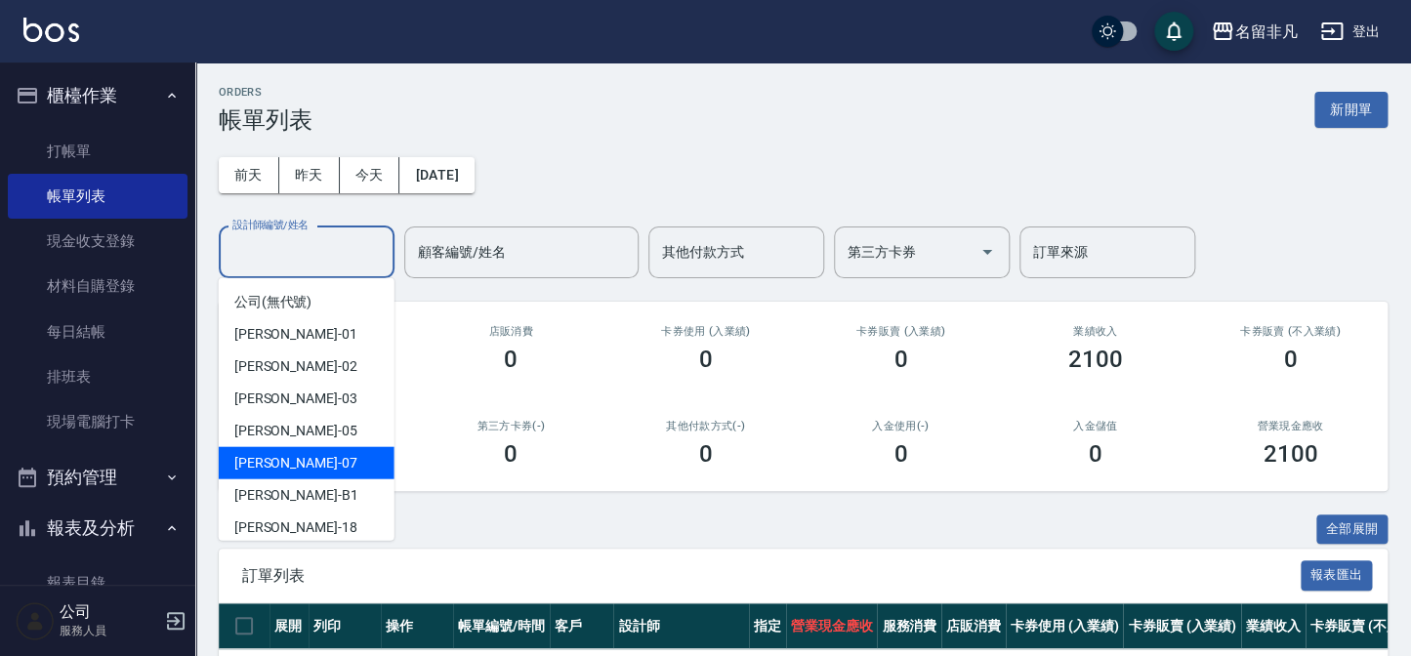
click at [335, 454] on div "[PERSON_NAME]-07" at bounding box center [307, 463] width 176 height 32
type input "[PERSON_NAME]-07"
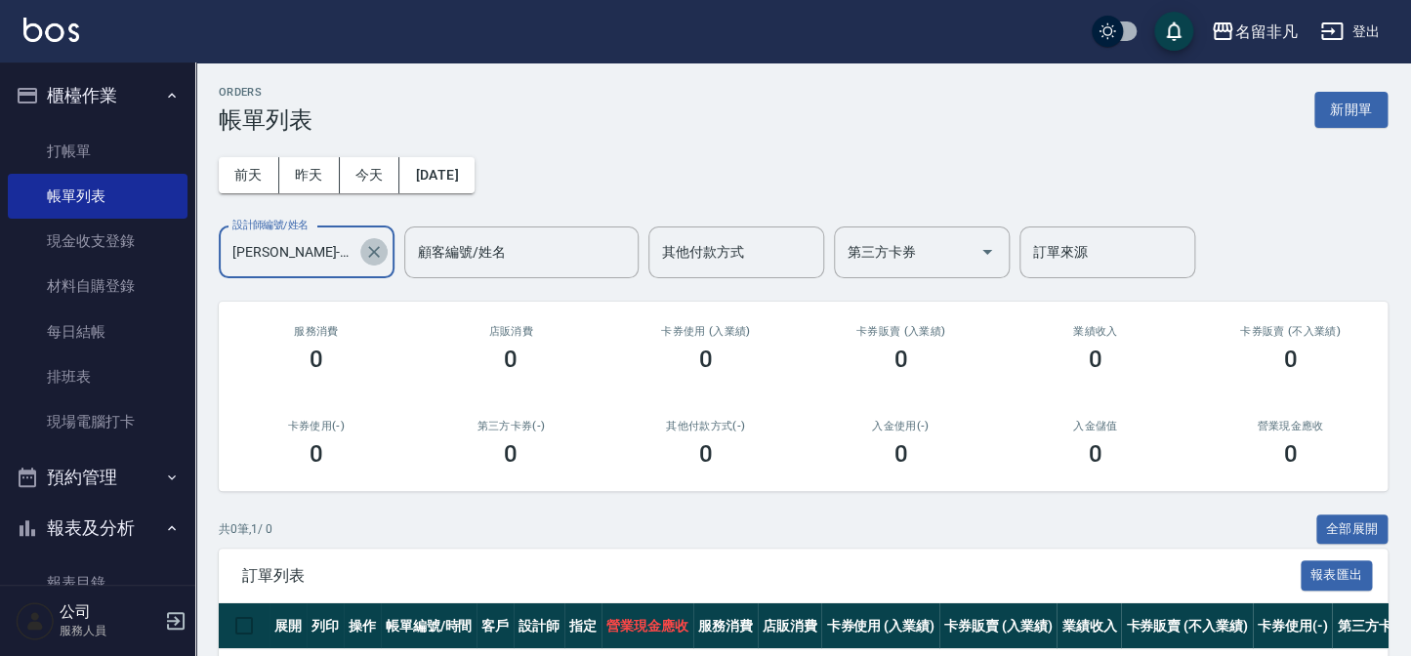
click at [372, 254] on icon "Clear" at bounding box center [374, 252] width 12 height 12
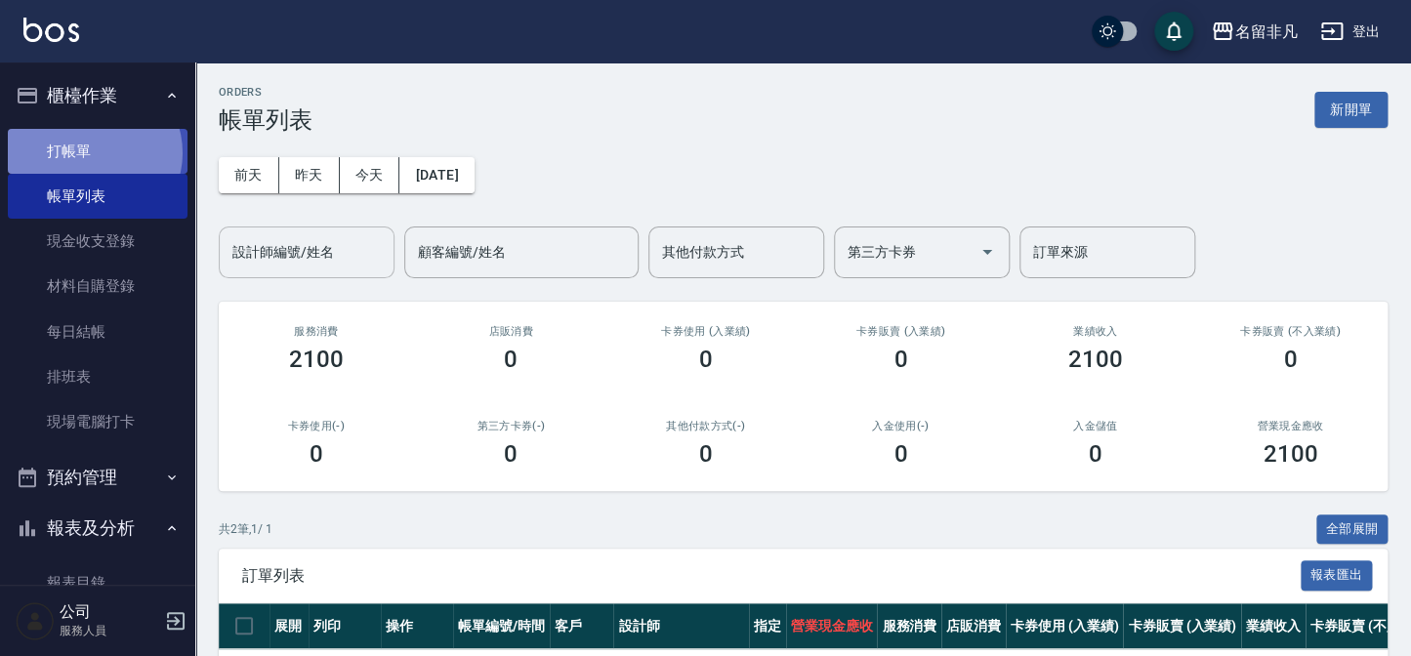
click at [91, 152] on link "打帳單" at bounding box center [98, 151] width 180 height 45
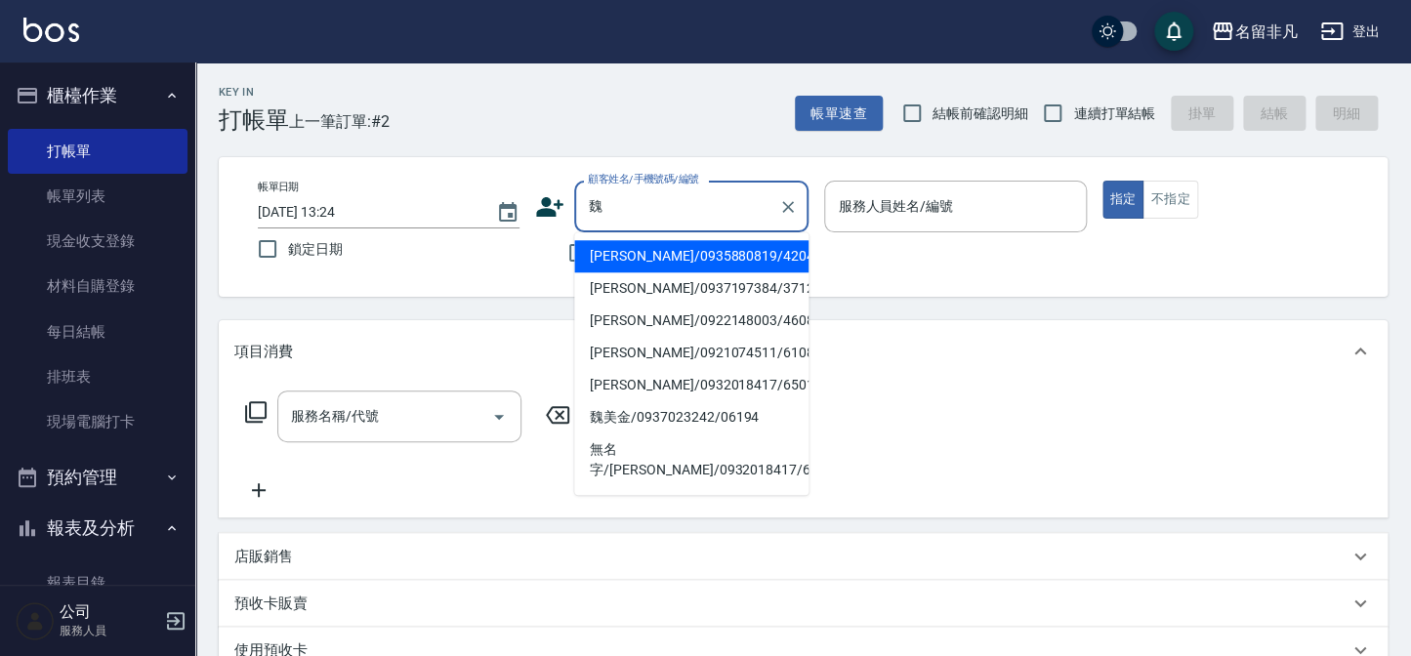
type input "魏"
click at [1103, 181] on button "指定" at bounding box center [1124, 200] width 42 height 38
type button "true"
type input "[PERSON_NAME]/0935880819/420429"
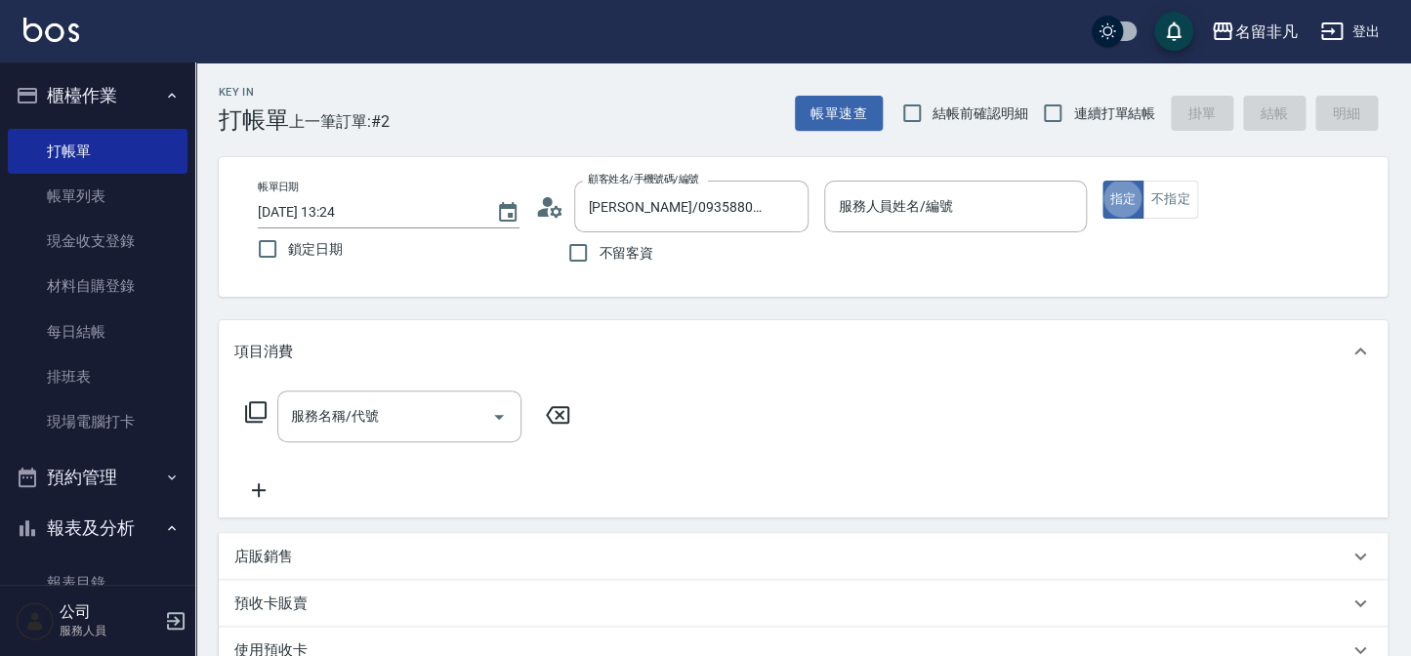
type input "[PERSON_NAME]-07"
click at [347, 429] on input "服務名稱/代號" at bounding box center [384, 417] width 197 height 34
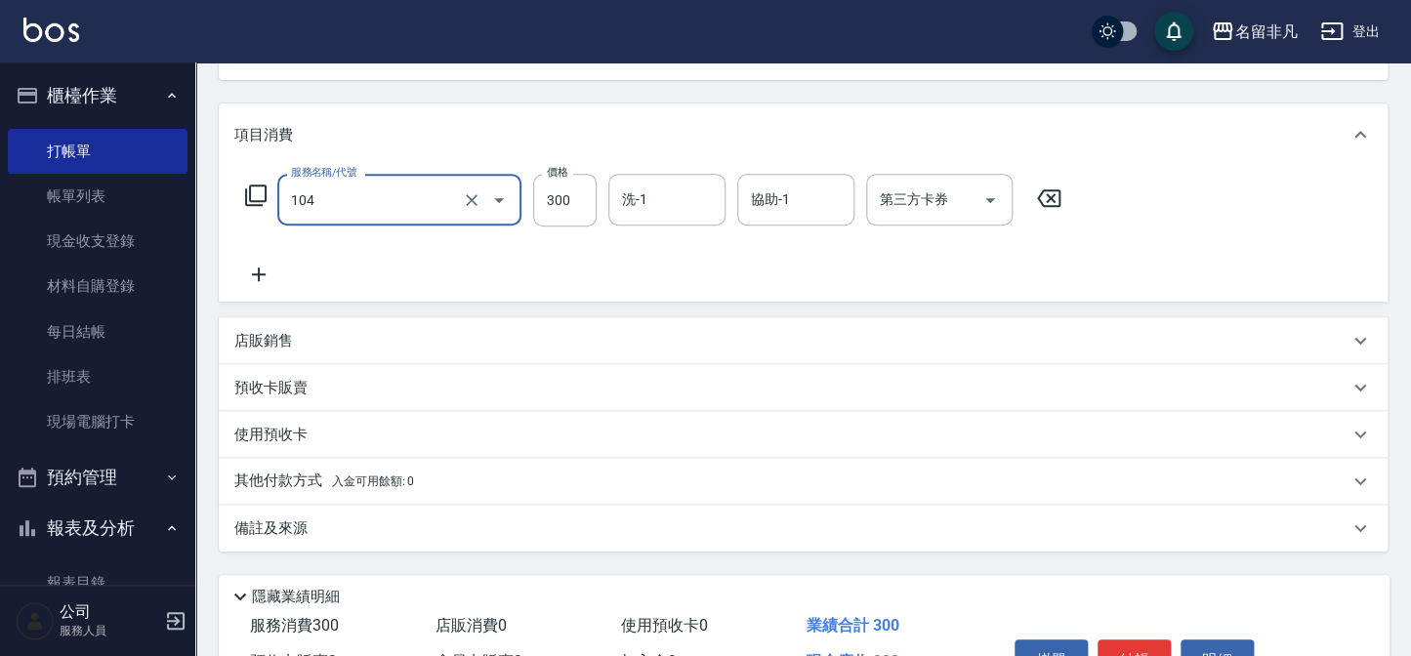
scroll to position [266, 0]
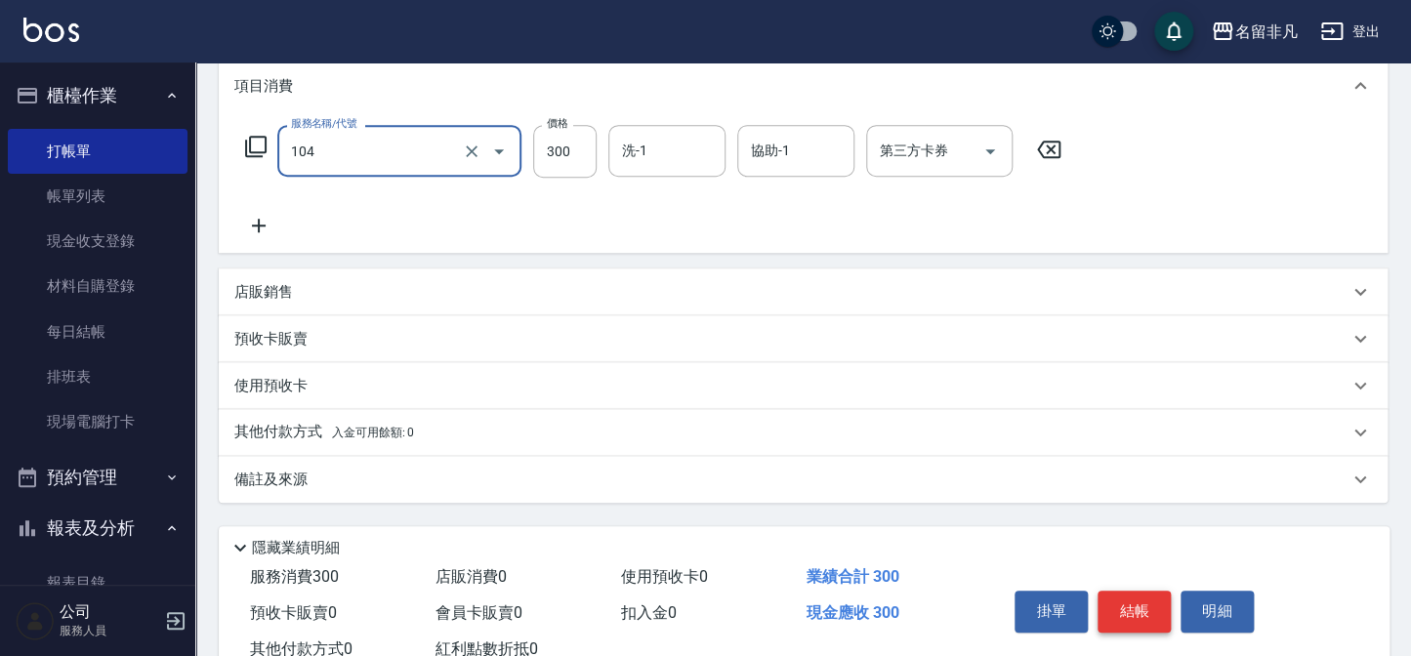
type input "洗髮(104)"
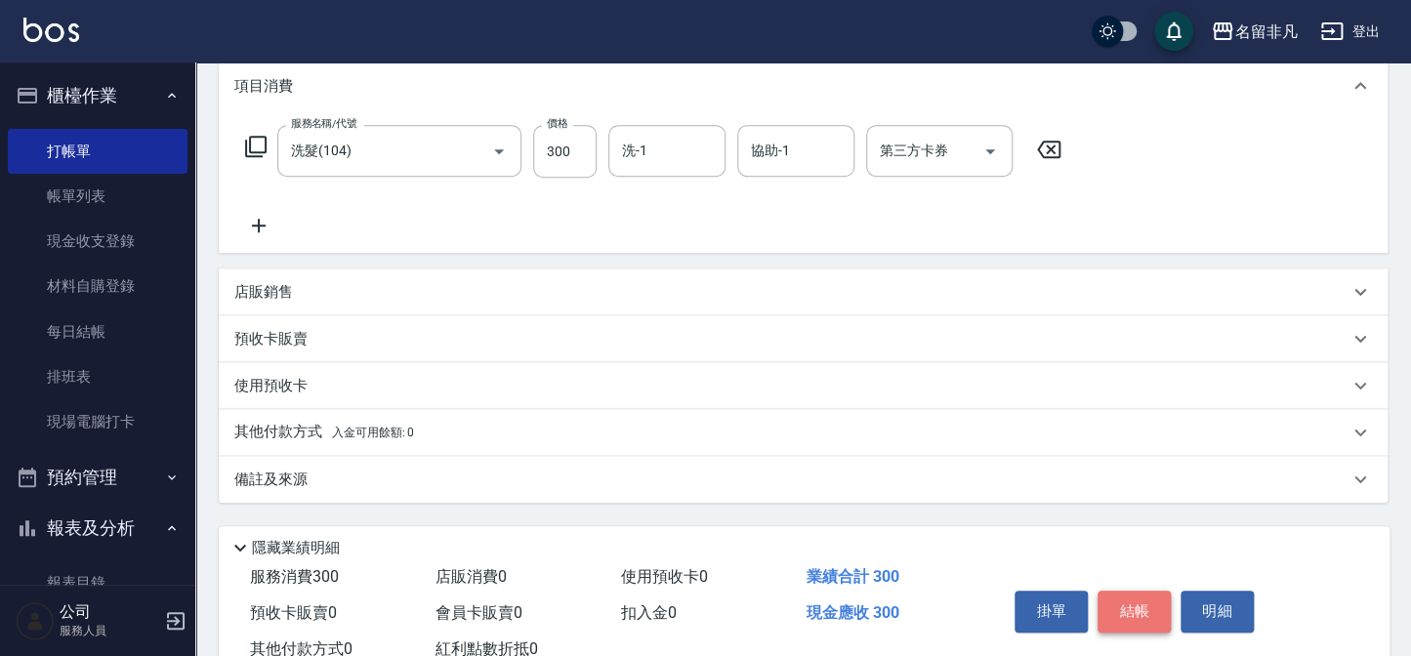
click at [1134, 607] on button "結帳" at bounding box center [1134, 611] width 73 height 41
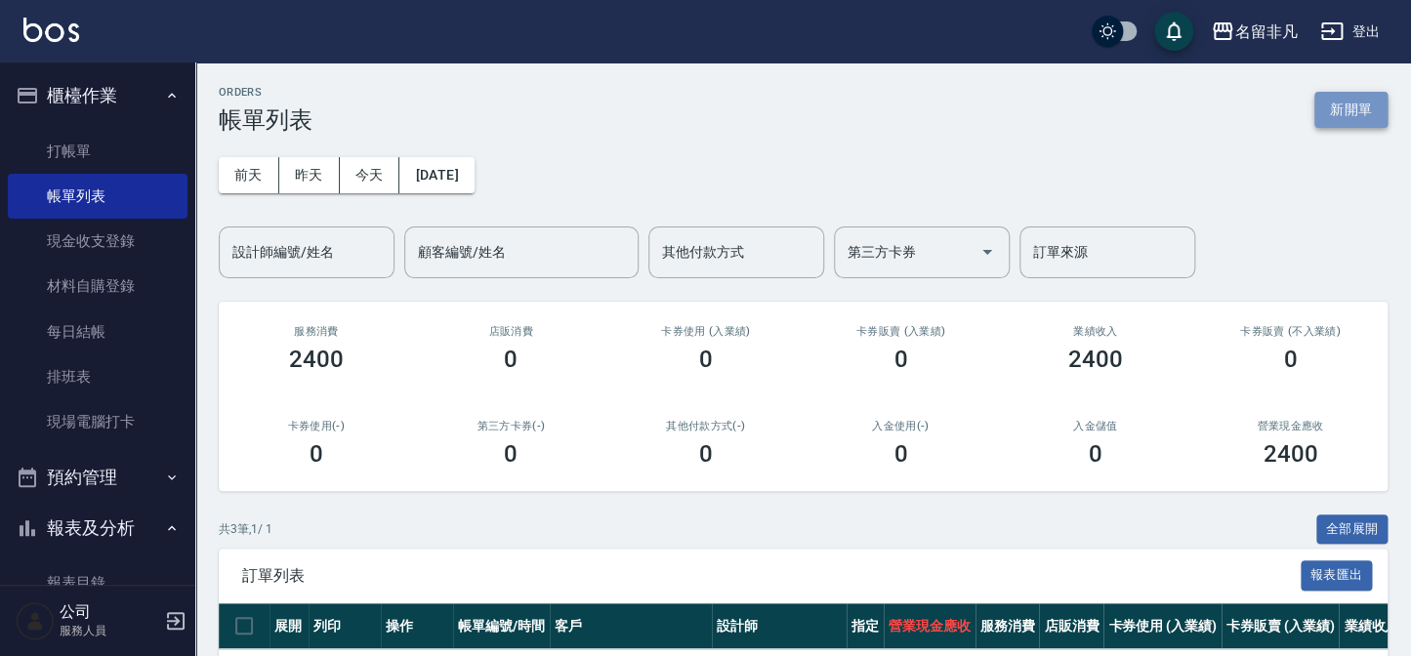
click at [1338, 113] on button "新開單" at bounding box center [1351, 110] width 73 height 36
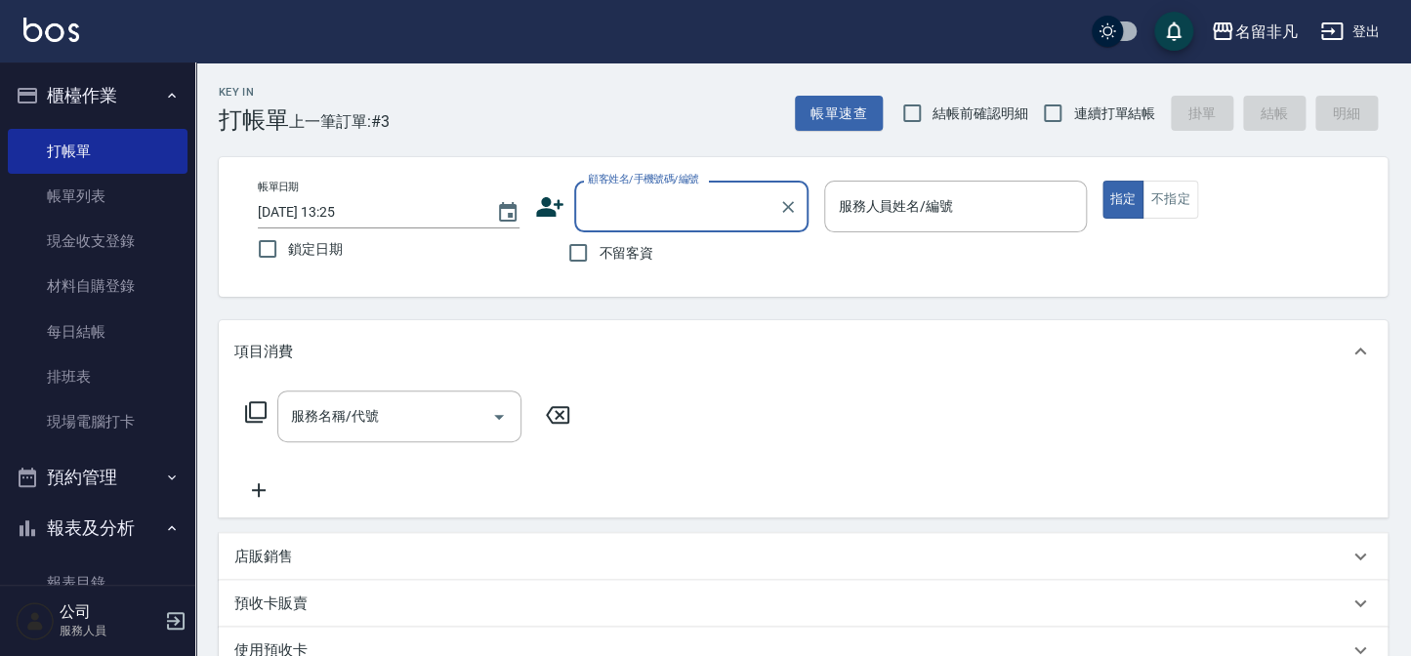
click at [647, 256] on span "不留客資" at bounding box center [626, 253] width 55 height 21
click at [599, 256] on input "不留客資" at bounding box center [578, 252] width 41 height 41
checkbox input "true"
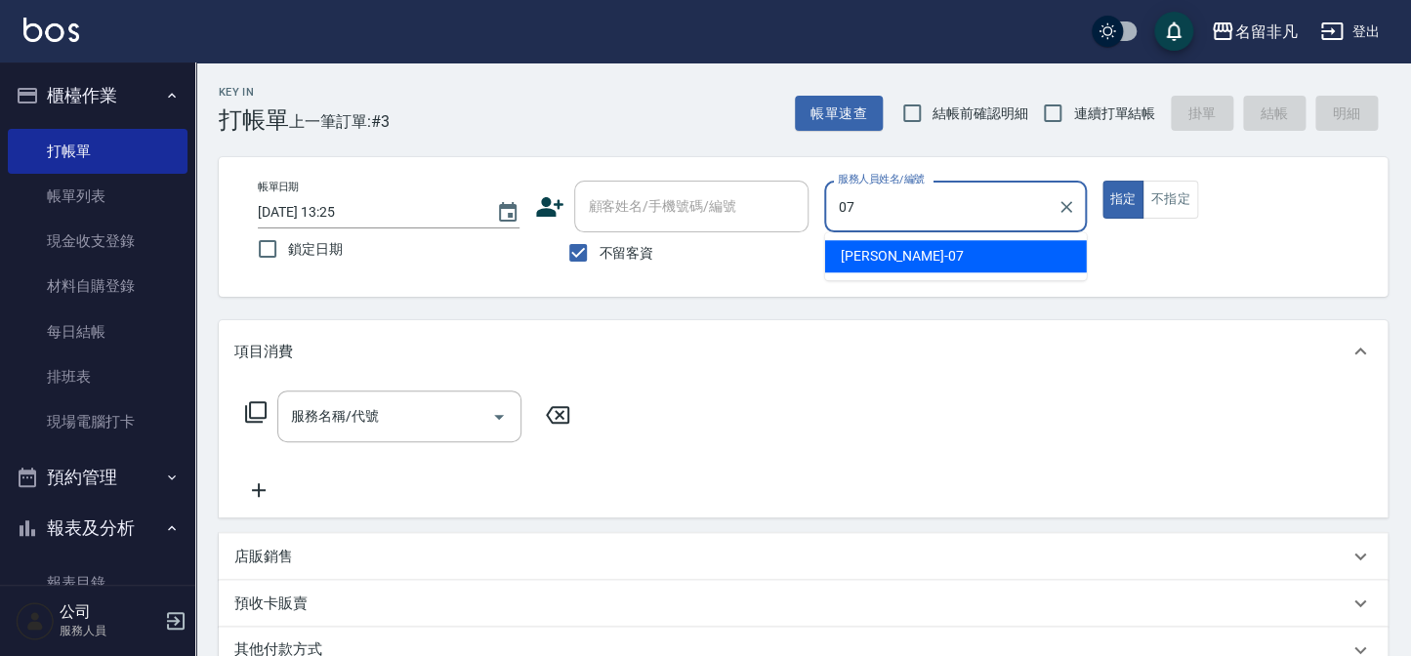
type input "[PERSON_NAME]-07"
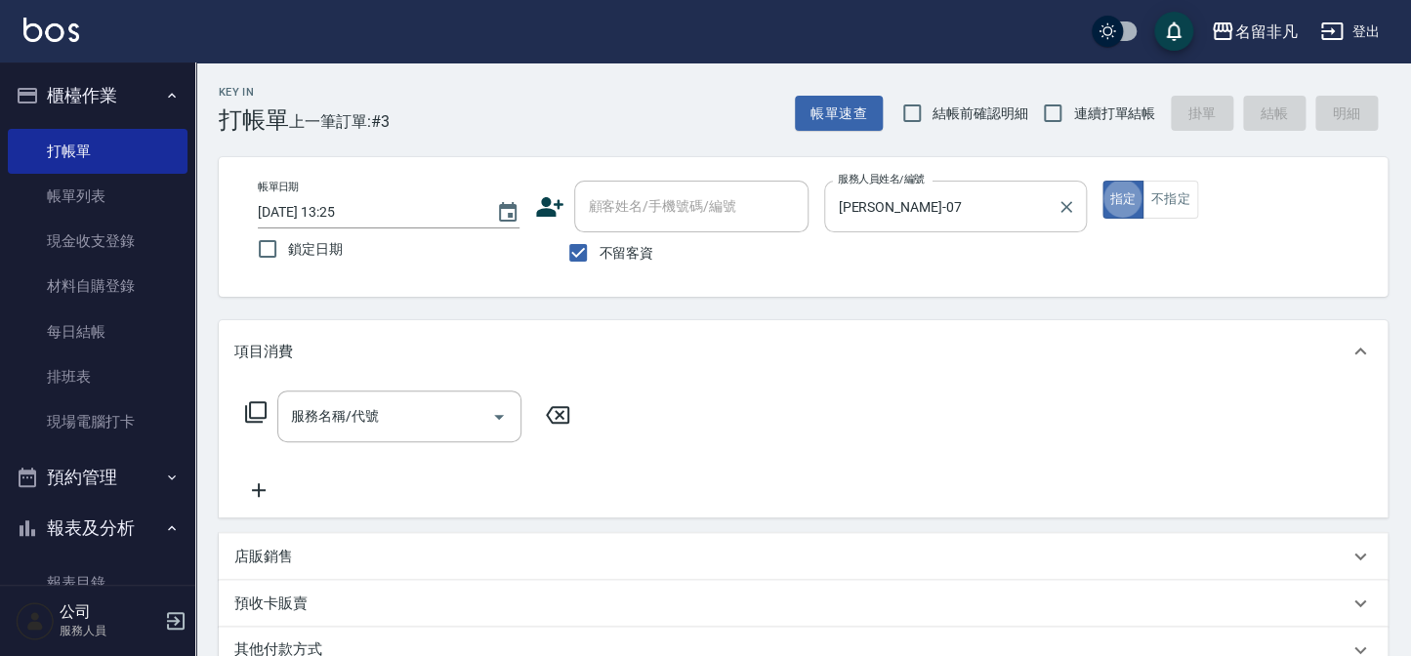
type button "true"
click at [453, 404] on input "服務名稱/代號" at bounding box center [384, 417] width 197 height 34
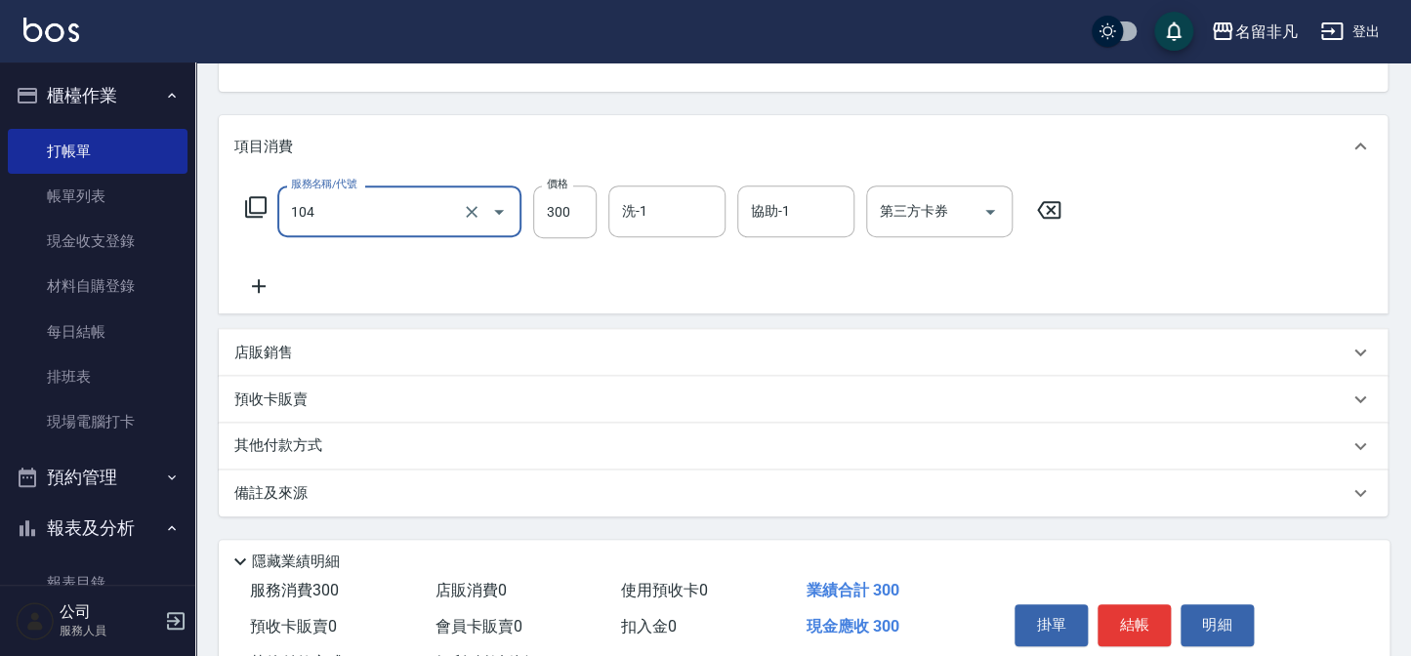
scroll to position [282, 0]
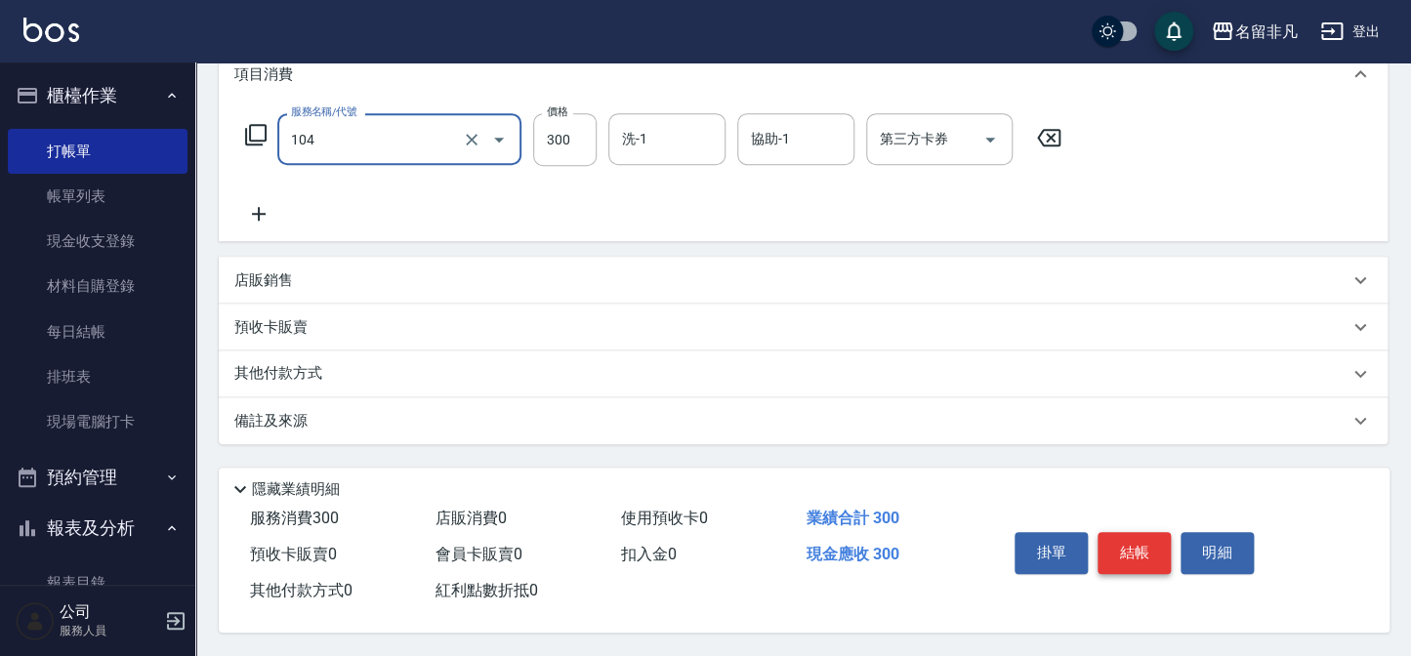
type input "洗髮(104)"
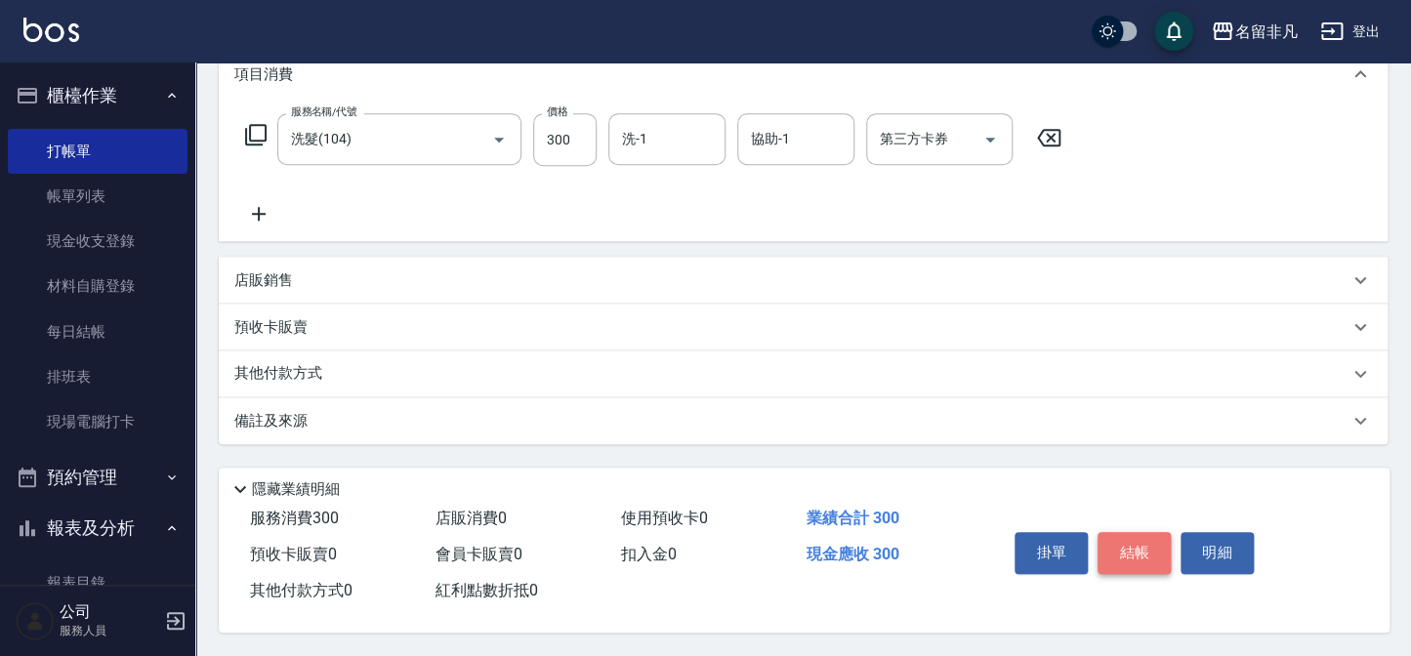
click at [1104, 537] on button "結帳" at bounding box center [1134, 552] width 73 height 41
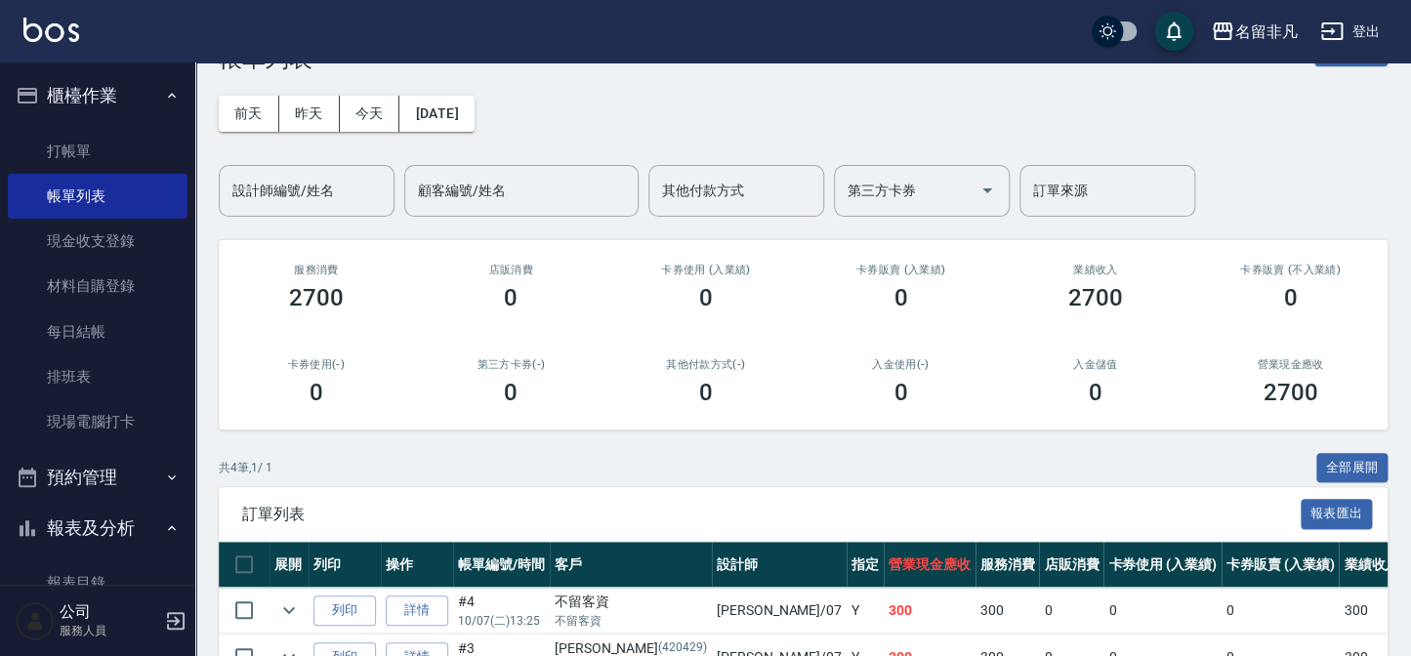
scroll to position [88, 0]
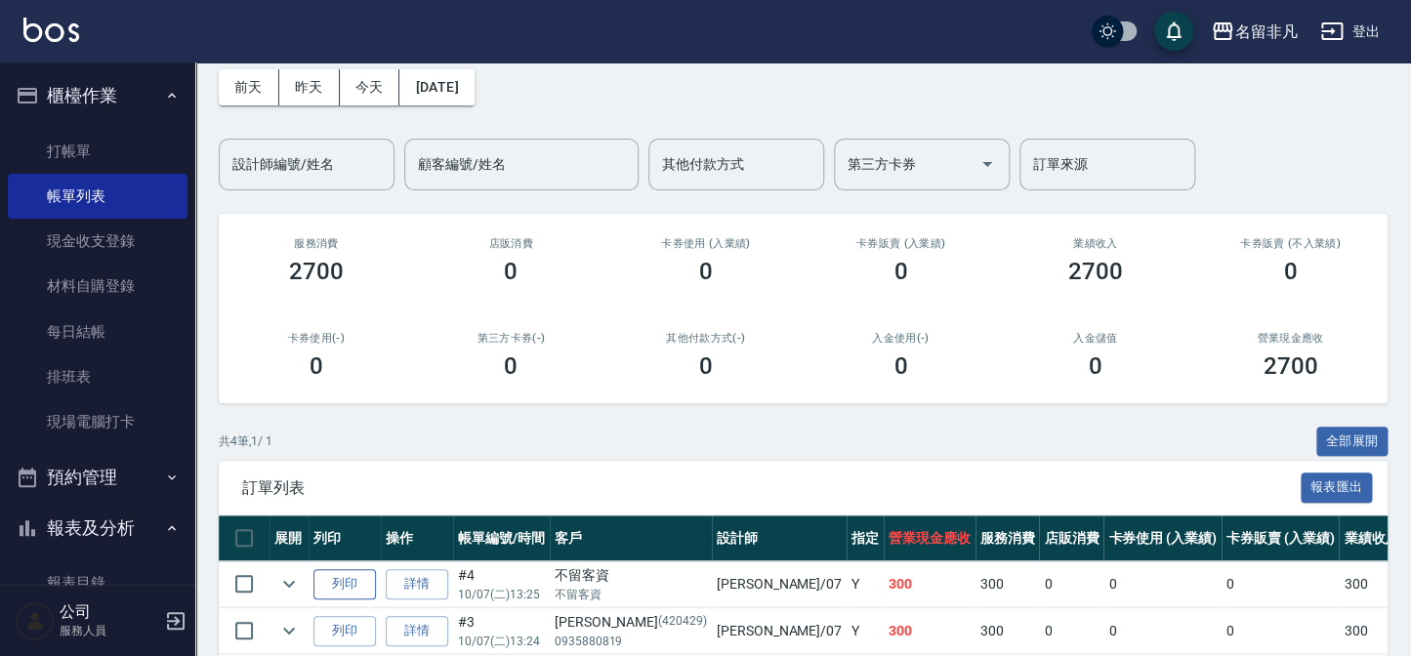
click at [350, 585] on button "列印" at bounding box center [345, 584] width 63 height 30
click at [38, 91] on icon "button" at bounding box center [27, 95] width 23 height 23
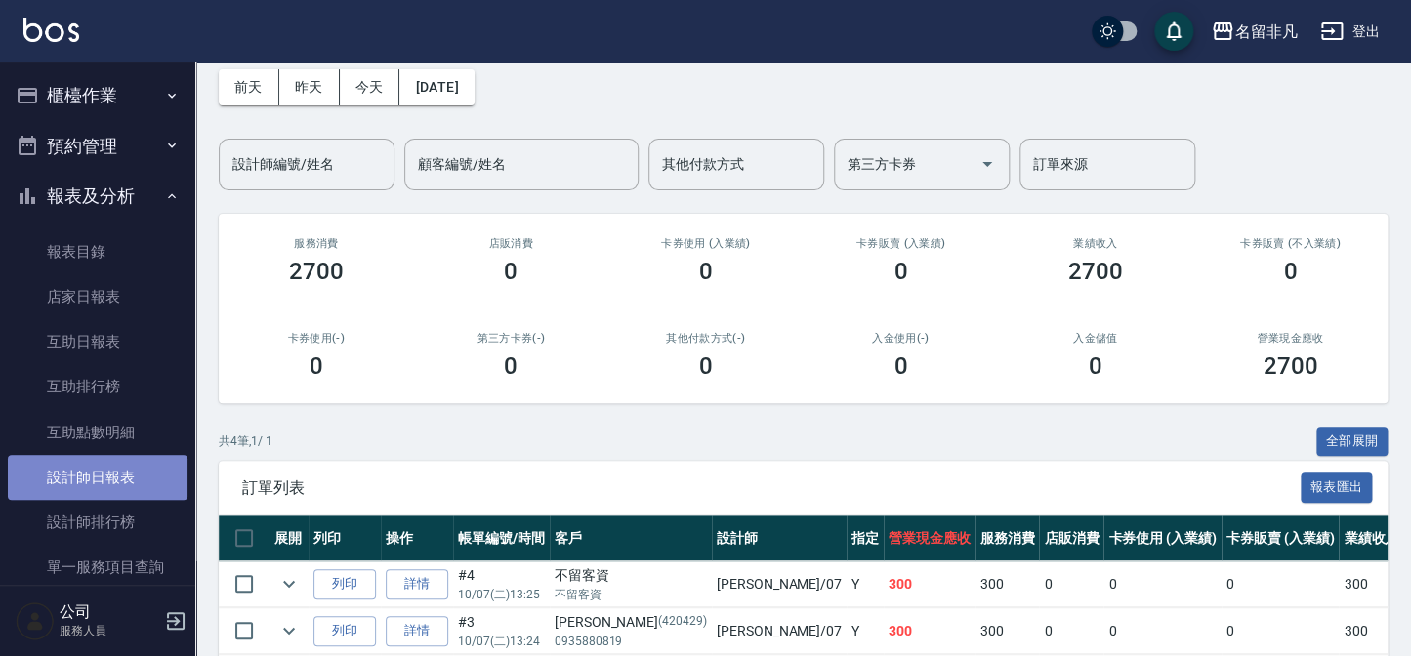
click at [133, 487] on link "設計師日報表" at bounding box center [98, 477] width 180 height 45
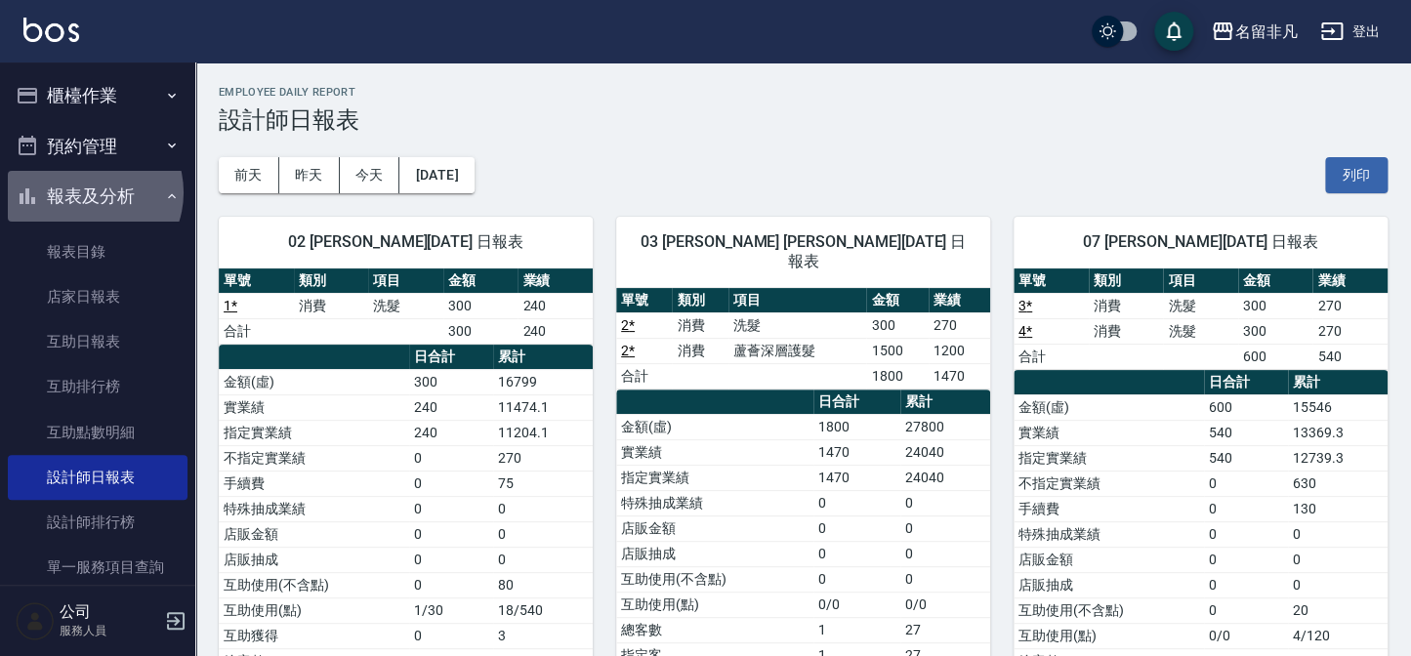
click at [88, 192] on button "報表及分析" at bounding box center [98, 196] width 180 height 51
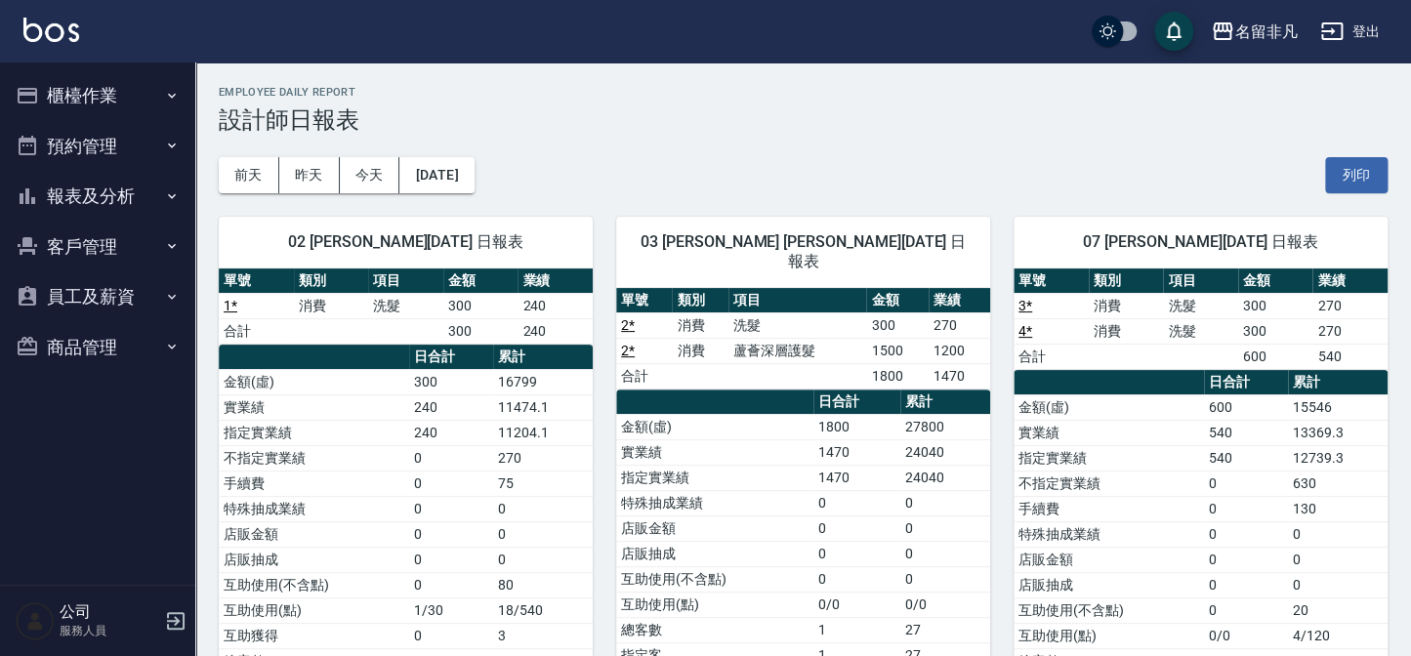
click at [79, 58] on div "名留非凡 登出" at bounding box center [705, 31] width 1411 height 63
click at [78, 93] on button "櫃檯作業" at bounding box center [98, 95] width 180 height 51
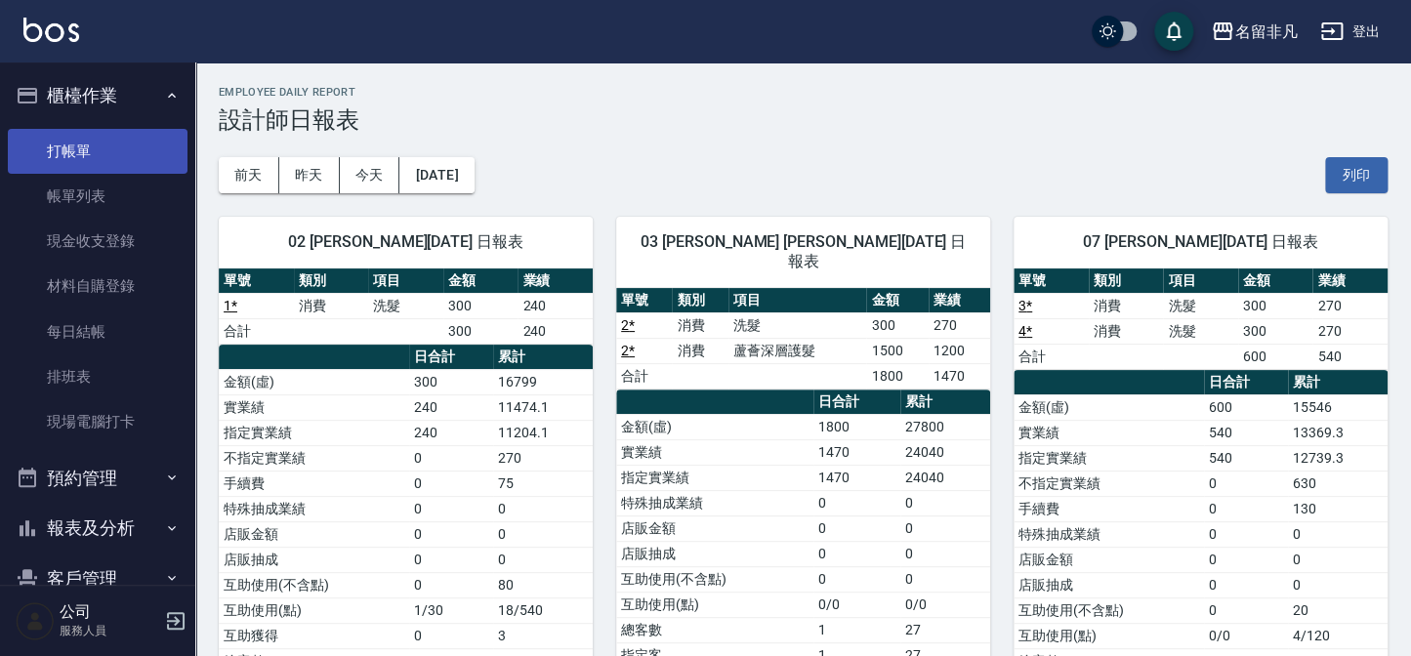
click at [84, 146] on link "打帳單" at bounding box center [98, 151] width 180 height 45
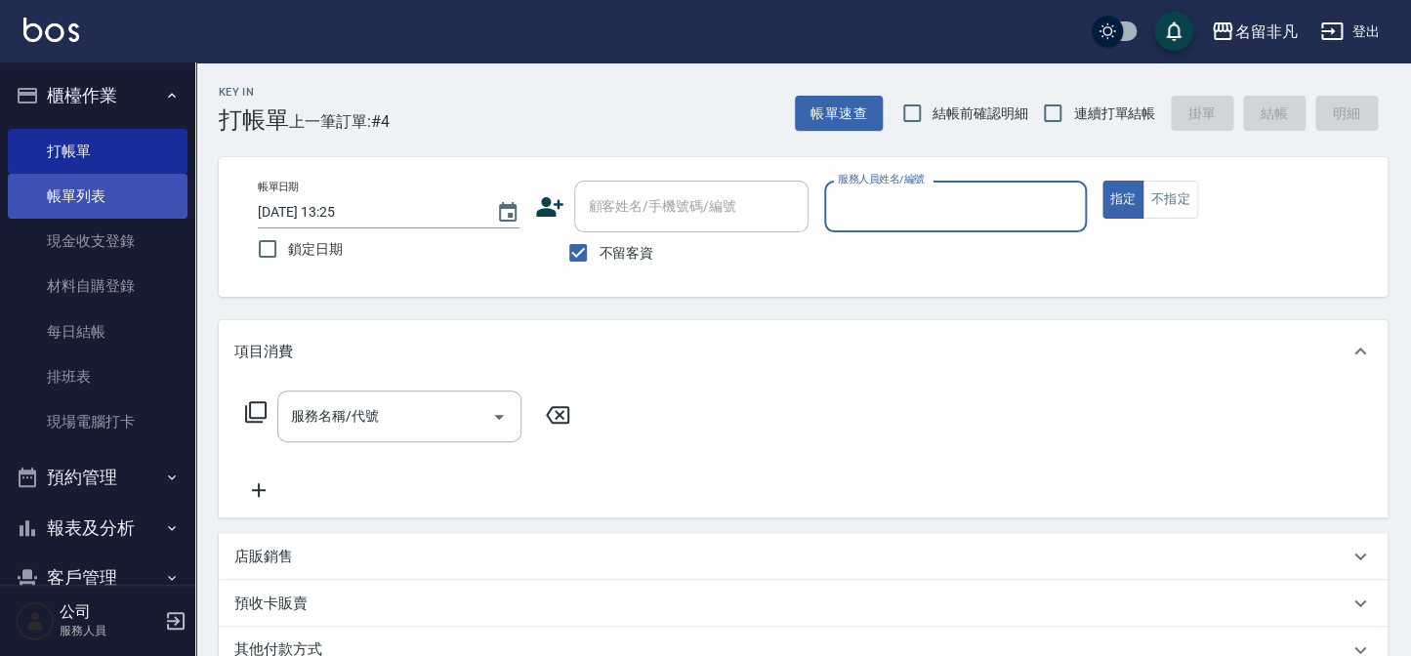
click at [116, 217] on link "帳單列表" at bounding box center [98, 196] width 180 height 45
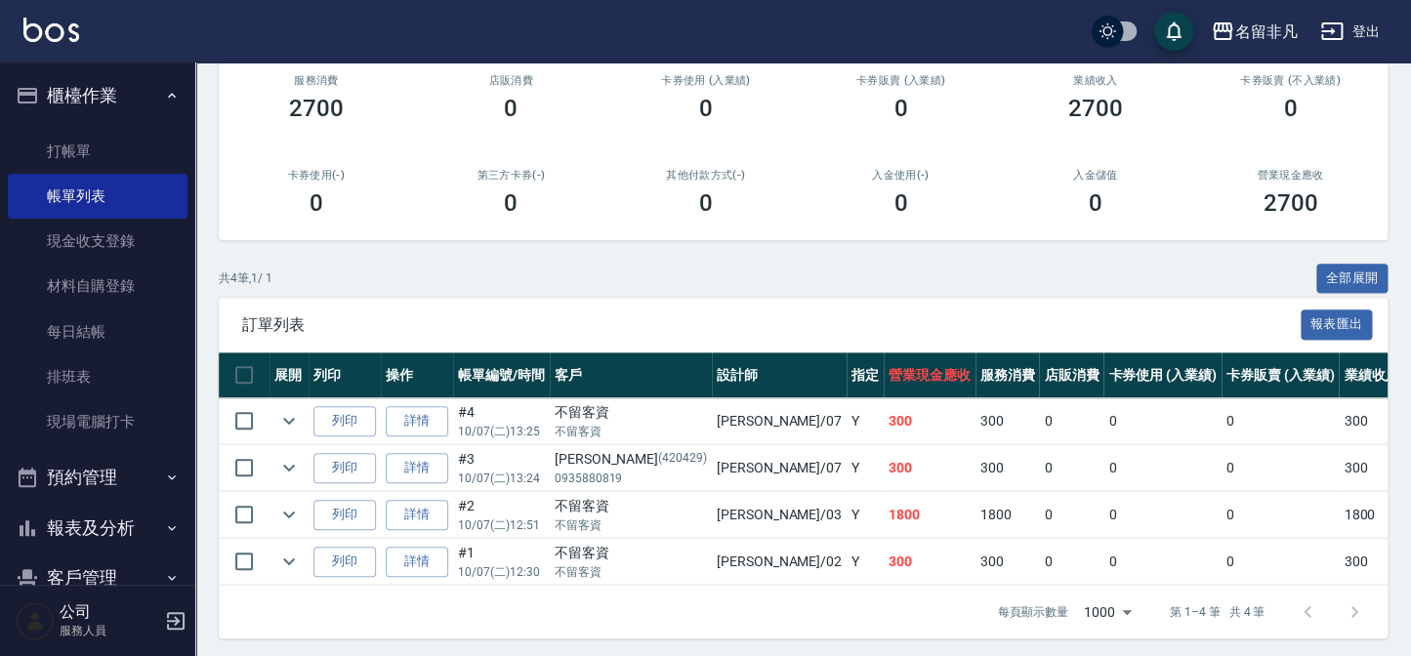
scroll to position [266, 0]
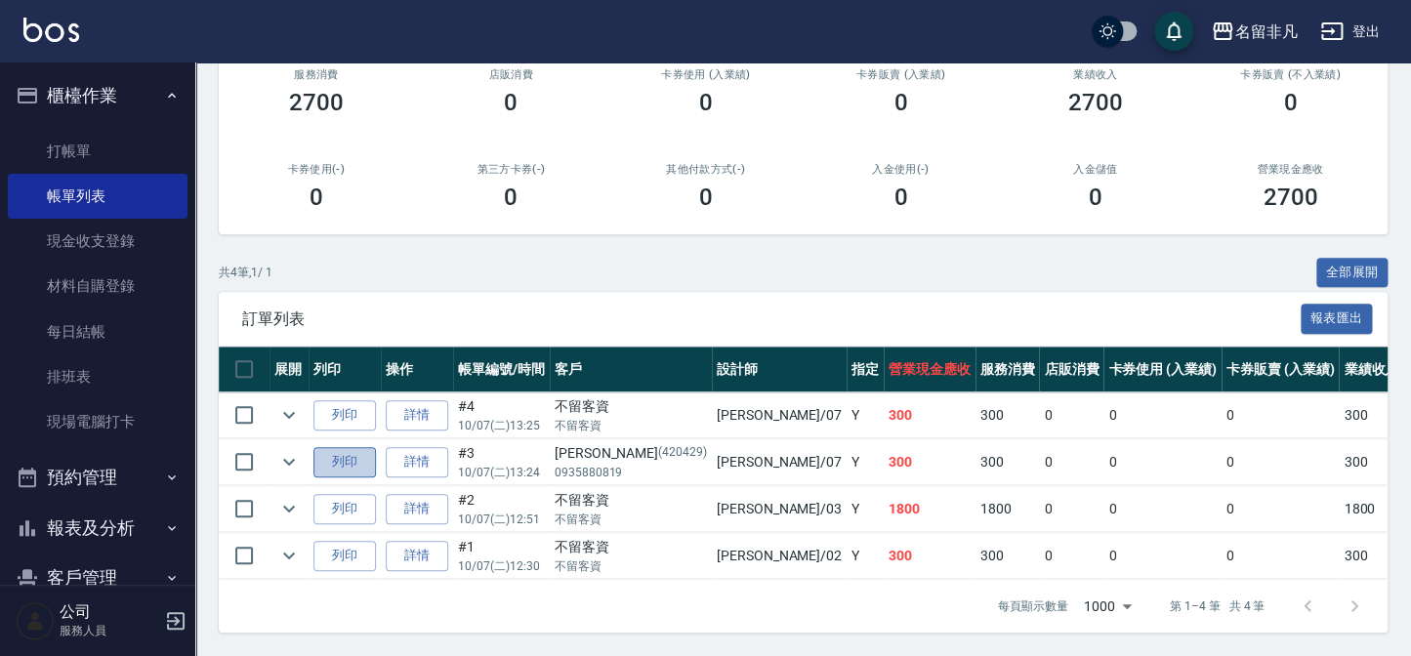
click at [369, 455] on button "列印" at bounding box center [345, 462] width 63 height 30
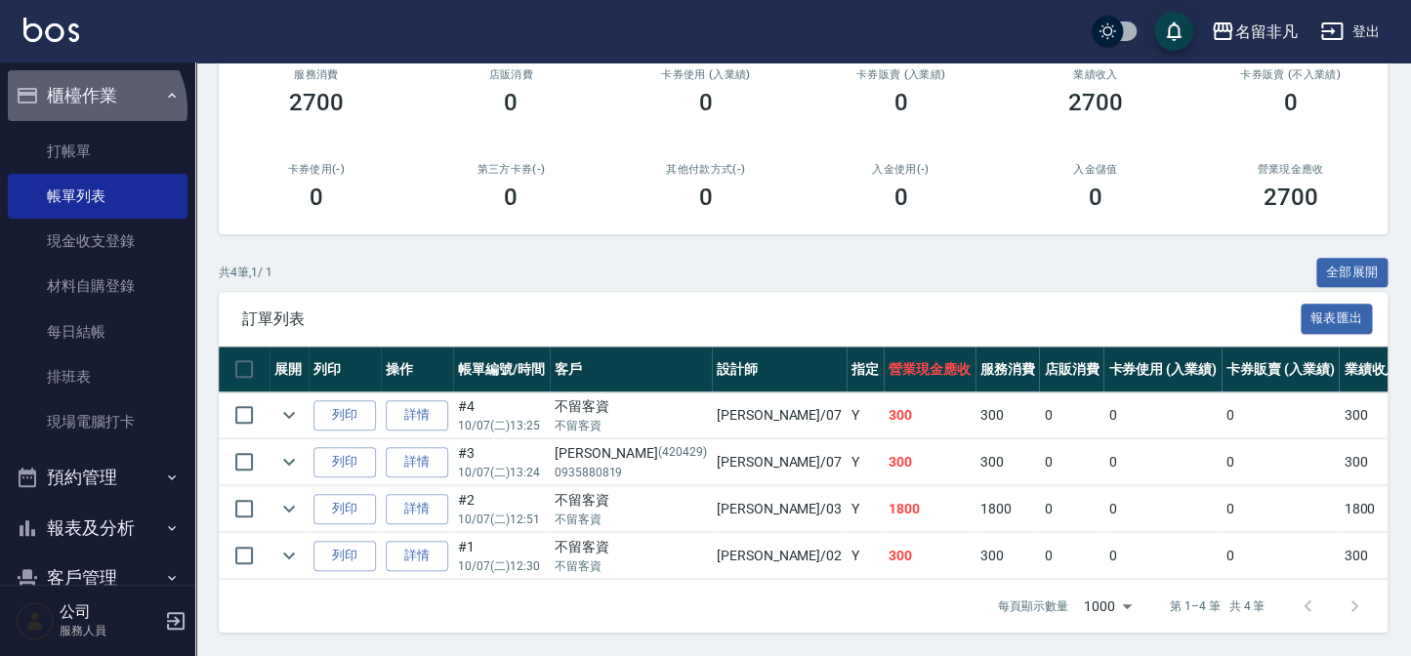
click at [92, 109] on button "櫃檯作業" at bounding box center [98, 95] width 180 height 51
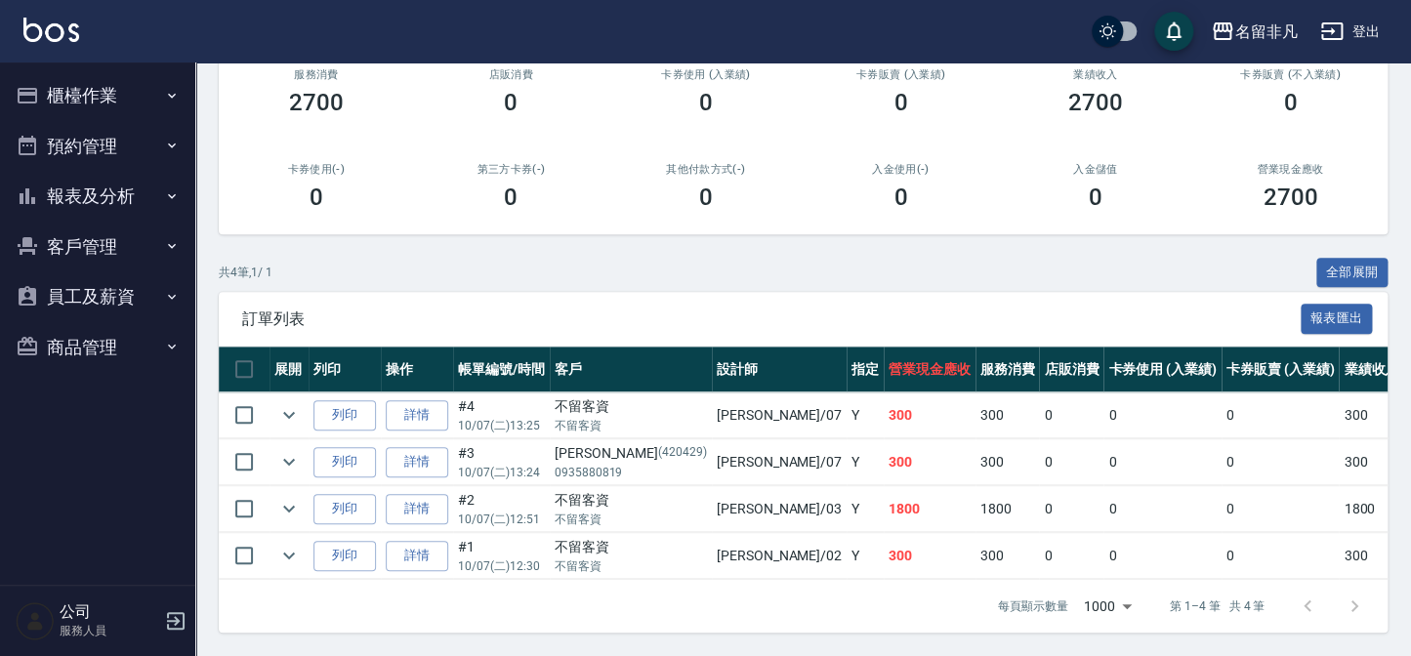
click at [274, 496] on td at bounding box center [289, 509] width 39 height 46
click at [283, 499] on icon "expand row" at bounding box center [288, 508] width 23 height 23
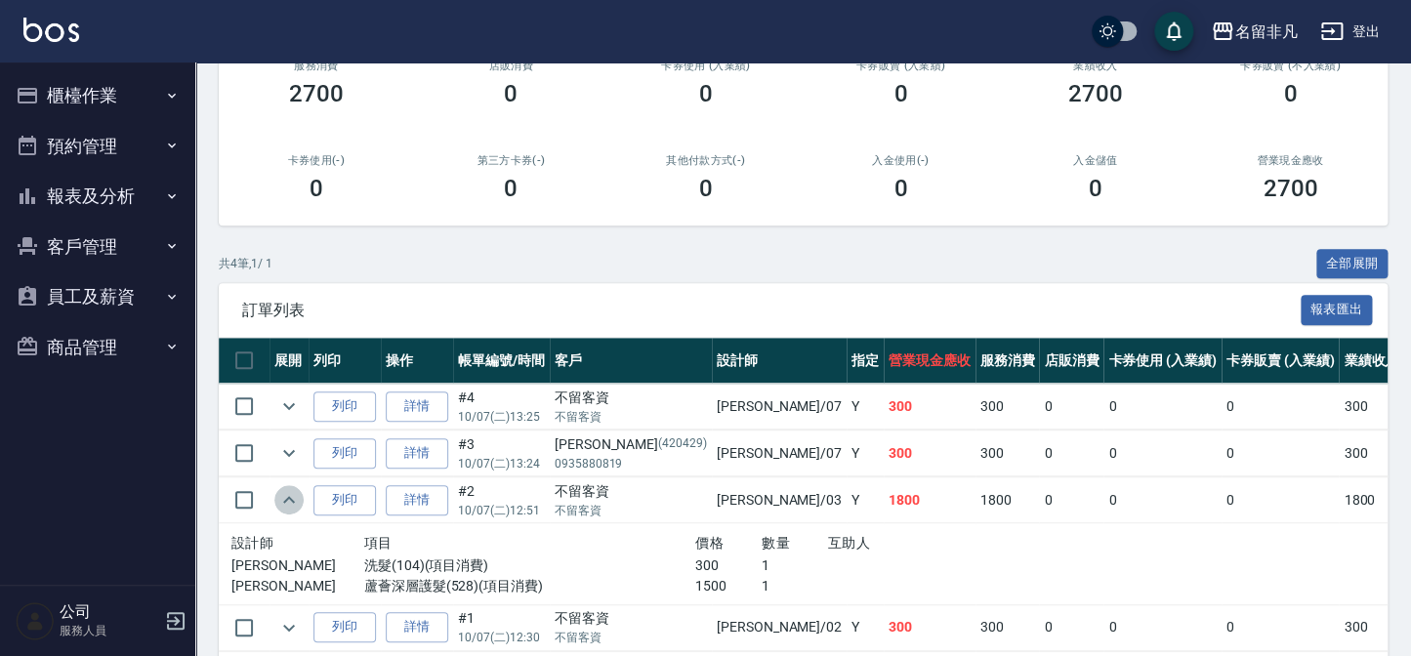
click at [283, 499] on icon "expand row" at bounding box center [289, 499] width 12 height 7
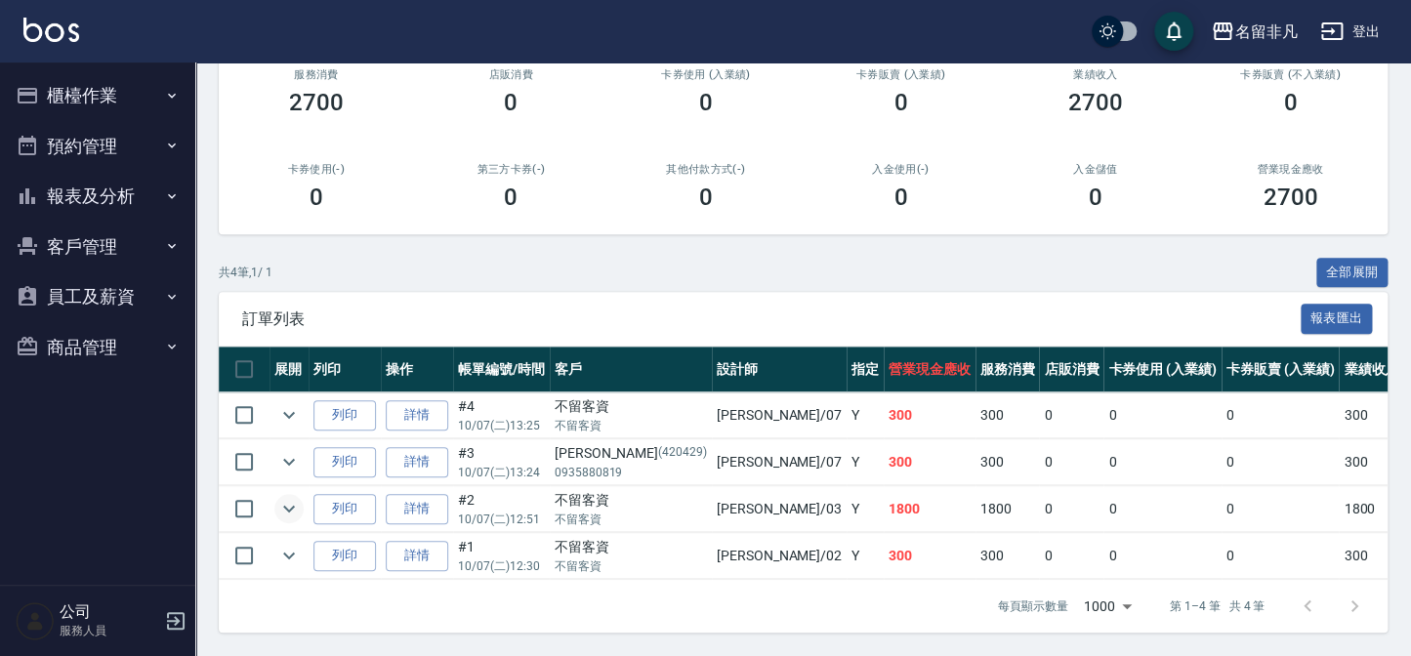
click at [61, 92] on button "櫃檯作業" at bounding box center [98, 95] width 180 height 51
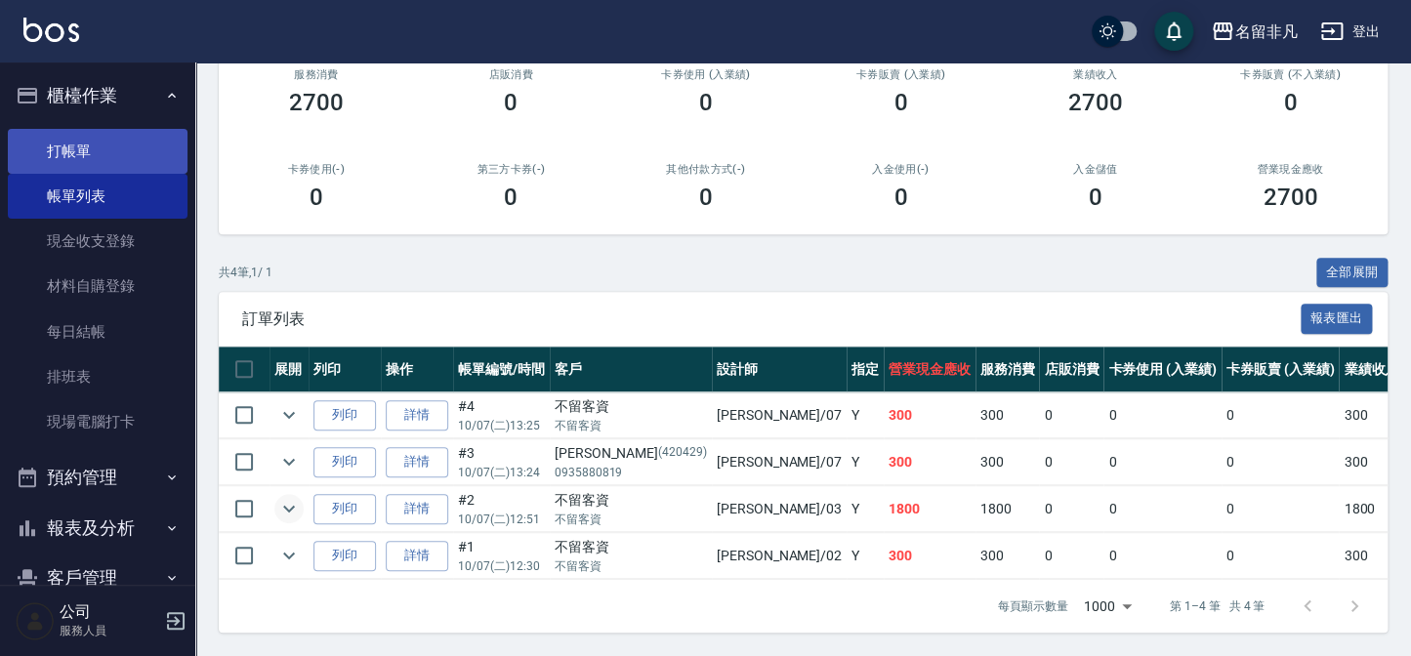
click at [93, 149] on link "打帳單" at bounding box center [98, 151] width 180 height 45
